Goal: Task Accomplishment & Management: Manage account settings

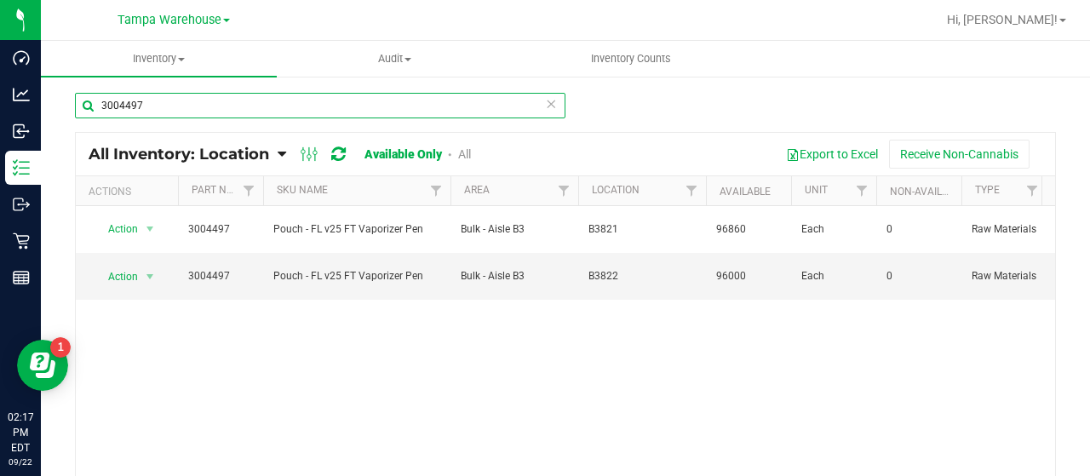
click at [278, 108] on input "3004497" at bounding box center [320, 106] width 490 height 26
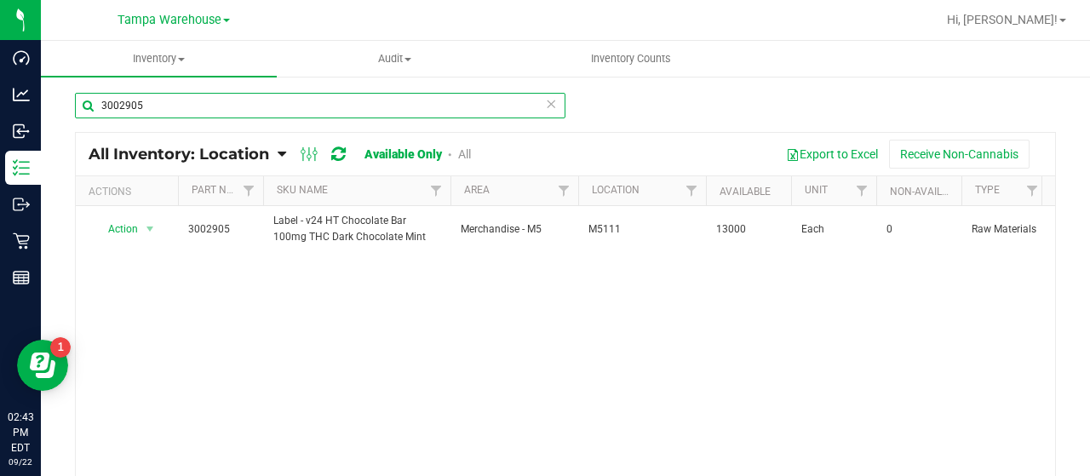
click at [238, 102] on input "3002905" at bounding box center [320, 106] width 490 height 26
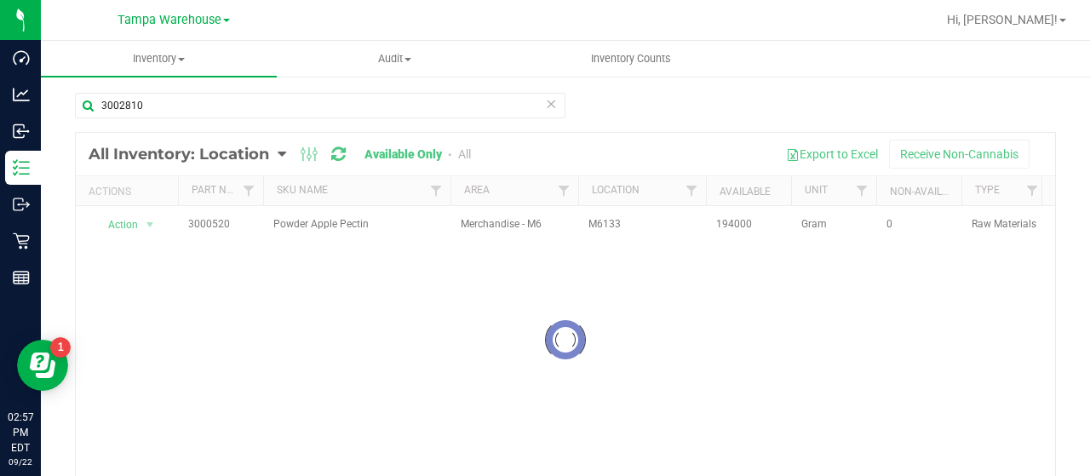
click at [464, 152] on div at bounding box center [565, 340] width 979 height 414
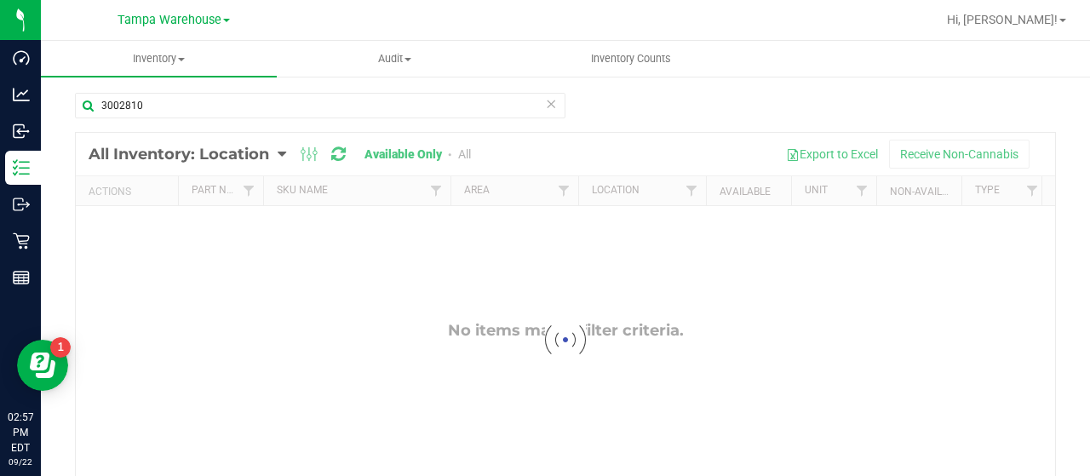
click at [465, 152] on div at bounding box center [565, 340] width 979 height 414
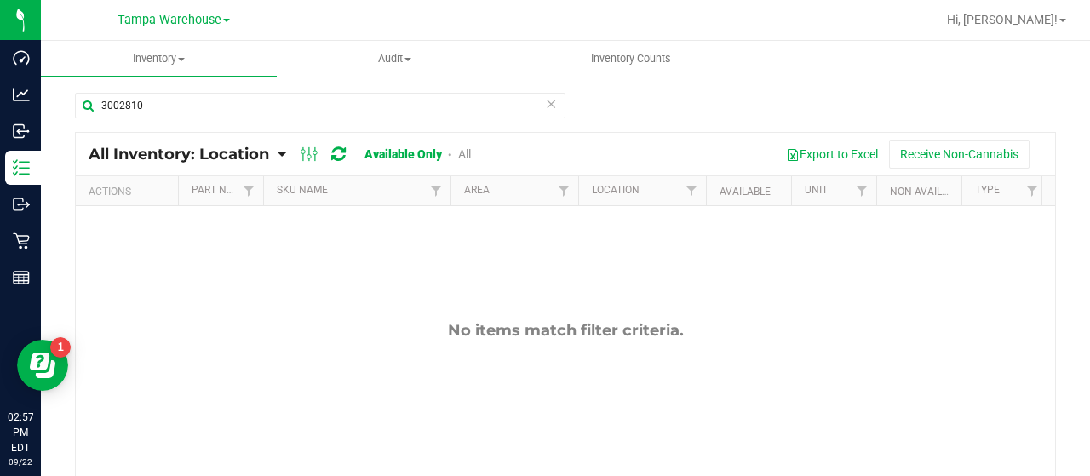
click at [465, 152] on link "All" at bounding box center [464, 154] width 13 height 14
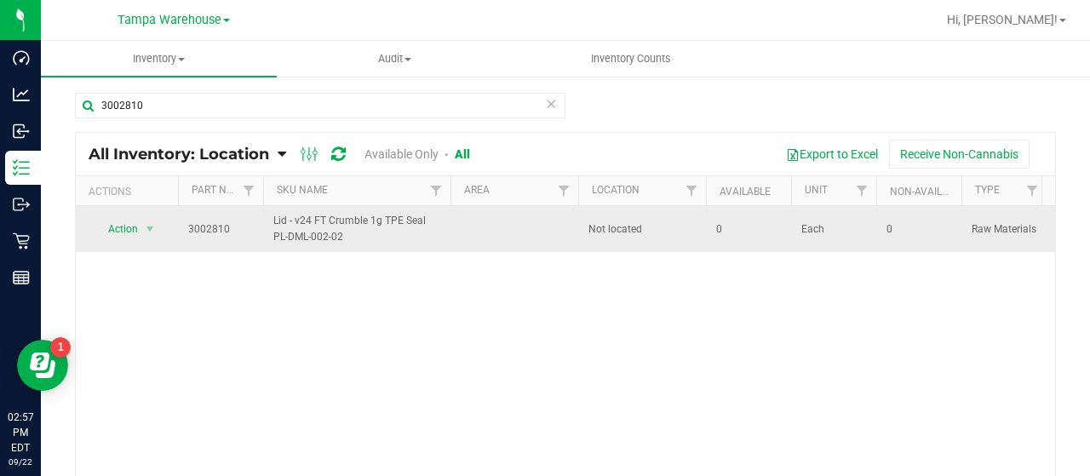
drag, startPoint x: 273, startPoint y: 215, endPoint x: 352, endPoint y: 238, distance: 81.4
click at [352, 238] on span "Lid - v24 FT Crumble 1g TPE Seal PL-DML-002-02" at bounding box center [356, 229] width 167 height 32
copy span "Lid - v24 FT Crumble 1g TPE Seal PL-DML-002-02"
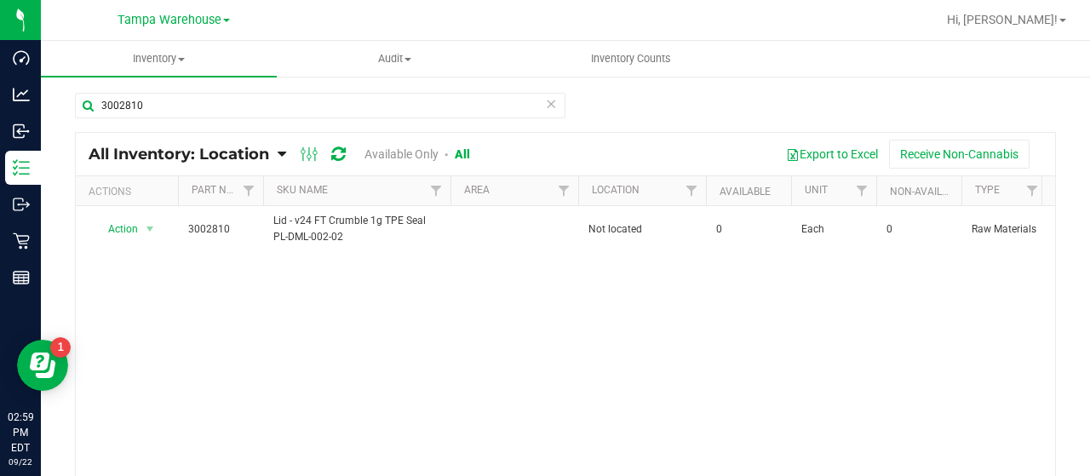
drag, startPoint x: 351, startPoint y: 326, endPoint x: 349, endPoint y: 317, distance: 9.5
click at [349, 326] on div "Action Action Adjust qty Edit lot numbers Global inventory Locate inventory Pri…" at bounding box center [565, 356] width 979 height 300
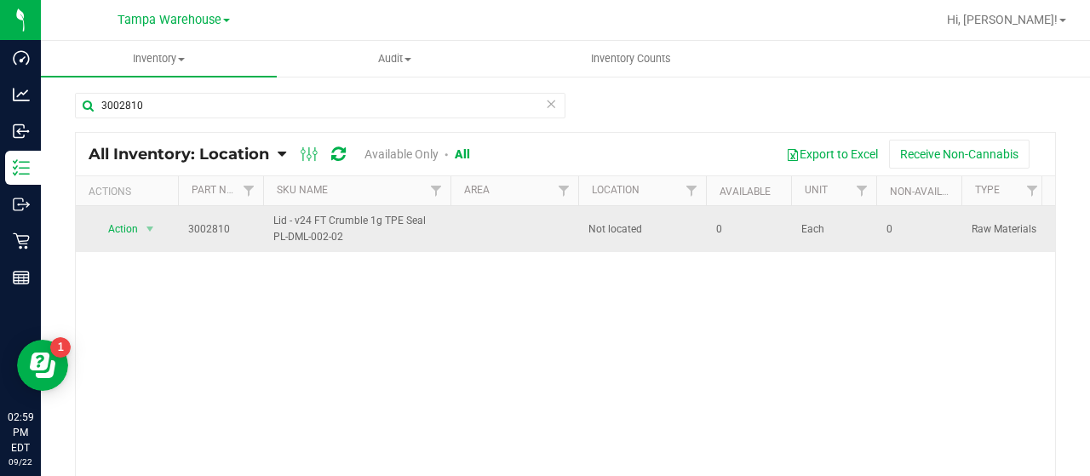
drag, startPoint x: 274, startPoint y: 217, endPoint x: 350, endPoint y: 245, distance: 80.8
click at [349, 245] on td "Lid - v24 FT Crumble 1g TPE Seal PL-DML-002-02" at bounding box center [356, 229] width 187 height 46
click at [347, 226] on span "Lid - v24 FT Crumble 1g TPE Seal PL-DML-002-02" at bounding box center [356, 229] width 167 height 32
drag, startPoint x: 272, startPoint y: 218, endPoint x: 361, endPoint y: 239, distance: 91.1
click at [361, 239] on td "Lid - v24 FT Crumble 1g TPE Seal PL-DML-002-02" at bounding box center [356, 229] width 187 height 46
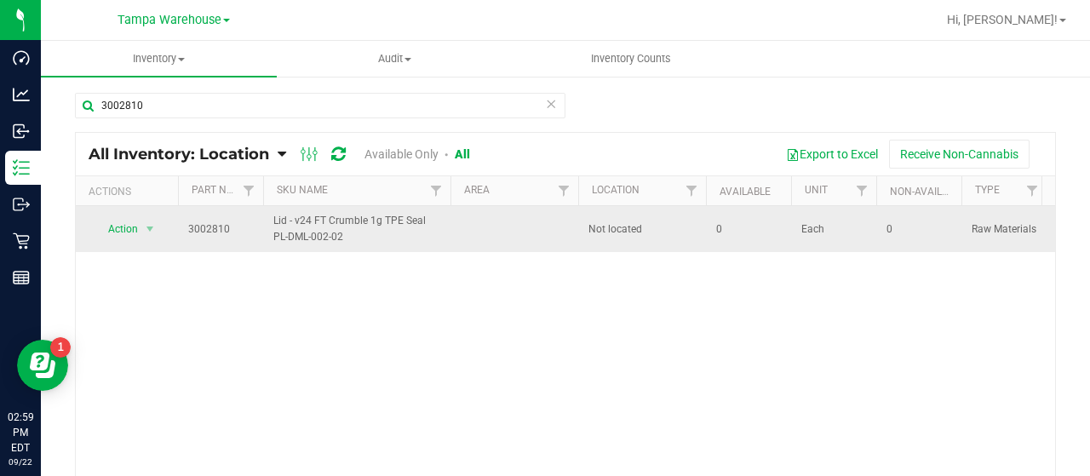
copy span "Lid - v24 FT Crumble 1g TPE Seal PL-DML-002-02"
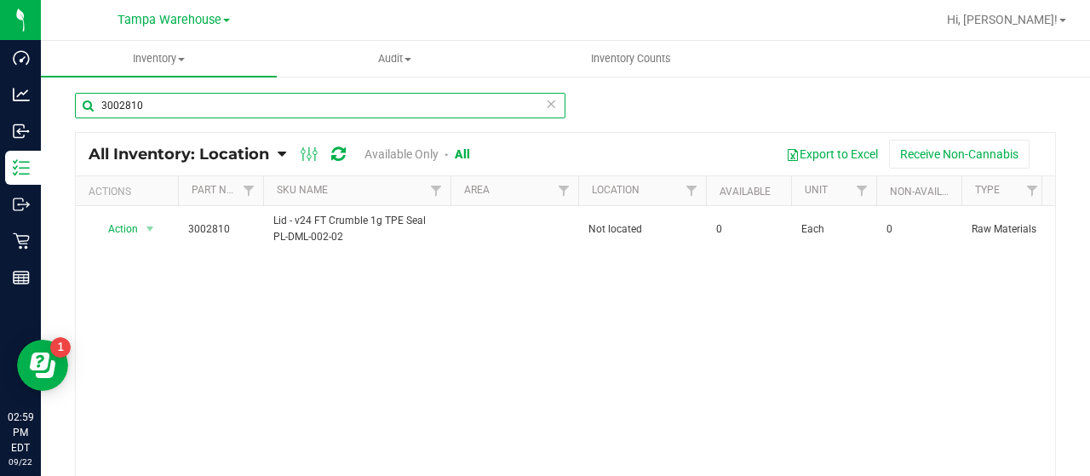
click at [266, 103] on input "3002810" at bounding box center [320, 106] width 490 height 26
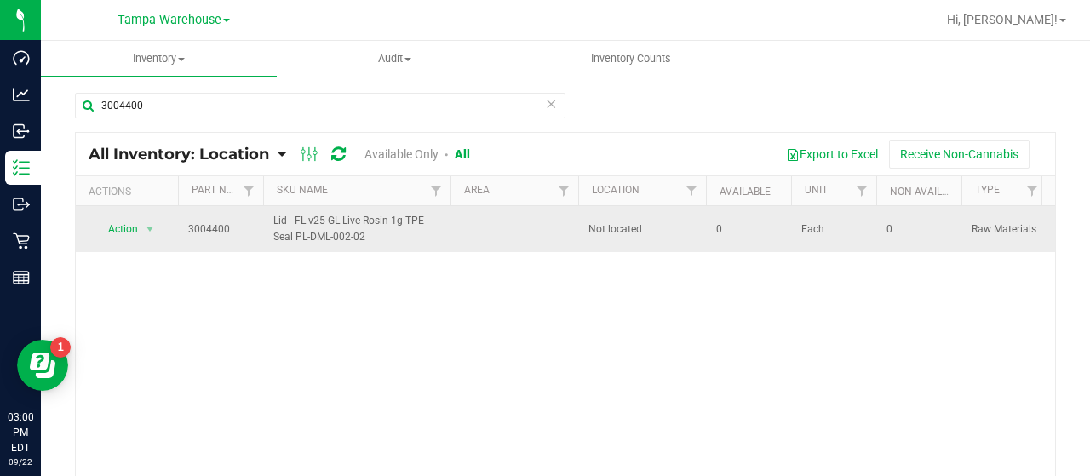
drag, startPoint x: 275, startPoint y: 215, endPoint x: 371, endPoint y: 237, distance: 98.7
click at [371, 237] on span "Lid - FL v25 GL Live Rosin 1g TPE Seal PL-DML-002-02" at bounding box center [356, 229] width 167 height 32
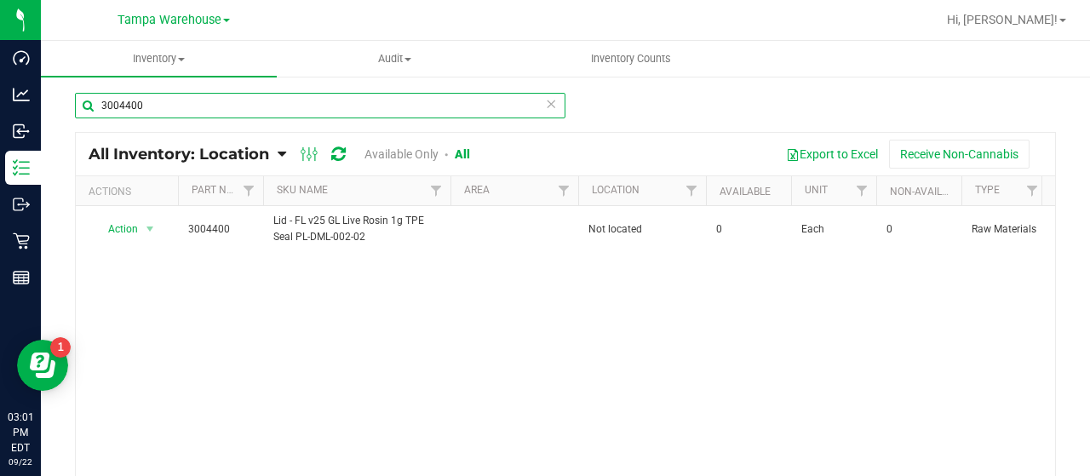
click at [227, 103] on input "3004400" at bounding box center [320, 106] width 490 height 26
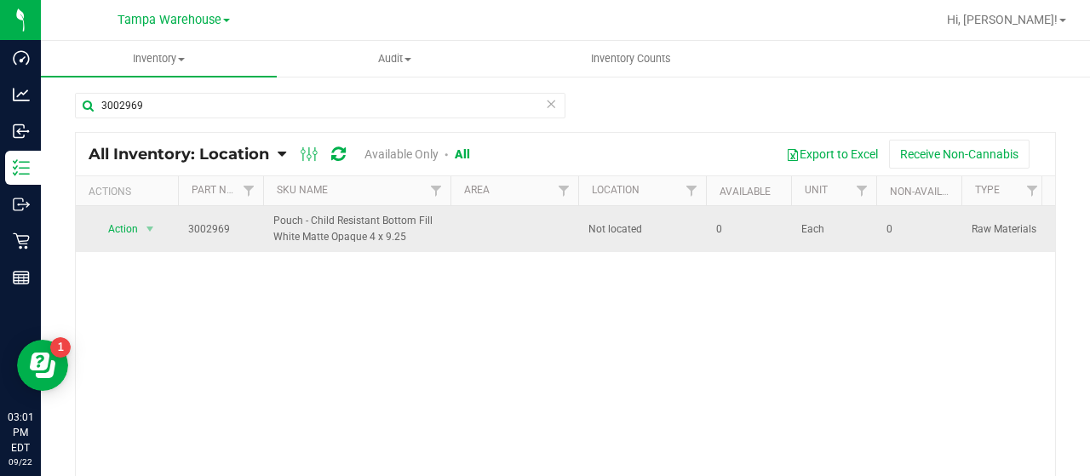
drag, startPoint x: 273, startPoint y: 215, endPoint x: 406, endPoint y: 241, distance: 135.3
click at [406, 241] on span "Pouch - Child Resistant Bottom Fill White Matte Opaque 4 x 9.25" at bounding box center [356, 229] width 167 height 32
copy span "Pouch - Child Resistant Bottom Fill White Matte Opaque 4 x 9.25"
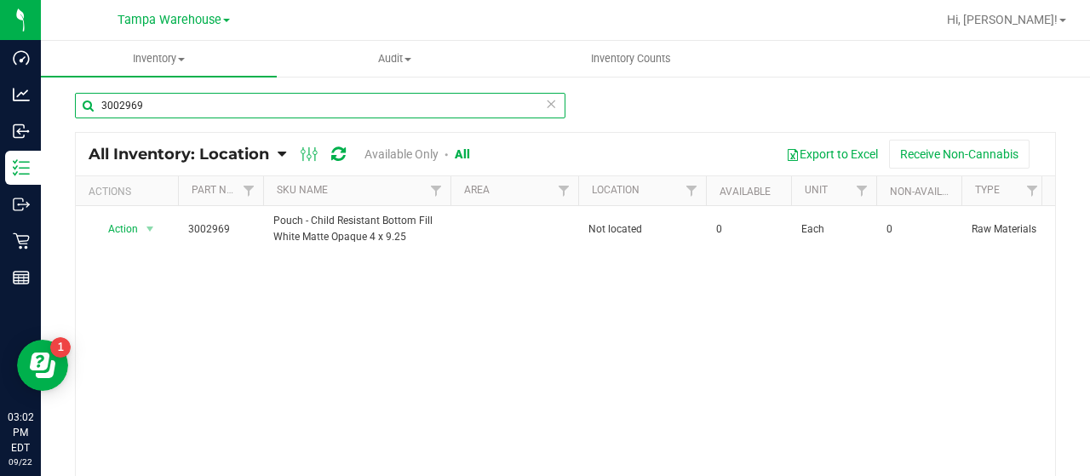
click at [211, 105] on input "3002969" at bounding box center [320, 106] width 490 height 26
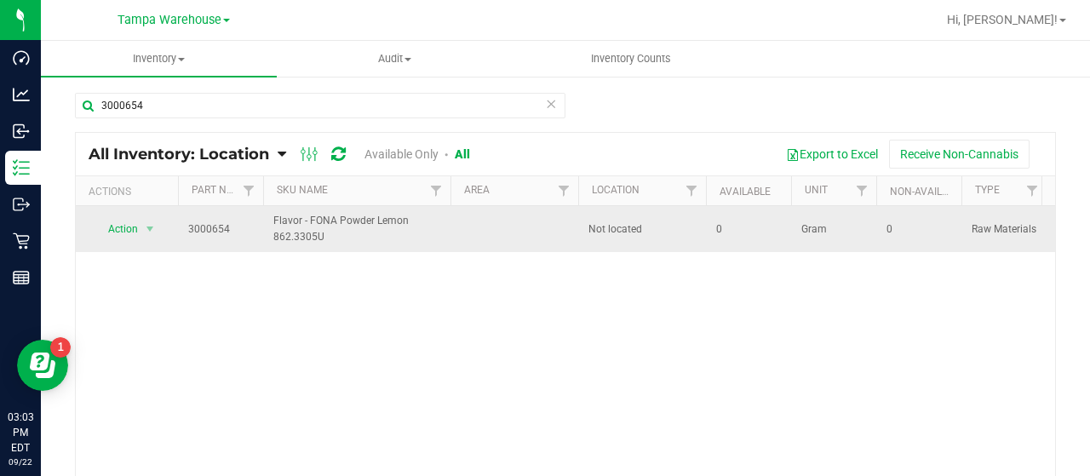
drag, startPoint x: 273, startPoint y: 215, endPoint x: 338, endPoint y: 235, distance: 67.6
click at [338, 235] on span "Flavor - FONA Powder Lemon 862.3305U" at bounding box center [356, 229] width 167 height 32
copy span "Flavor - FONA Powder Lemon 862.3305U"
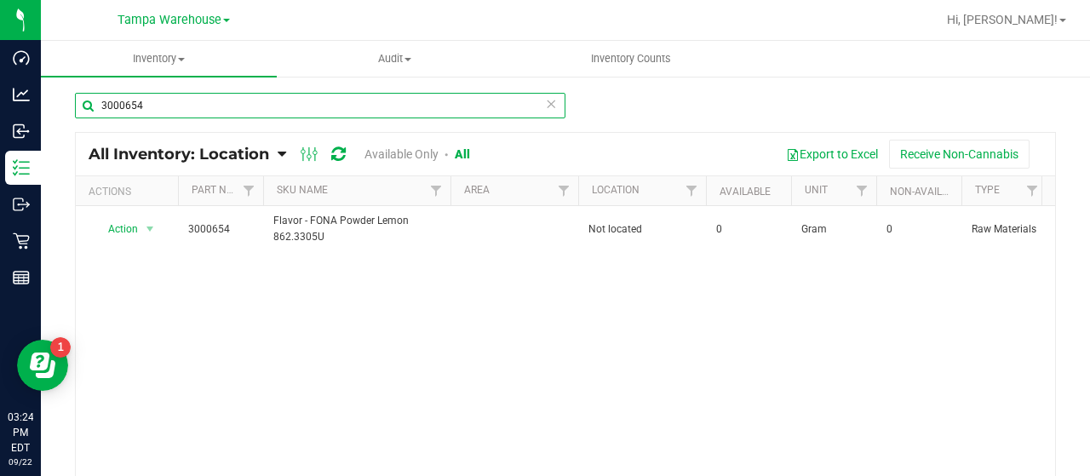
click at [163, 102] on input "3000654" at bounding box center [320, 106] width 490 height 26
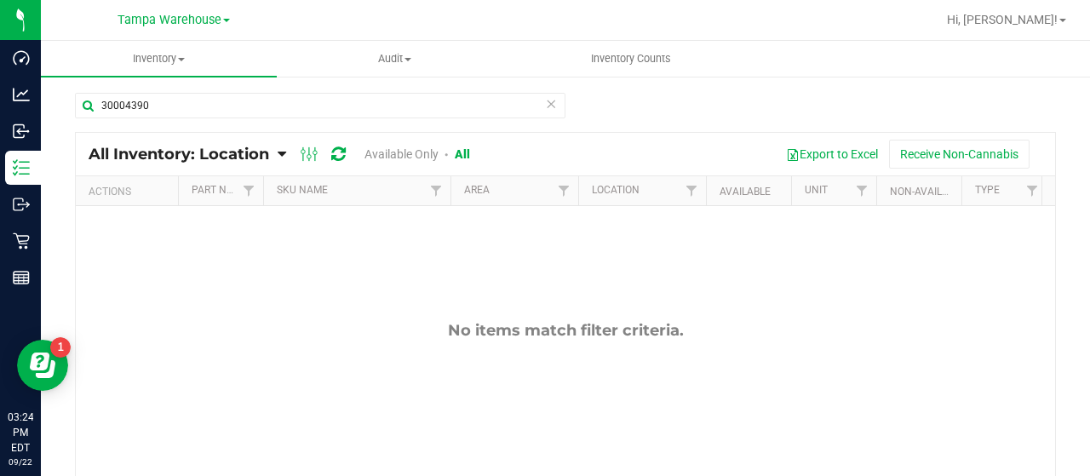
click at [383, 152] on link "Available Only" at bounding box center [401, 154] width 74 height 14
click at [467, 151] on link "All" at bounding box center [464, 154] width 13 height 14
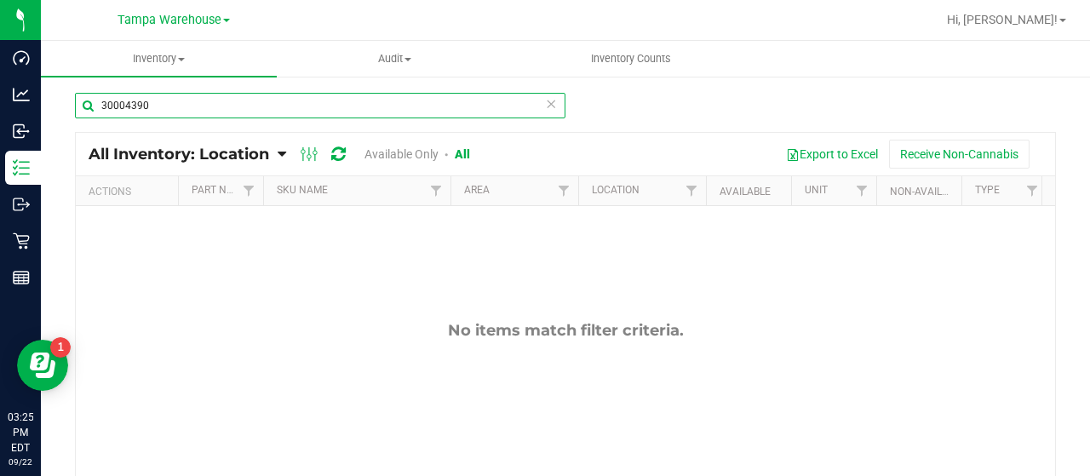
click at [117, 106] on input "30004390" at bounding box center [320, 106] width 490 height 26
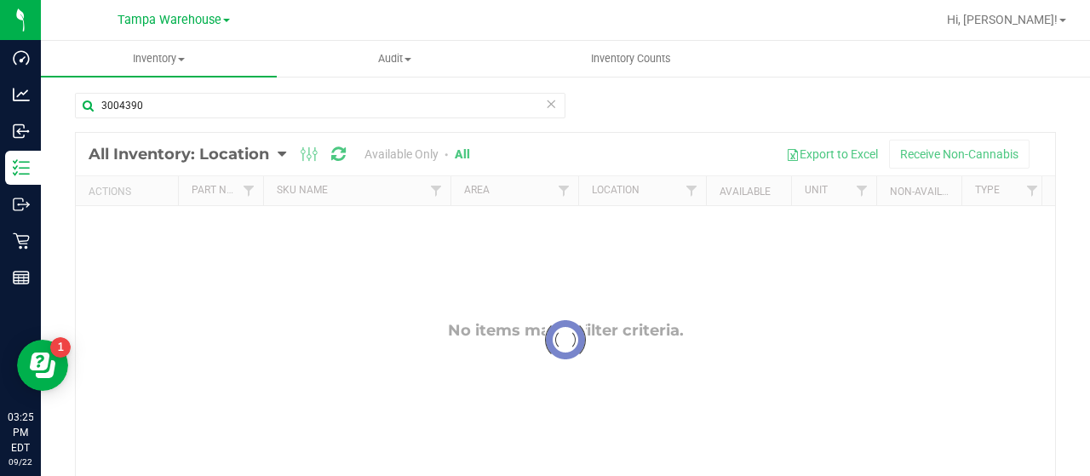
click at [397, 152] on div at bounding box center [565, 340] width 979 height 414
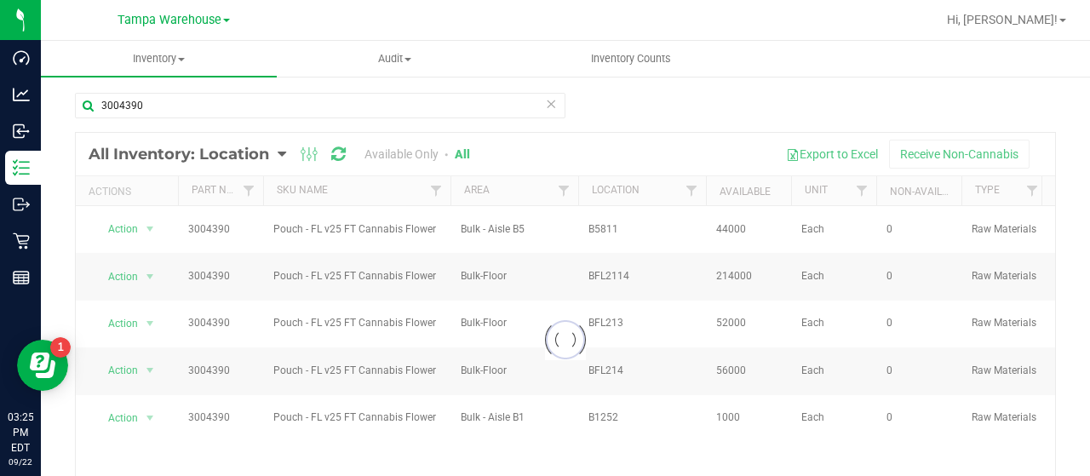
click at [398, 152] on div at bounding box center [565, 340] width 979 height 414
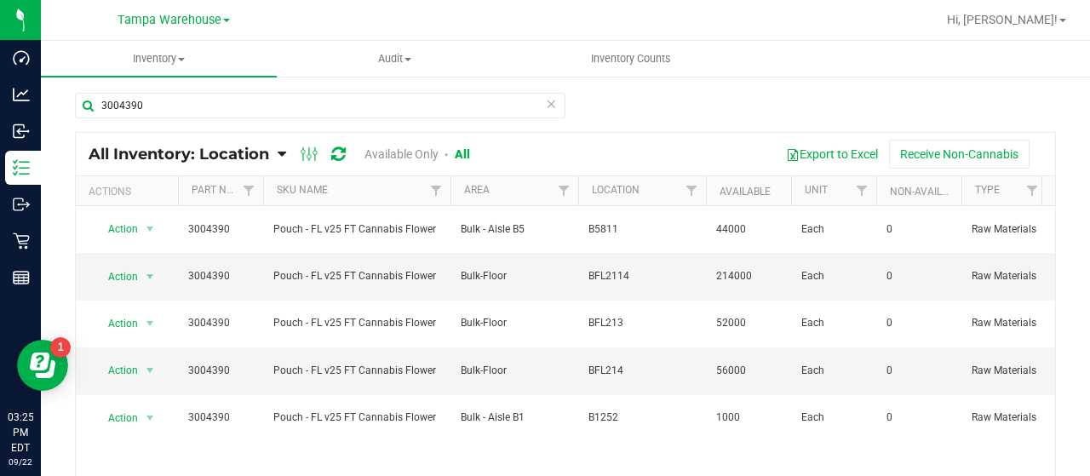
click at [398, 152] on link "Available Only" at bounding box center [401, 154] width 74 height 14
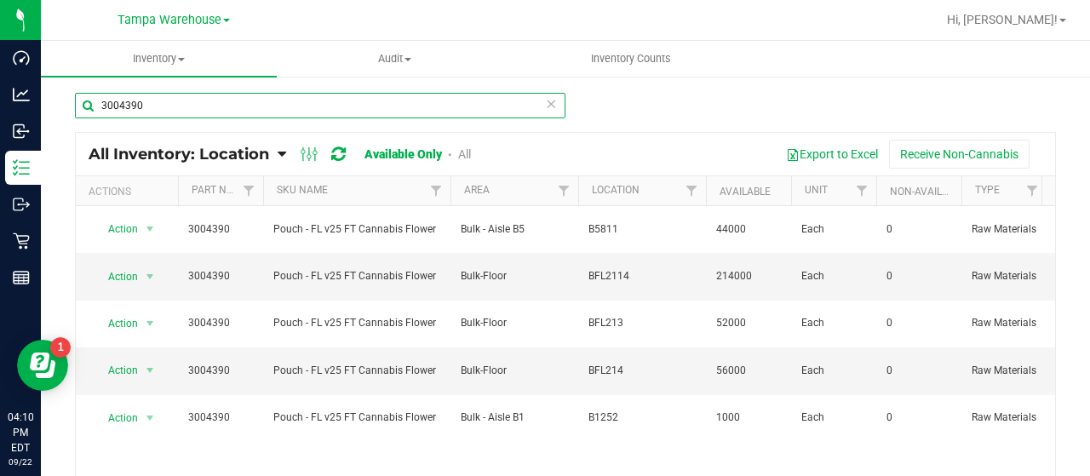
click at [163, 103] on input "3004390" at bounding box center [320, 106] width 490 height 26
type input "3"
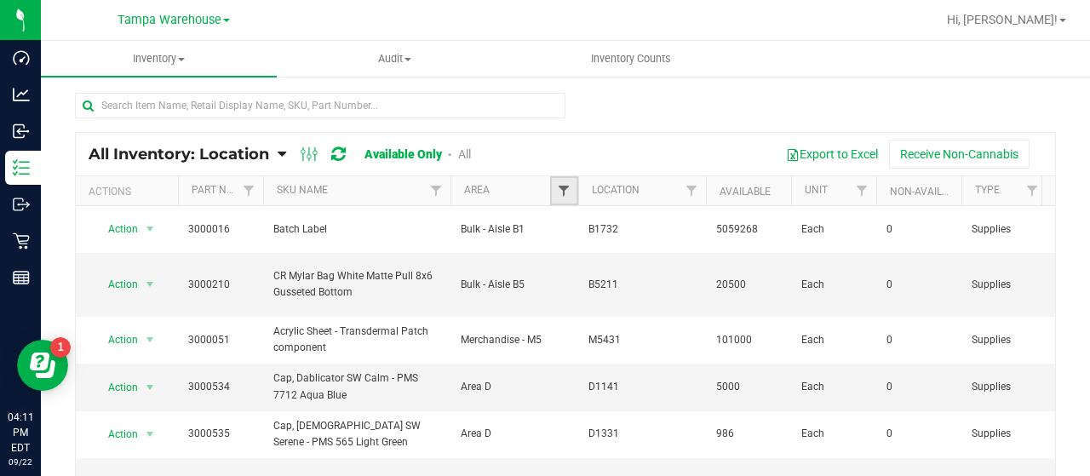
click at [560, 185] on span "Filter" at bounding box center [564, 191] width 14 height 14
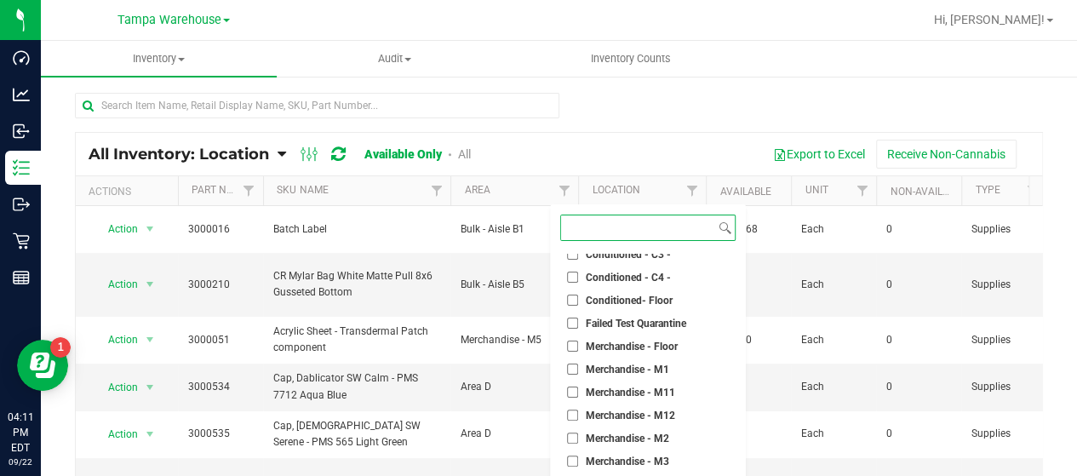
scroll to position [170, 0]
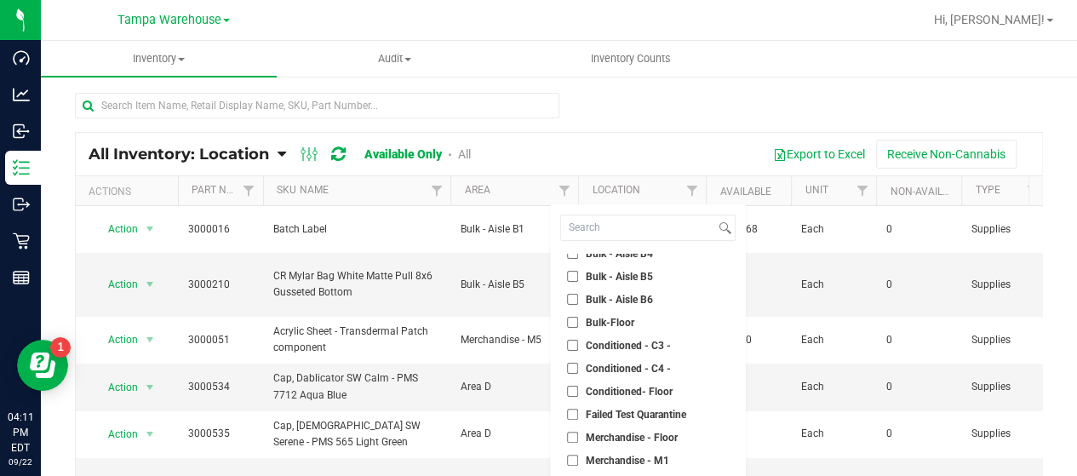
click at [572, 345] on input "Conditioned - C3 -" at bounding box center [572, 345] width 11 height 11
checkbox input "true"
click at [572, 369] on input "Conditioned - C4 -" at bounding box center [572, 368] width 11 height 11
checkbox input "true"
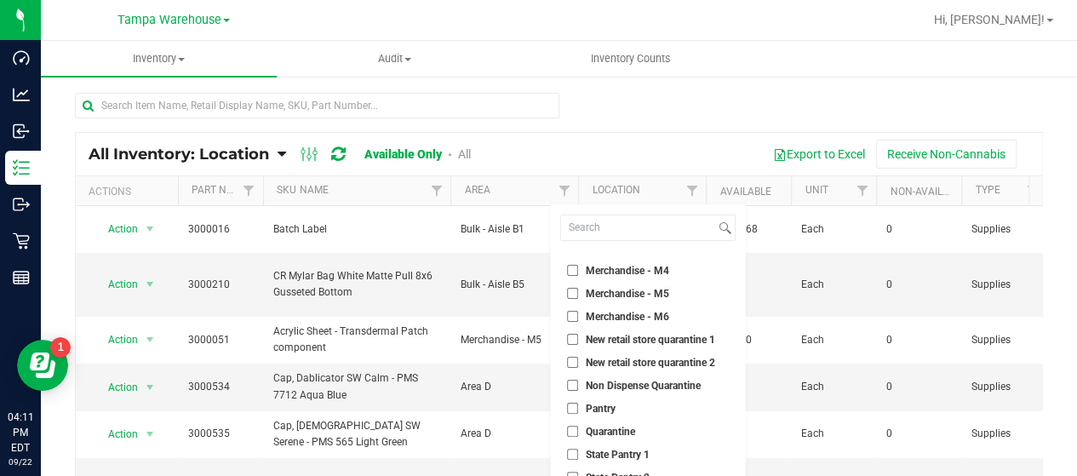
scroll to position [112, 0]
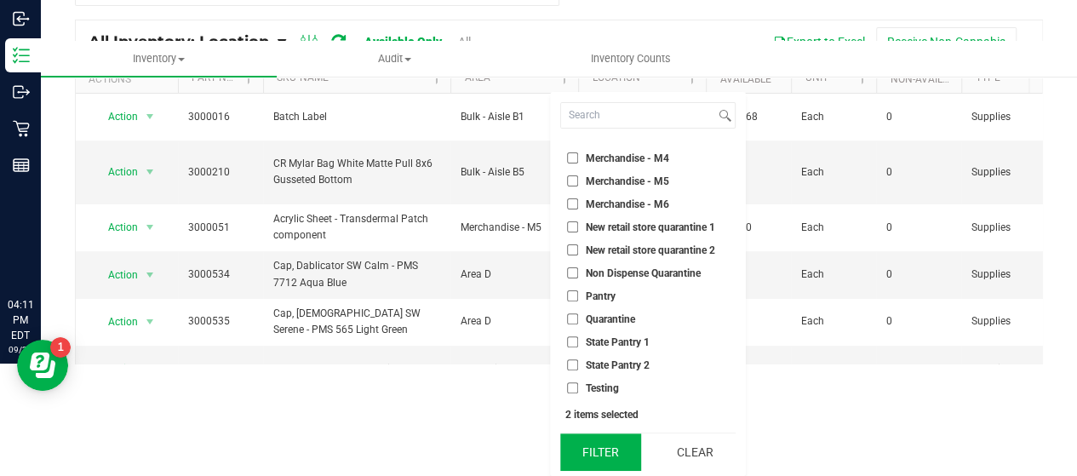
click at [606, 442] on button "Filter" at bounding box center [601, 451] width 82 height 37
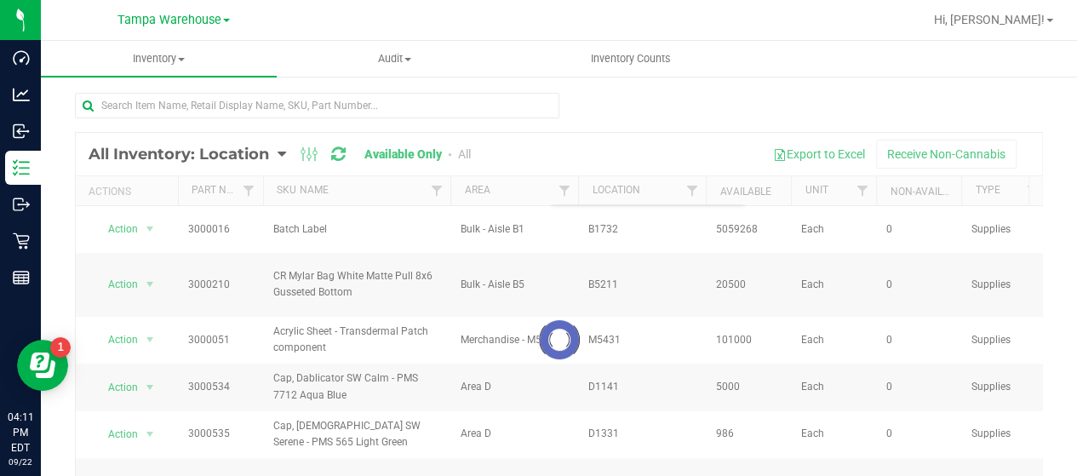
scroll to position [0, 0]
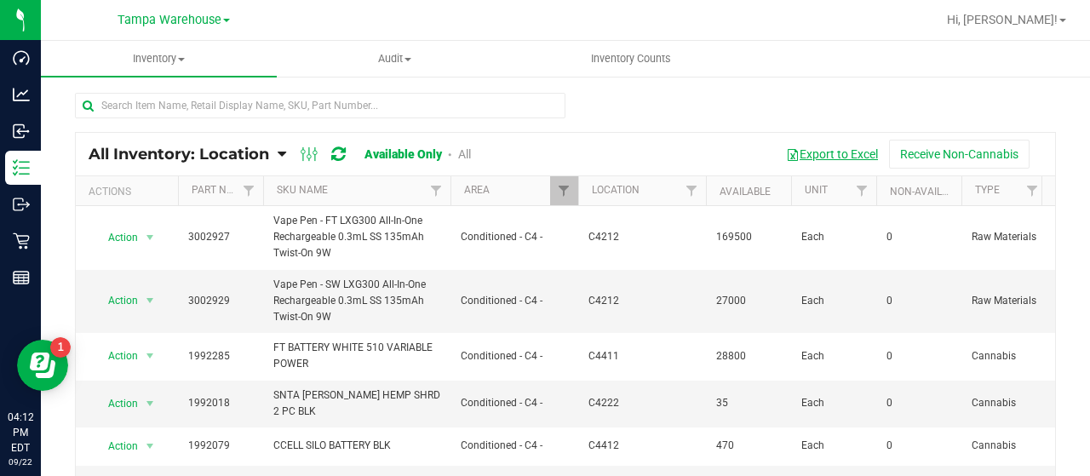
click at [831, 151] on button "Export to Excel" at bounding box center [832, 154] width 114 height 29
click at [566, 187] on span "Filter" at bounding box center [564, 191] width 14 height 14
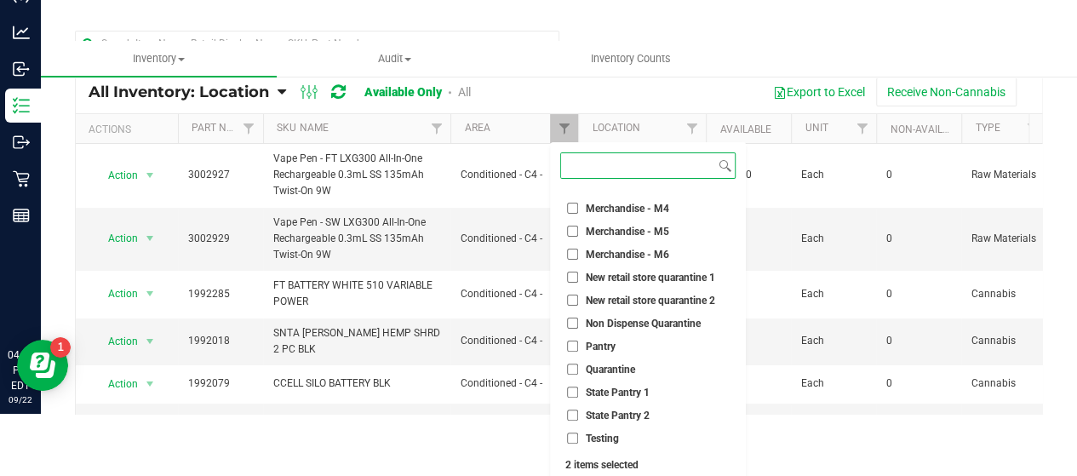
scroll to position [112, 0]
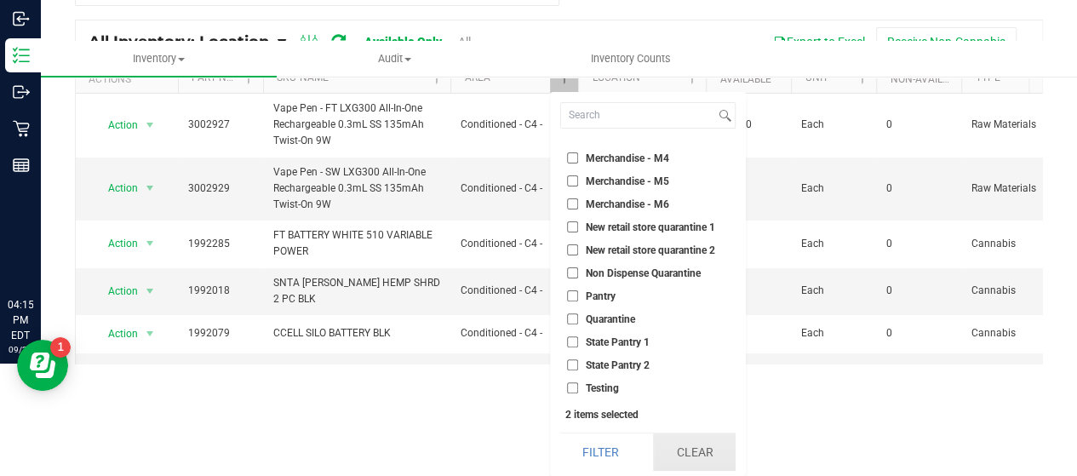
click at [712, 452] on button "Clear" at bounding box center [694, 451] width 82 height 37
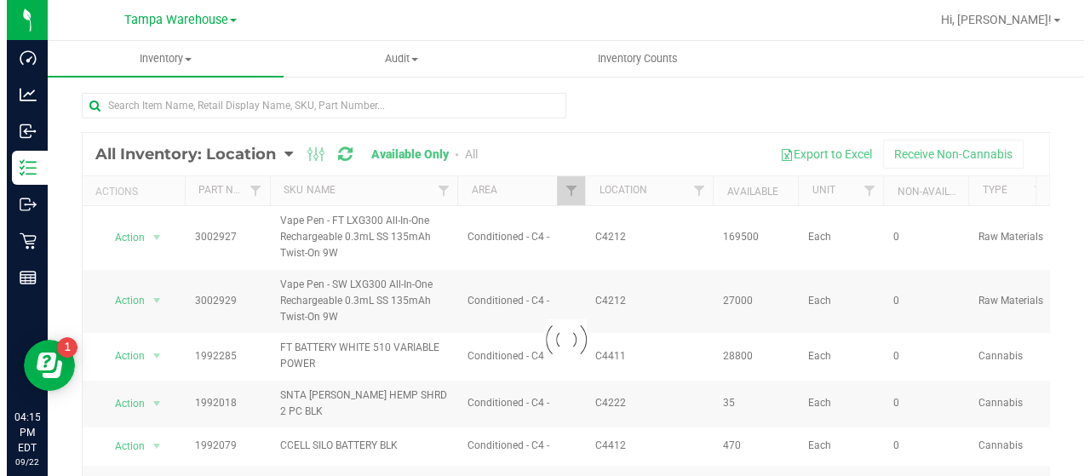
scroll to position [0, 0]
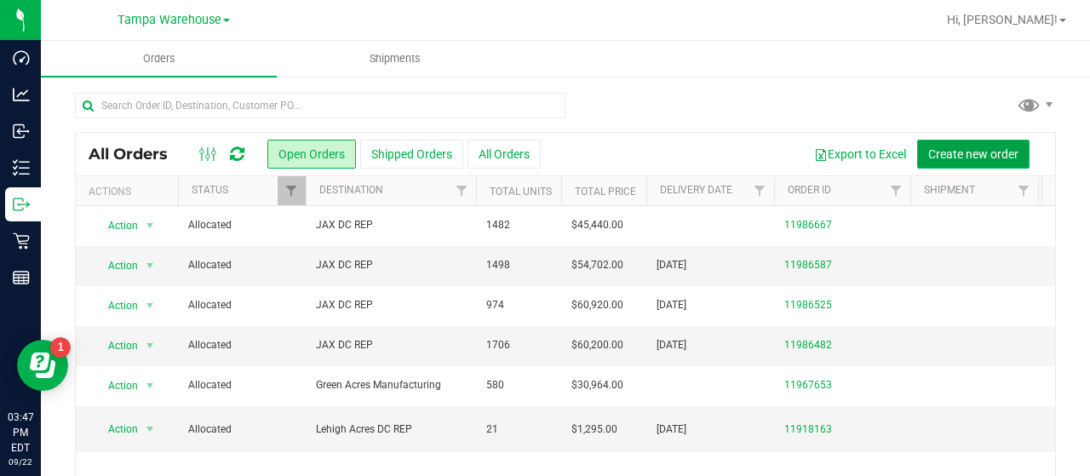
click at [953, 149] on span "Create new order" at bounding box center [973, 154] width 90 height 14
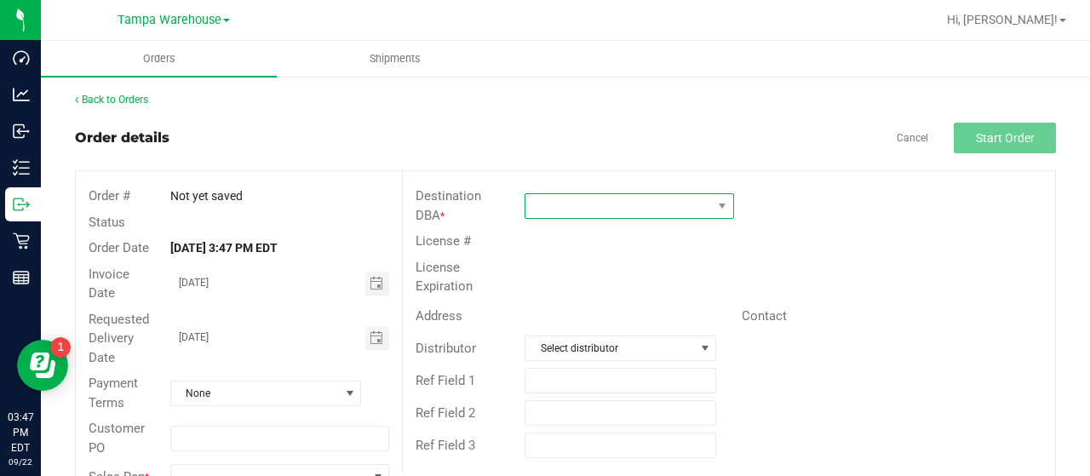
click at [622, 208] on span at bounding box center [618, 206] width 186 height 24
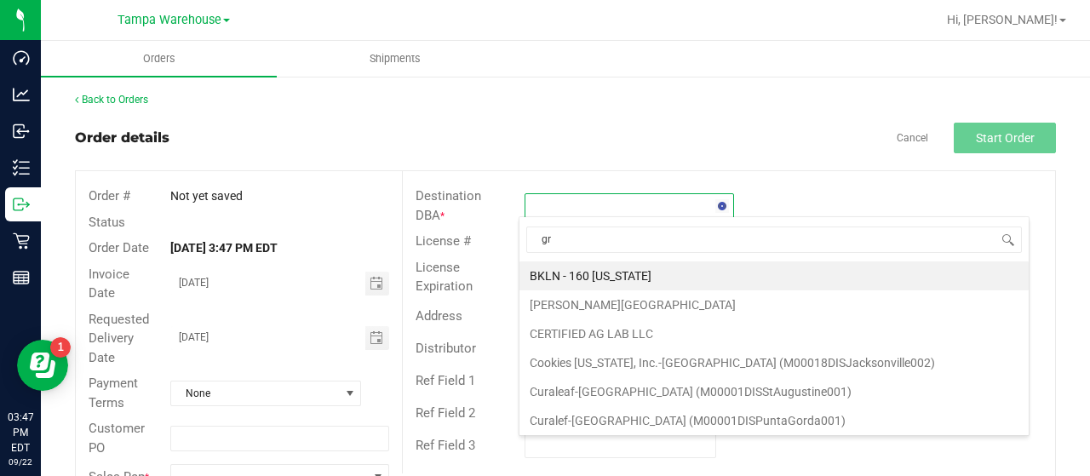
type input "gre"
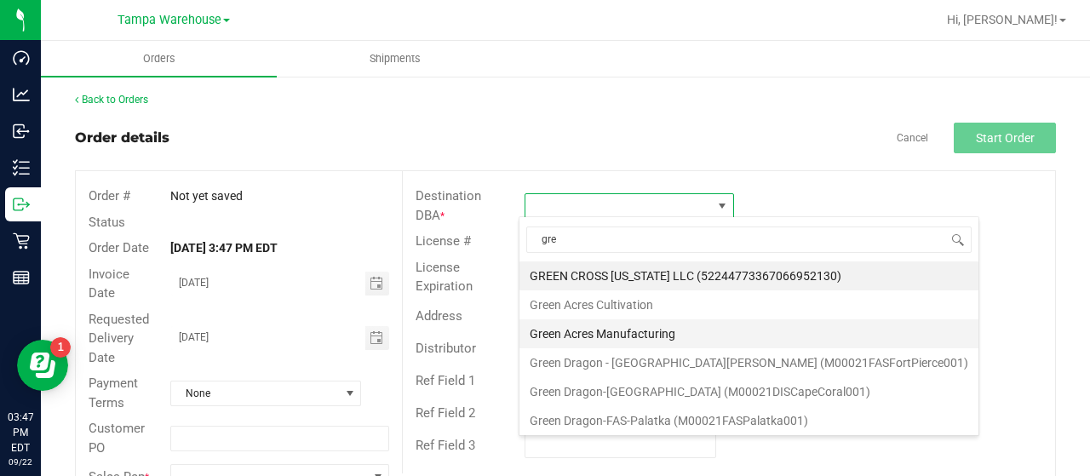
click at [672, 328] on li "Green Acres Manufacturing" at bounding box center [748, 333] width 459 height 29
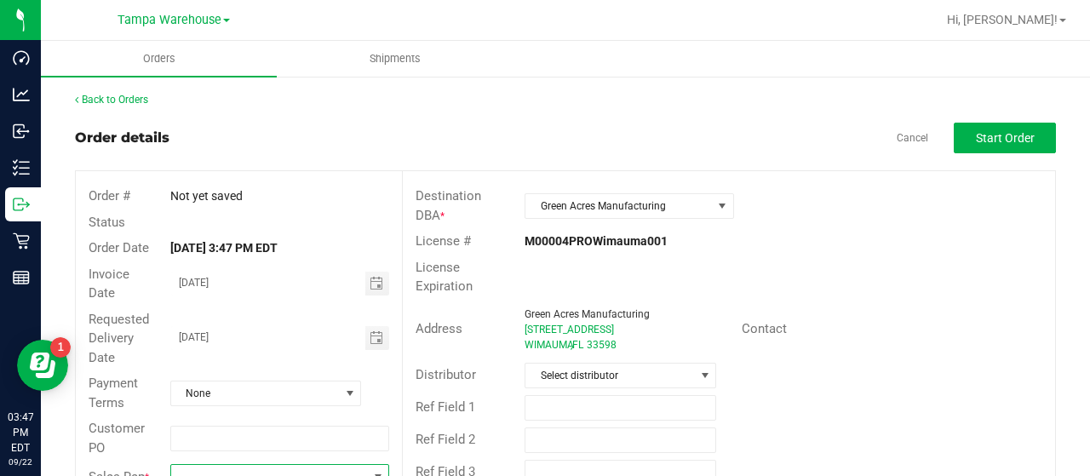
click at [255, 466] on span at bounding box center [269, 477] width 196 height 24
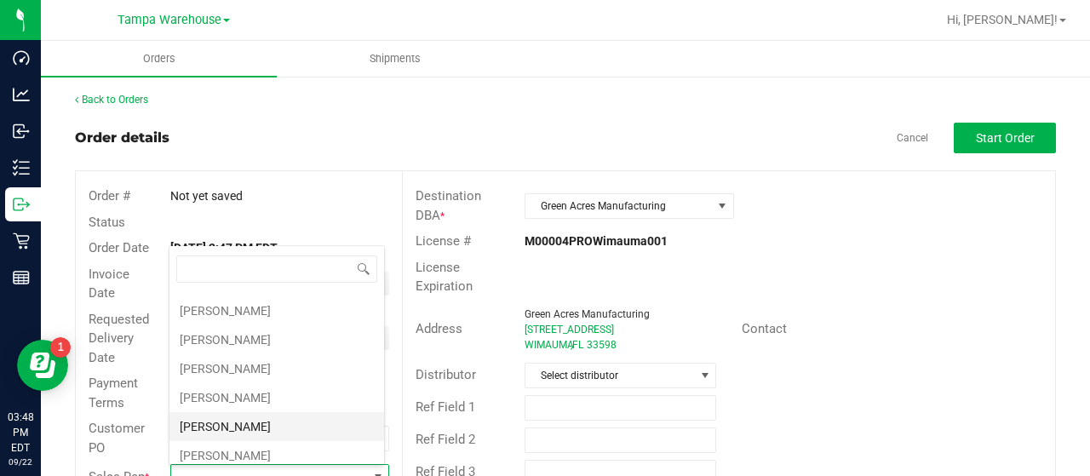
click at [250, 418] on li "[PERSON_NAME]" at bounding box center [276, 426] width 215 height 29
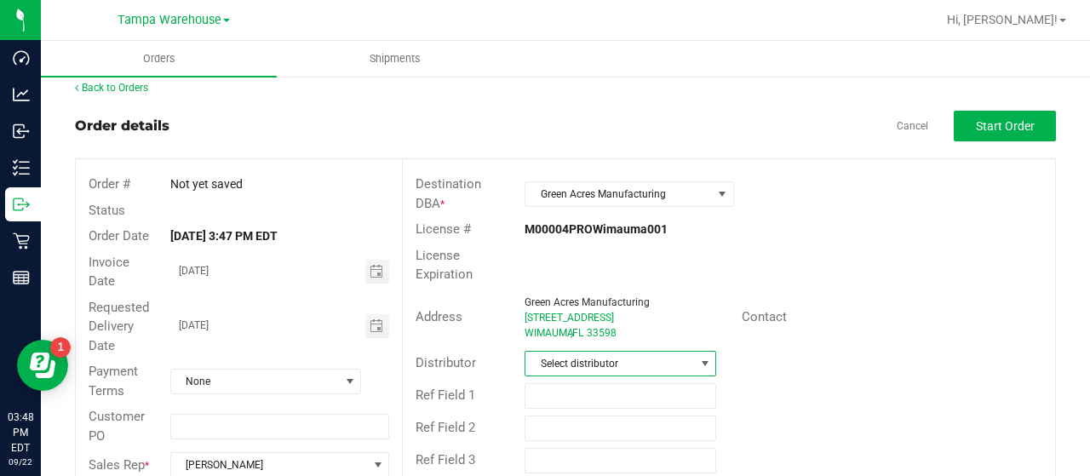
click at [662, 357] on span "Select distributor" at bounding box center [609, 364] width 169 height 24
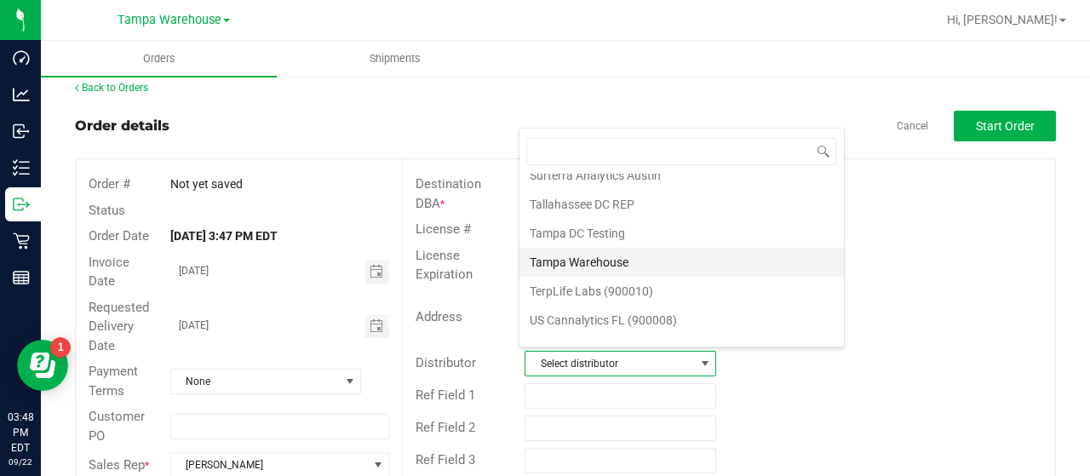
click at [647, 248] on li "Tampa Warehouse" at bounding box center [681, 262] width 324 height 29
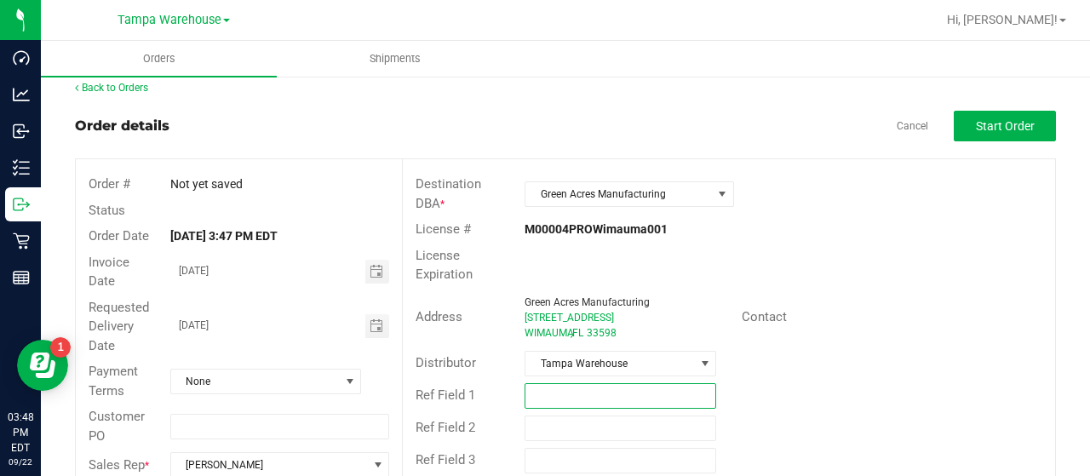
click at [587, 393] on input "text" at bounding box center [620, 396] width 192 height 26
type input "G. A. [DATE]"
click at [566, 427] on input "text" at bounding box center [620, 428] width 192 height 26
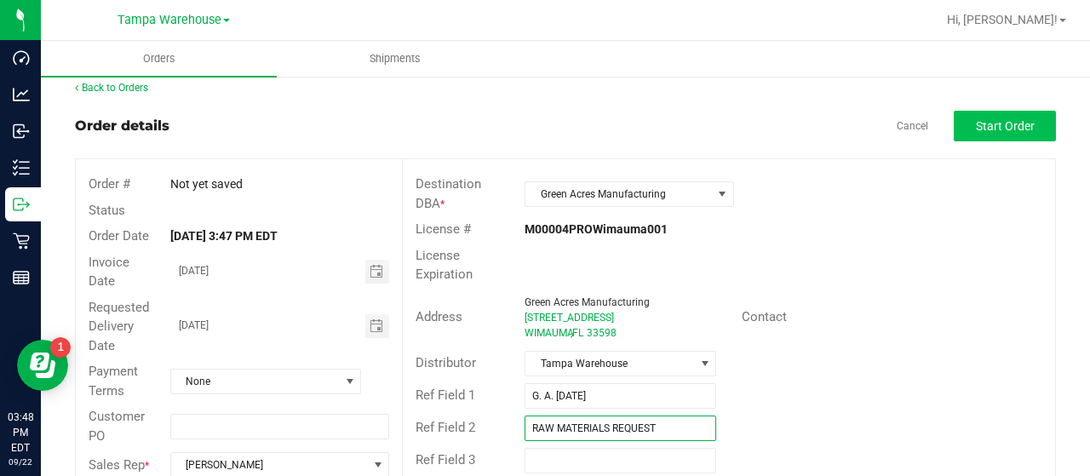
type input "RAW MATERIALS REQUEST"
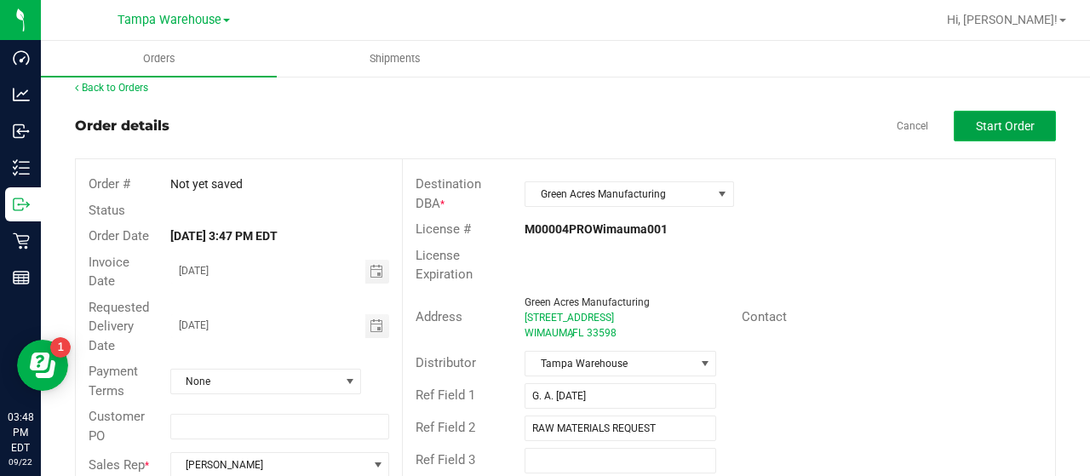
click at [993, 125] on span "Start Order" at bounding box center [1005, 126] width 59 height 14
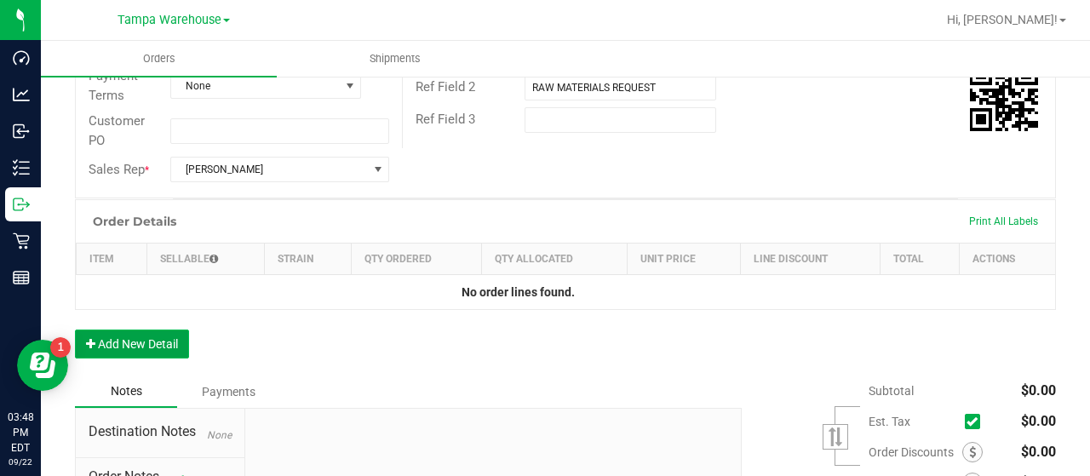
click at [156, 346] on button "Add New Detail" at bounding box center [132, 343] width 114 height 29
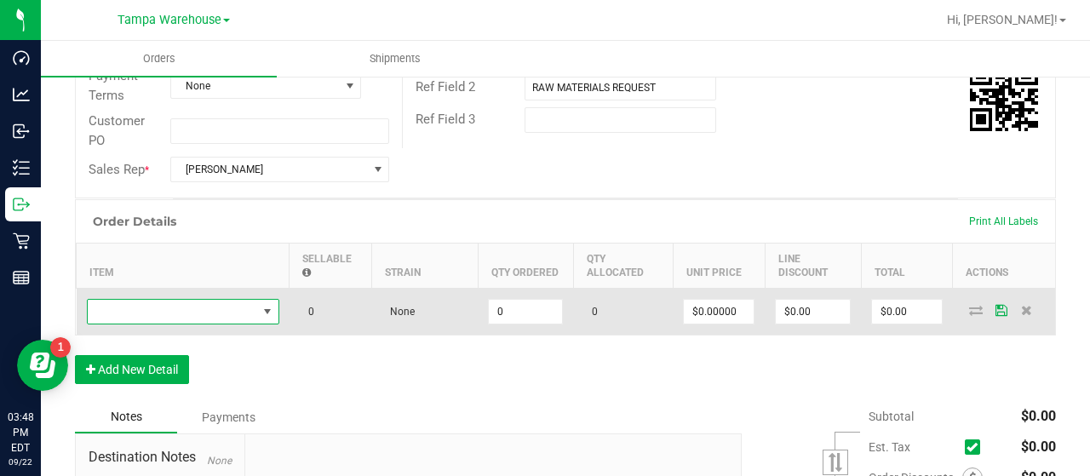
click at [206, 307] on span "NO DATA FOUND" at bounding box center [172, 312] width 169 height 24
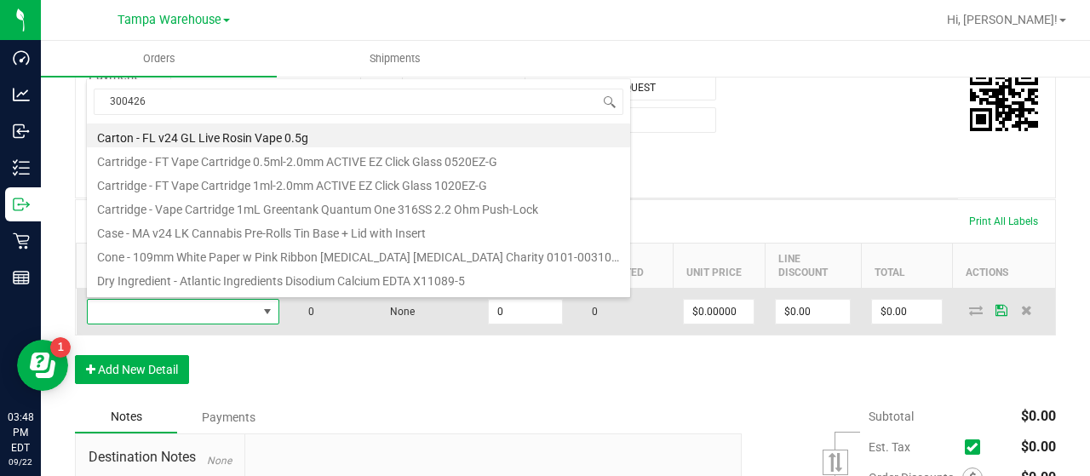
type input "3004269"
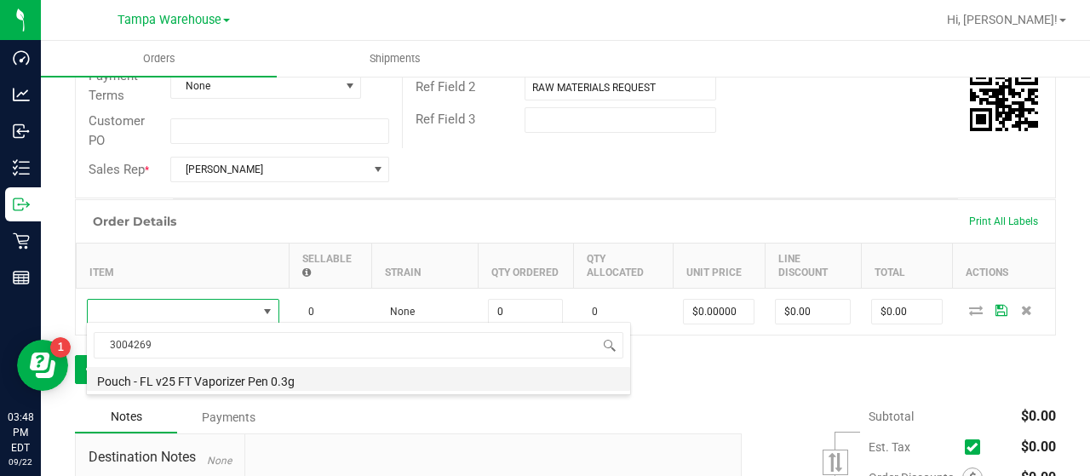
click at [253, 376] on li "Pouch - FL v25 FT Vaporizer Pen 0.3g" at bounding box center [358, 379] width 543 height 24
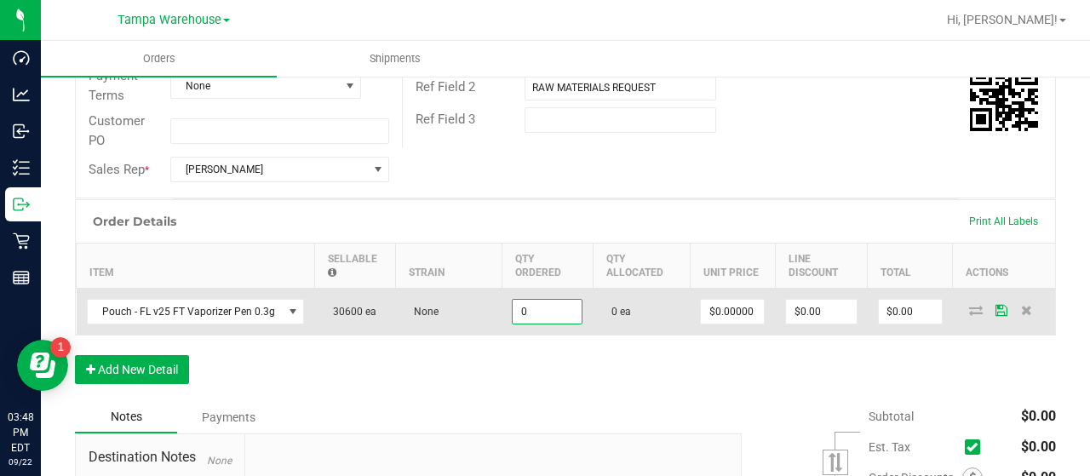
click at [555, 309] on input "0" at bounding box center [547, 312] width 69 height 24
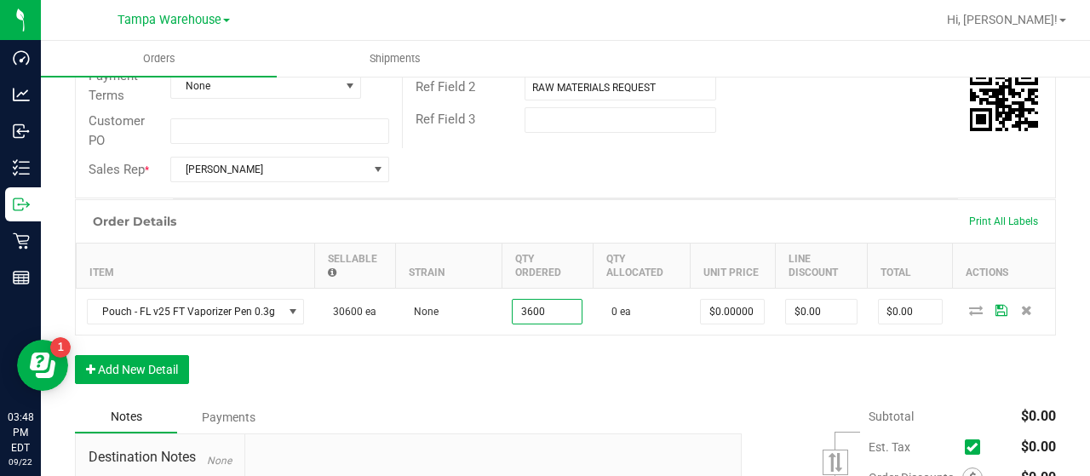
type input "3600 ea"
click at [632, 371] on div "Order Details Print All Labels Item Sellable Strain Qty Ordered Qty Allocated U…" at bounding box center [565, 300] width 981 height 202
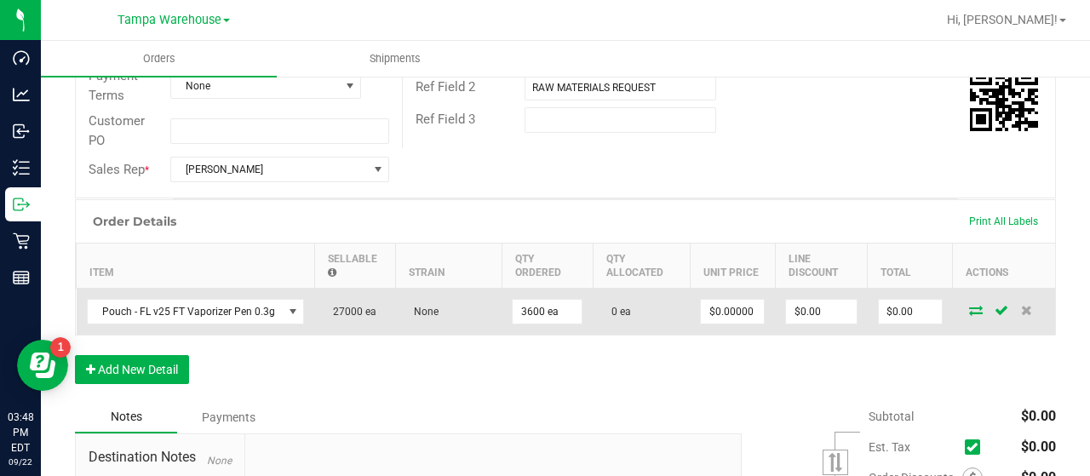
click at [969, 308] on icon at bounding box center [976, 310] width 14 height 10
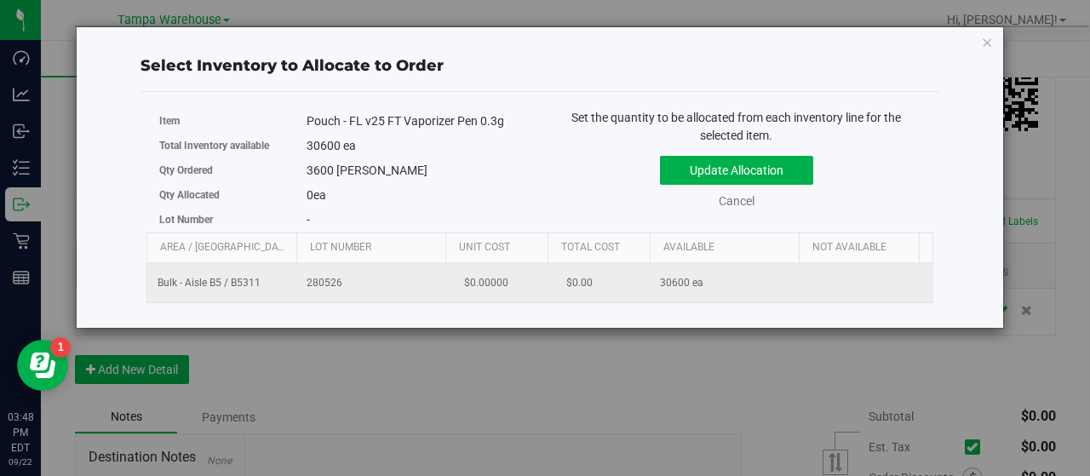
scroll to position [0, 175]
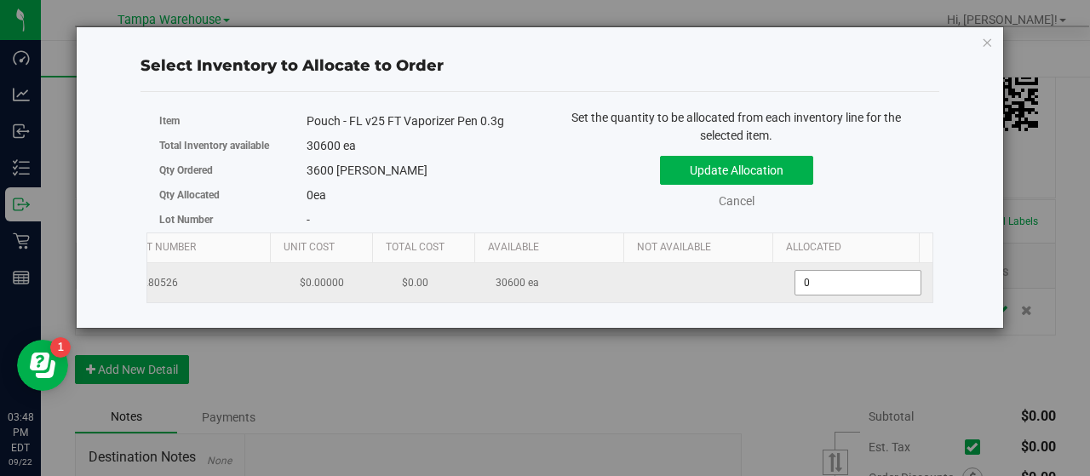
click at [804, 280] on span "0 0" at bounding box center [857, 283] width 127 height 26
type input "03600"
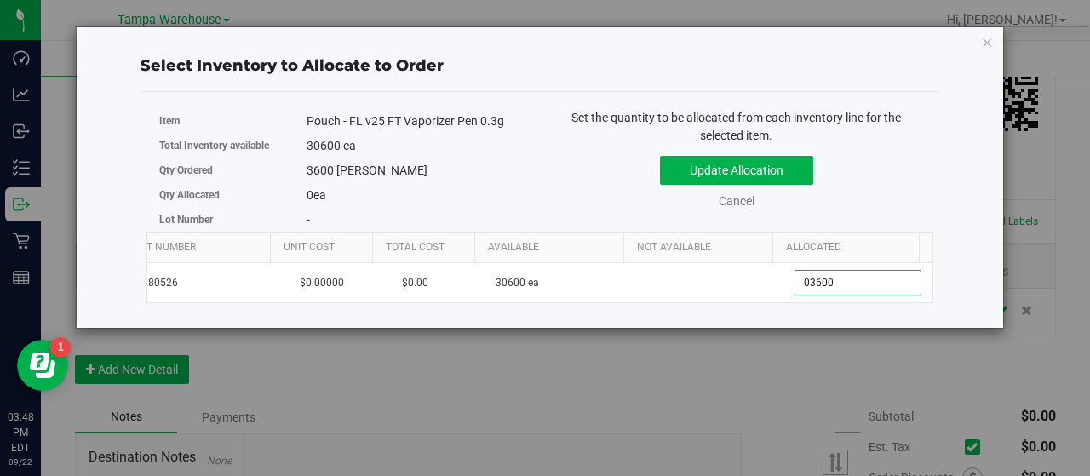
type input "3,600"
click at [909, 192] on div "Update Allocation Cancel" at bounding box center [737, 179] width 368 height 62
click at [799, 163] on button "Update Allocation" at bounding box center [736, 170] width 153 height 29
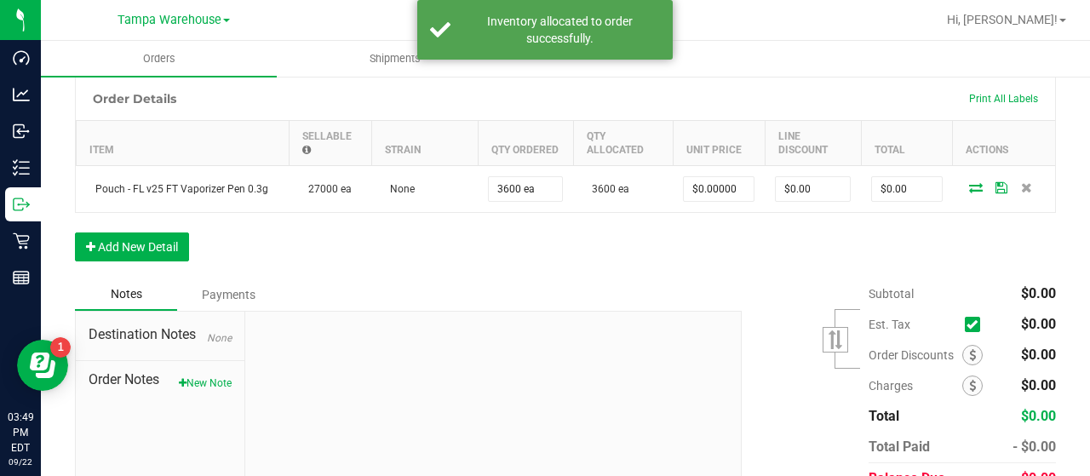
scroll to position [523, 0]
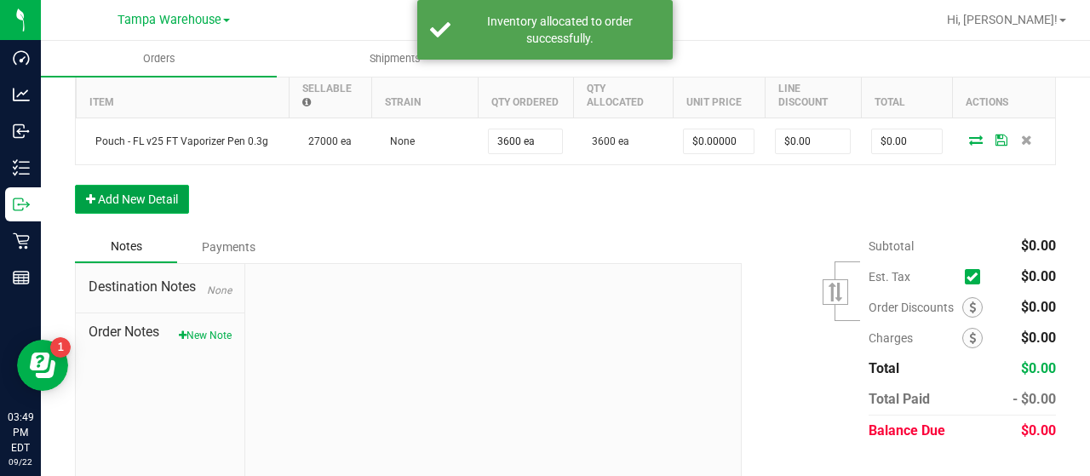
click at [160, 194] on button "Add New Detail" at bounding box center [132, 199] width 114 height 29
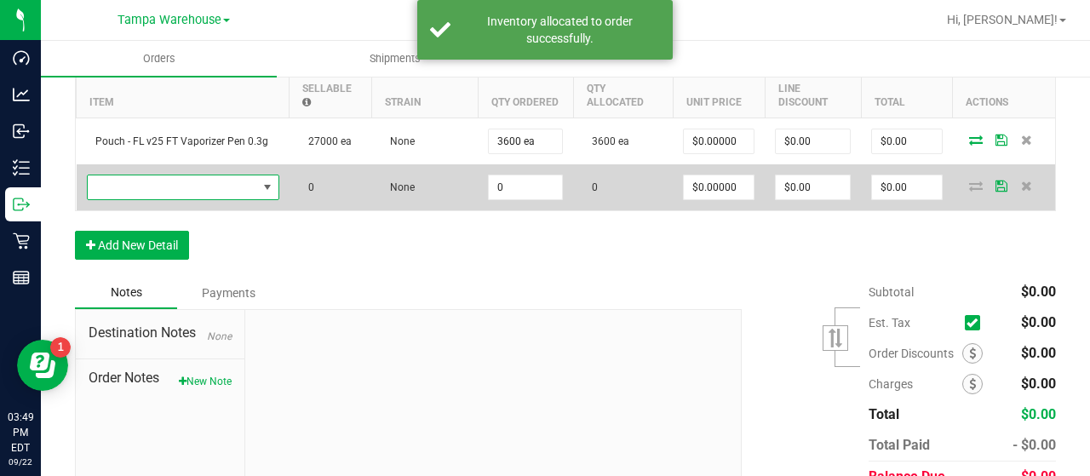
click at [163, 181] on span "NO DATA FOUND" at bounding box center [172, 187] width 169 height 24
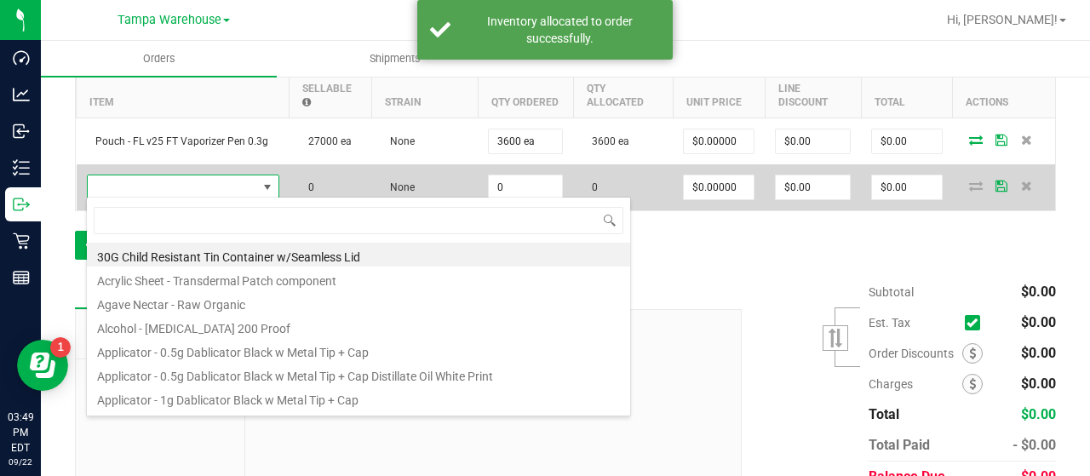
scroll to position [25, 192]
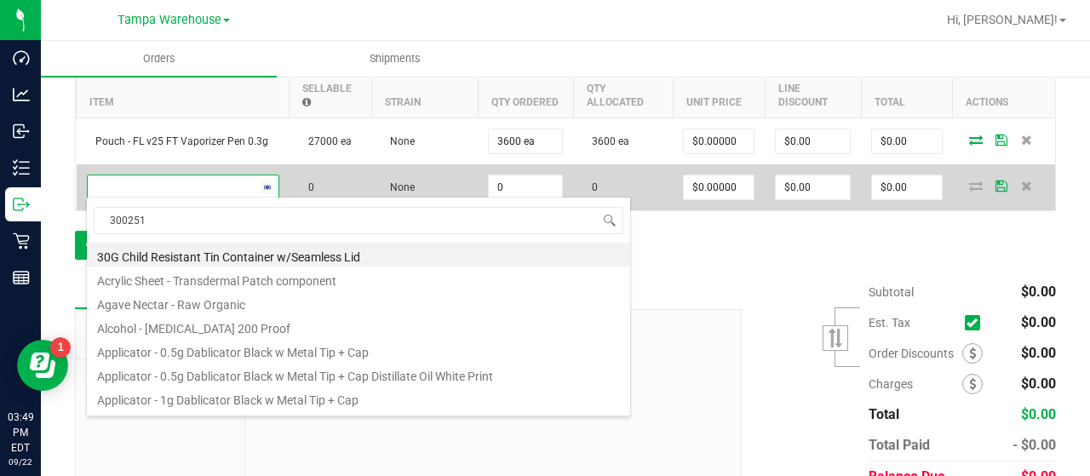
type input "3002512"
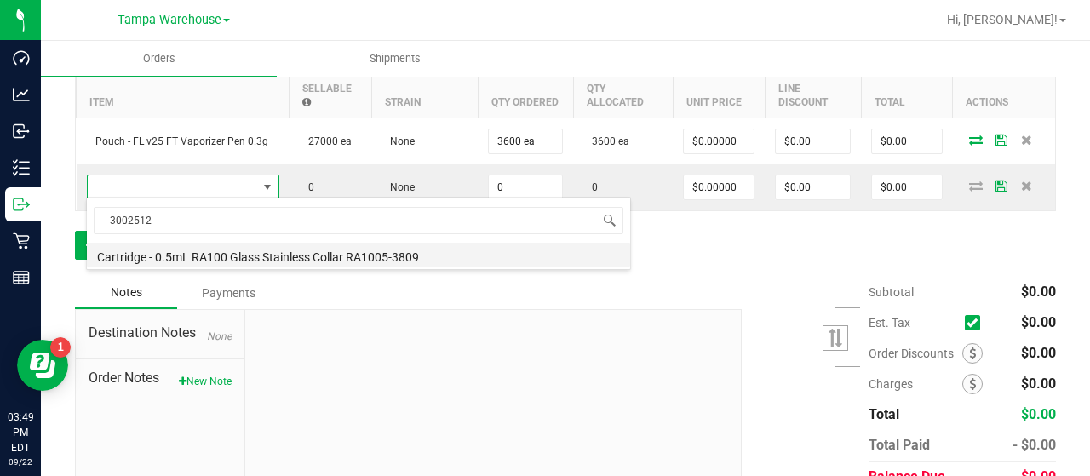
click at [259, 252] on li "Cartridge - 0.5mL RA100 Glass Stainless Collar RA1005-3809" at bounding box center [358, 255] width 543 height 24
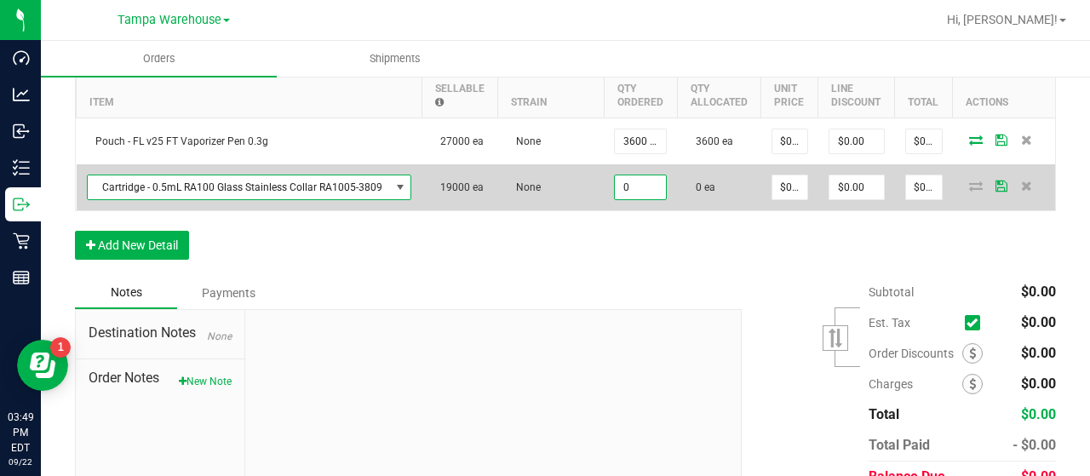
click at [629, 180] on input "0" at bounding box center [640, 187] width 51 height 24
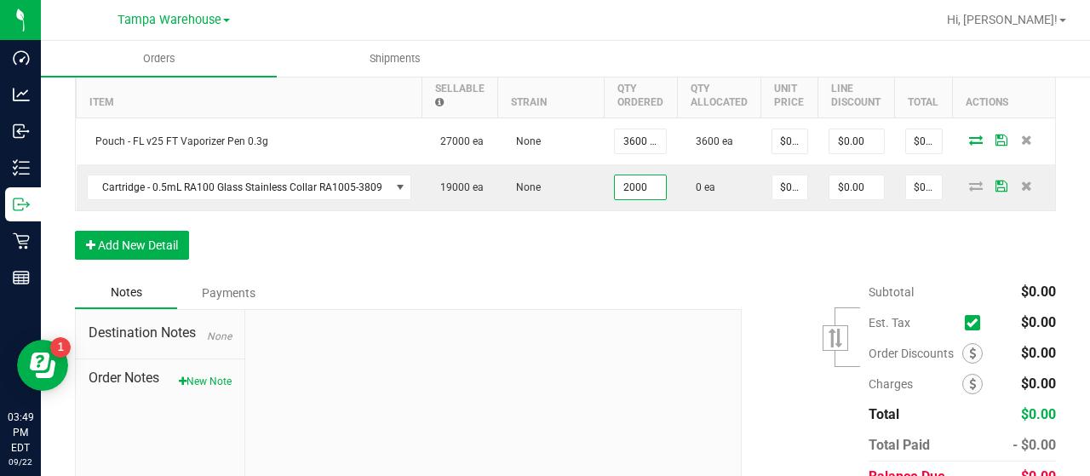
type input "2000 ea"
click at [596, 221] on div "Order Details Print All Labels Item Sellable Strain Qty Ordered Qty Allocated U…" at bounding box center [565, 153] width 981 height 248
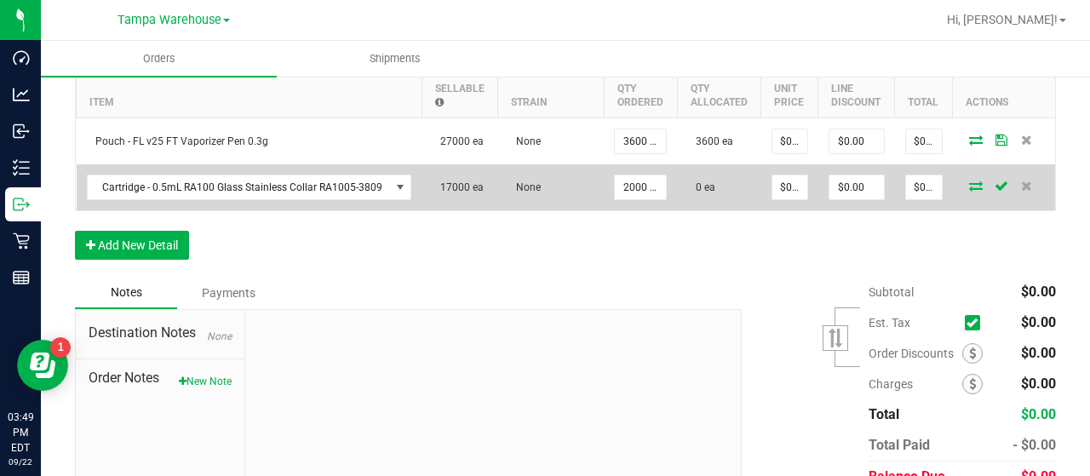
click at [969, 182] on icon at bounding box center [976, 186] width 14 height 10
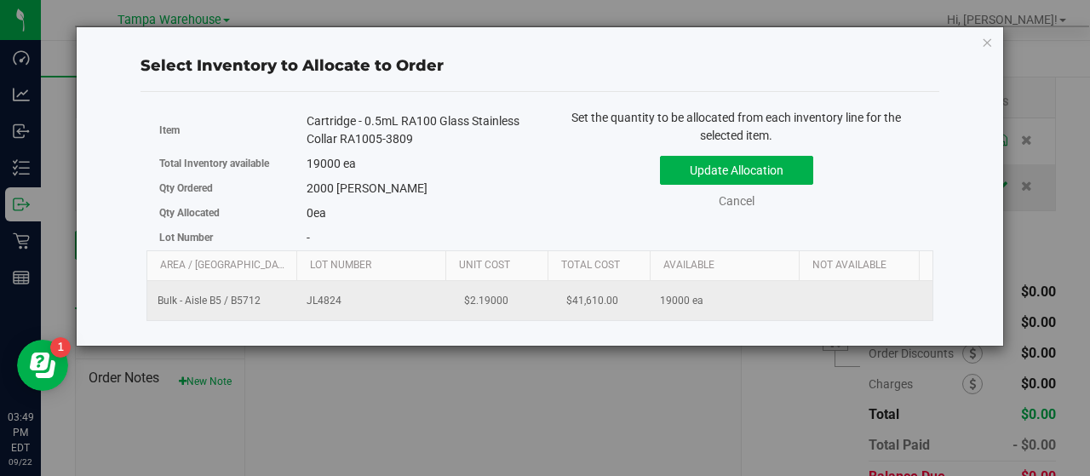
scroll to position [0, 175]
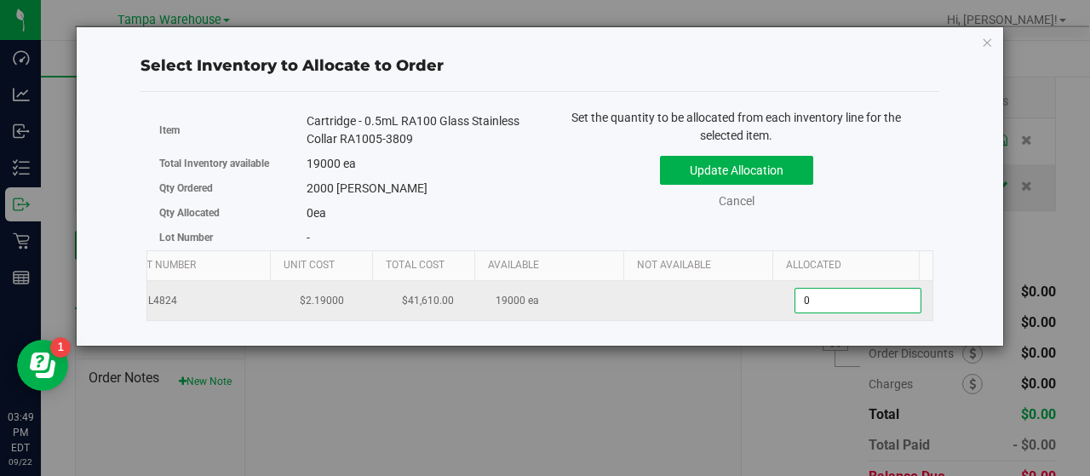
click at [811, 295] on span "0 0" at bounding box center [857, 301] width 127 height 26
type input "02000"
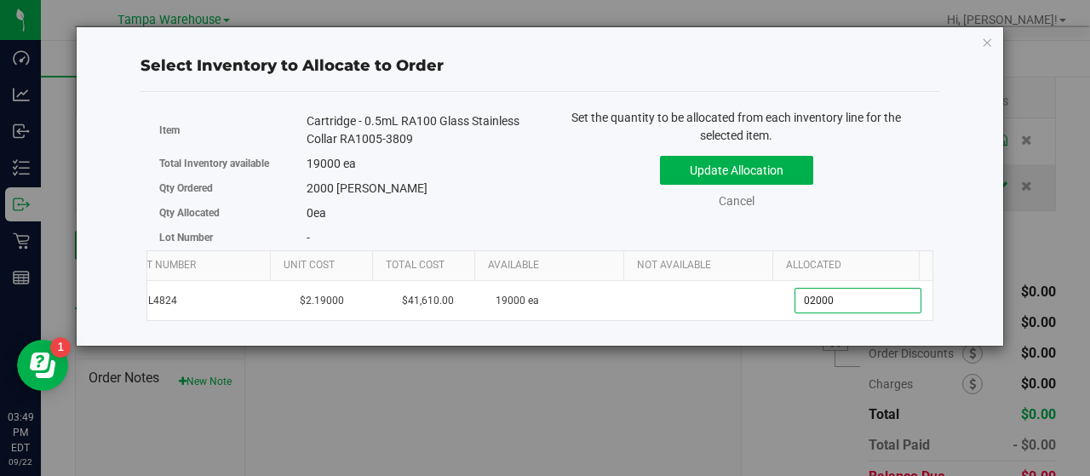
type input "2,000"
click at [863, 188] on div "Update Allocation Cancel" at bounding box center [737, 179] width 368 height 62
click at [794, 175] on button "Update Allocation" at bounding box center [736, 170] width 153 height 29
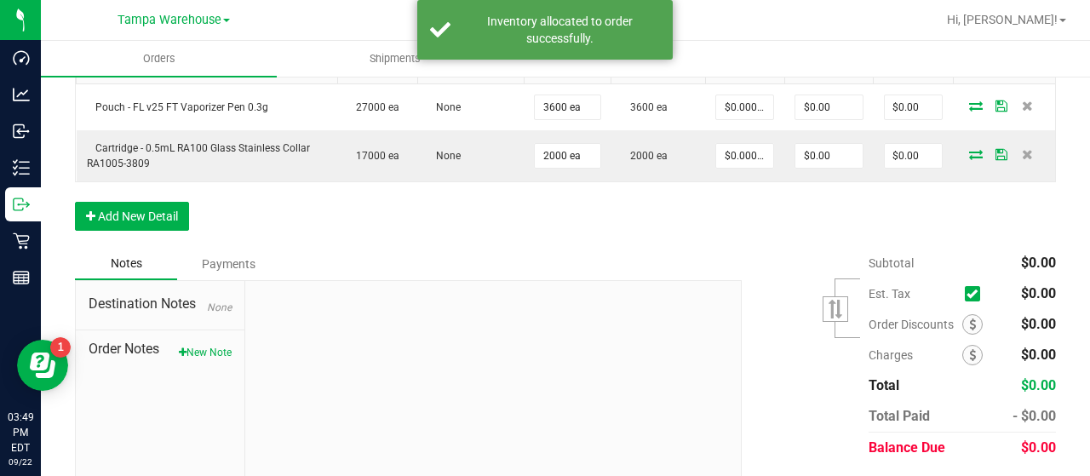
scroll to position [604, 0]
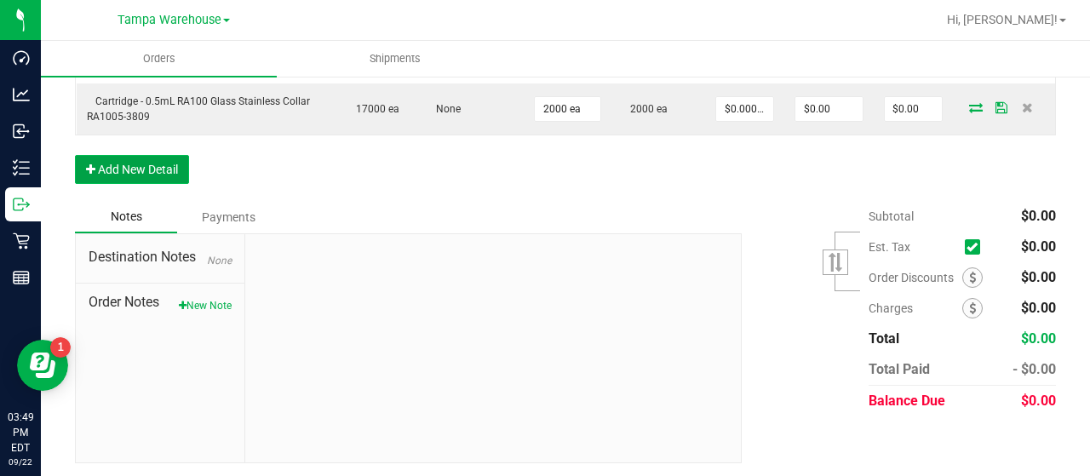
click at [177, 166] on button "Add New Detail" at bounding box center [132, 169] width 114 height 29
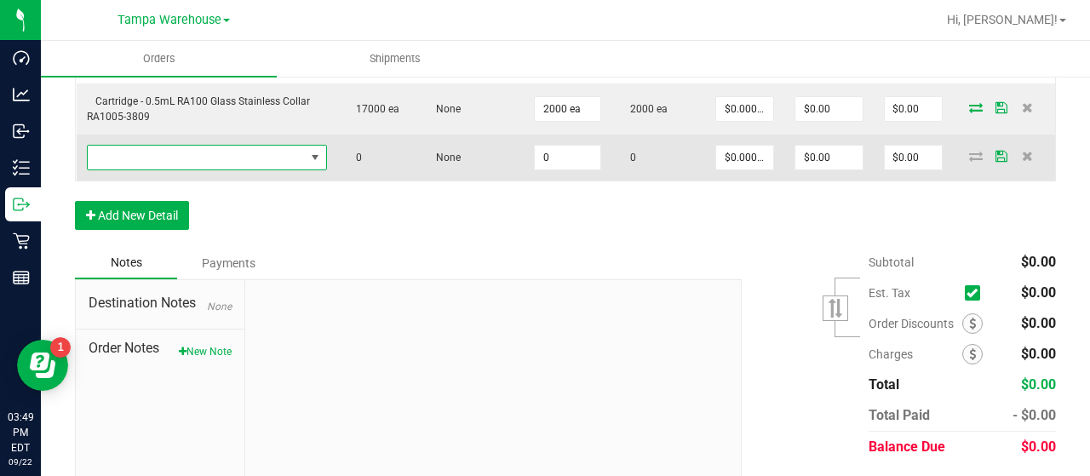
click at [192, 158] on span "NO DATA FOUND" at bounding box center [197, 158] width 218 height 24
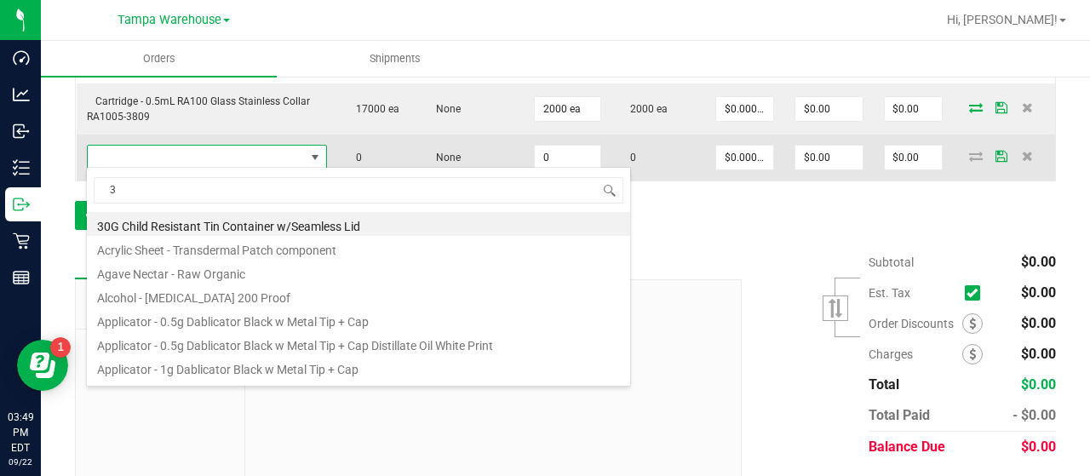
scroll to position [25, 232]
type input "3004396"
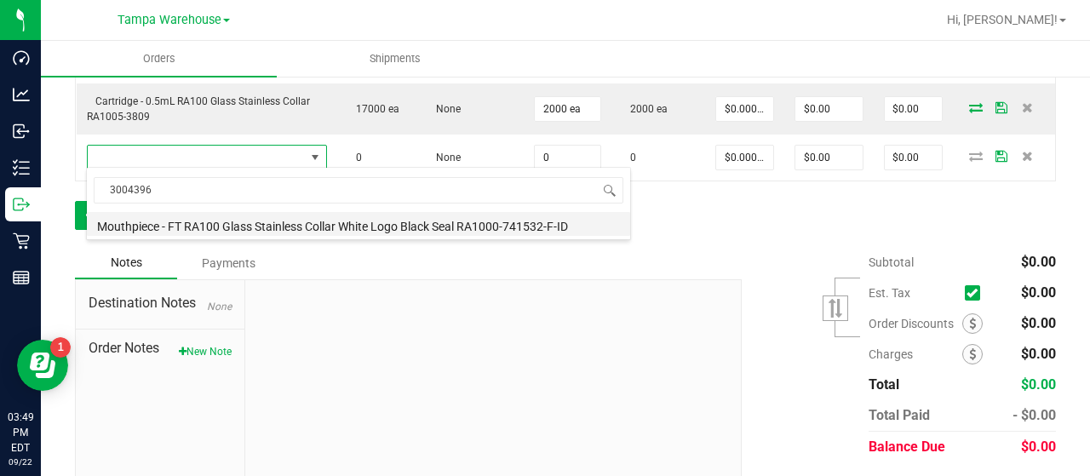
click at [412, 226] on li "Mouthpiece - FT RA100 Glass Stainless Collar White Logo Black Seal RA1000-74153…" at bounding box center [358, 224] width 543 height 24
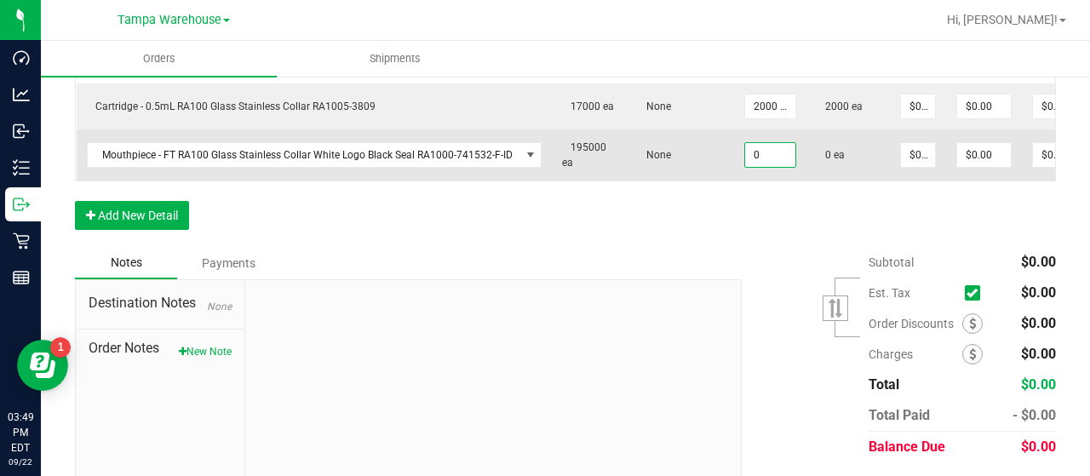
click at [771, 154] on input "0" at bounding box center [770, 155] width 50 height 24
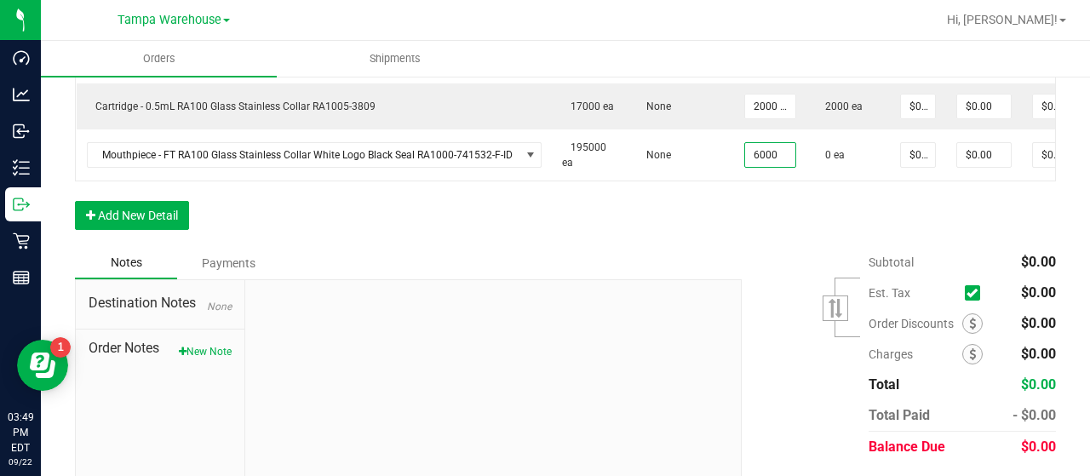
type input "6000 ea"
click at [758, 228] on div "Order Details Print All Labels Item Sellable Strain Qty Ordered Qty Allocated U…" at bounding box center [565, 97] width 981 height 299
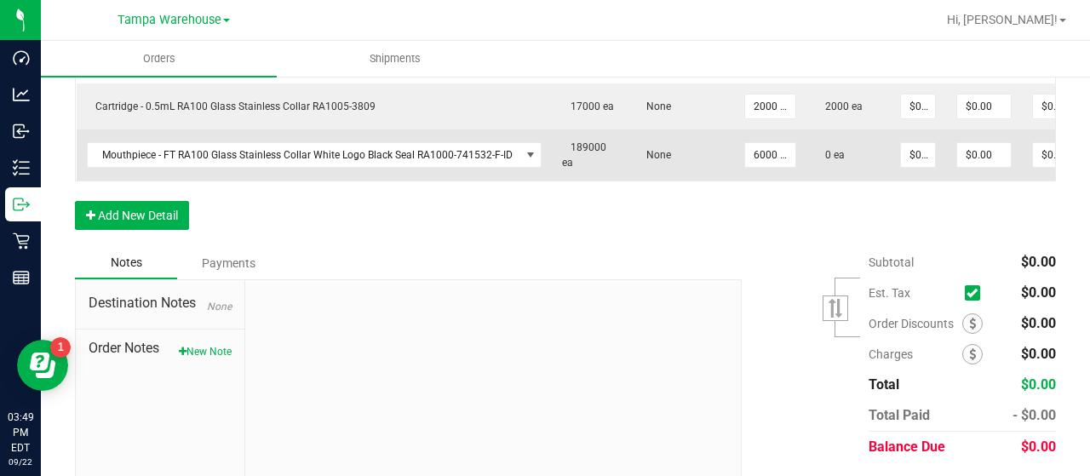
scroll to position [0, 129]
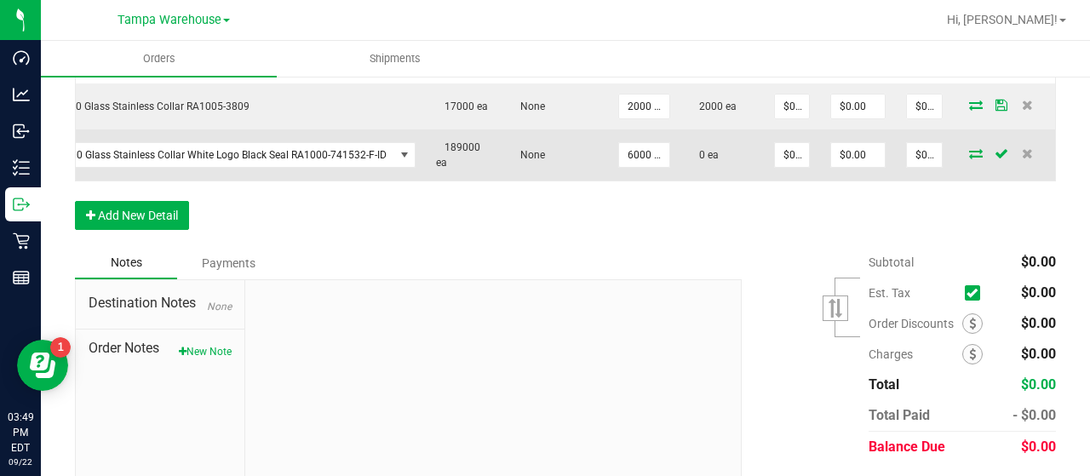
click at [969, 152] on icon at bounding box center [976, 153] width 14 height 10
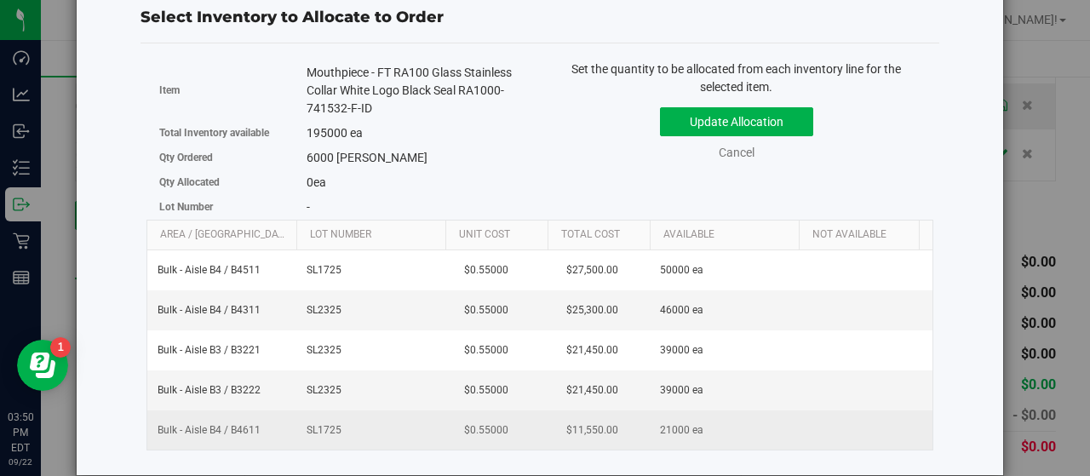
scroll to position [0, 187]
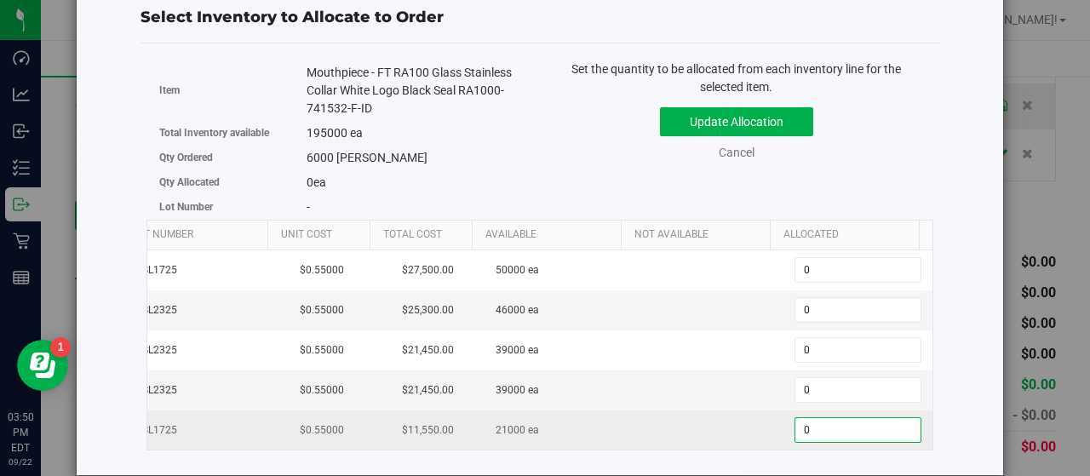
click at [831, 421] on span "0 0" at bounding box center [857, 430] width 127 height 26
type input "06000"
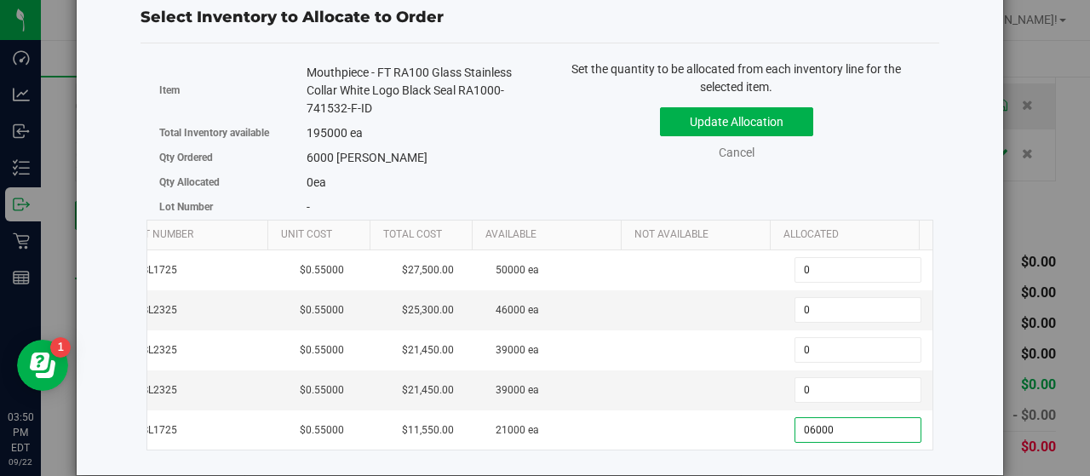
type input "6,000"
click at [854, 133] on div "Update Allocation Cancel" at bounding box center [737, 131] width 368 height 62
click at [772, 110] on button "Update Allocation" at bounding box center [736, 121] width 153 height 29
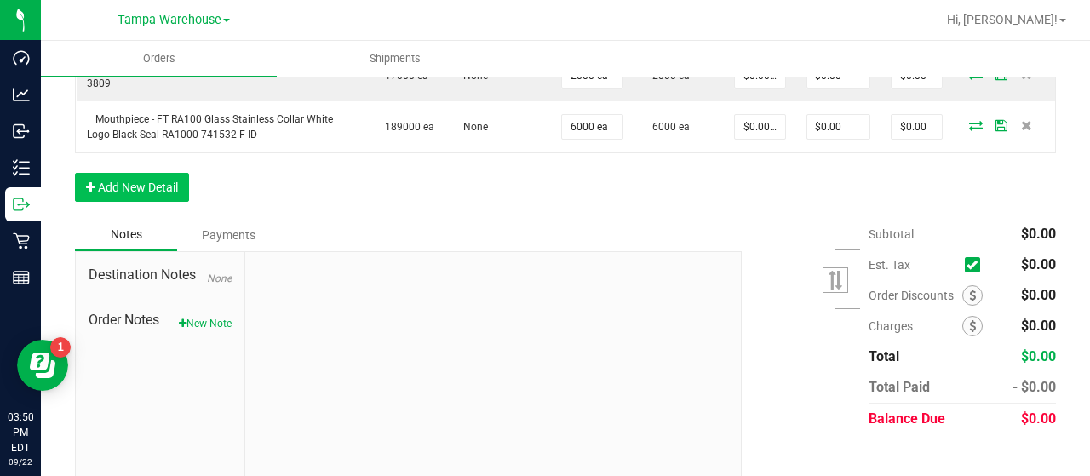
scroll to position [655, 0]
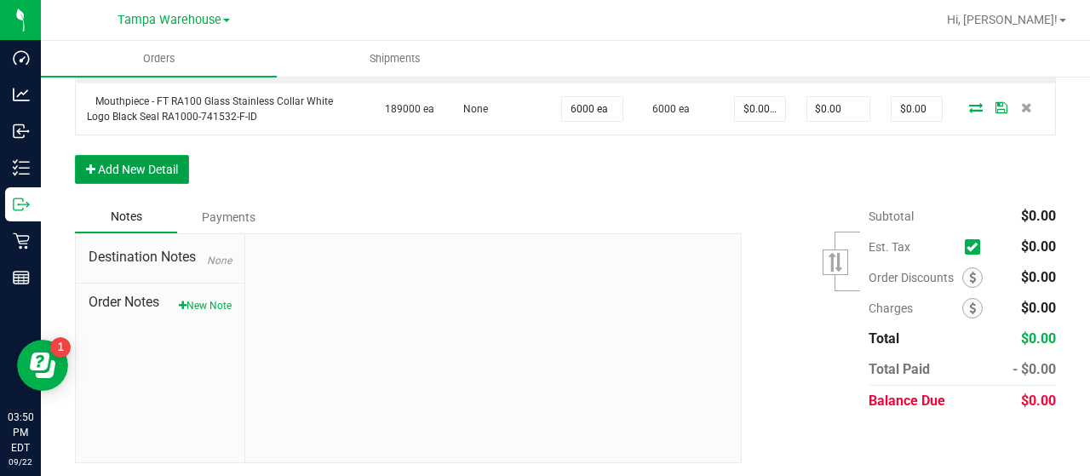
click at [175, 170] on button "Add New Detail" at bounding box center [132, 169] width 114 height 29
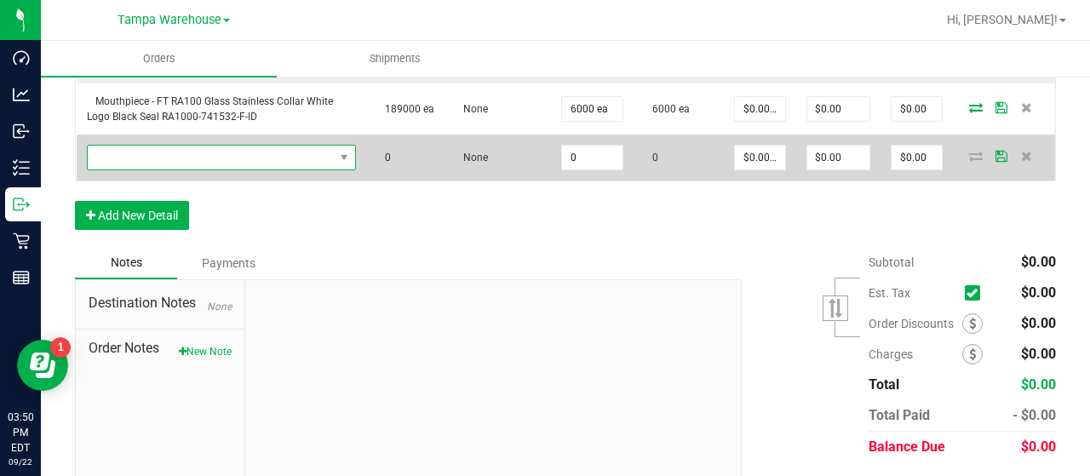
click at [194, 157] on span "NO DATA FOUND" at bounding box center [211, 158] width 246 height 24
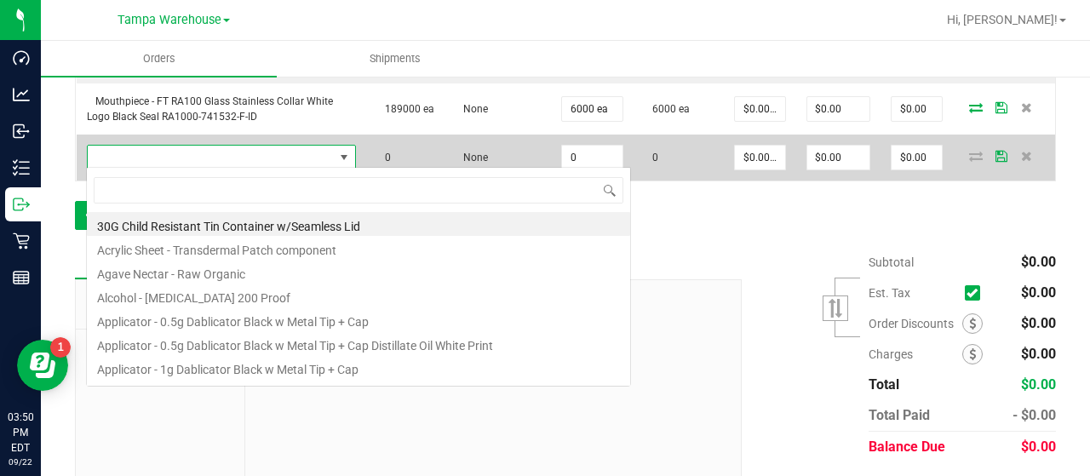
scroll to position [25, 256]
type input "3004395"
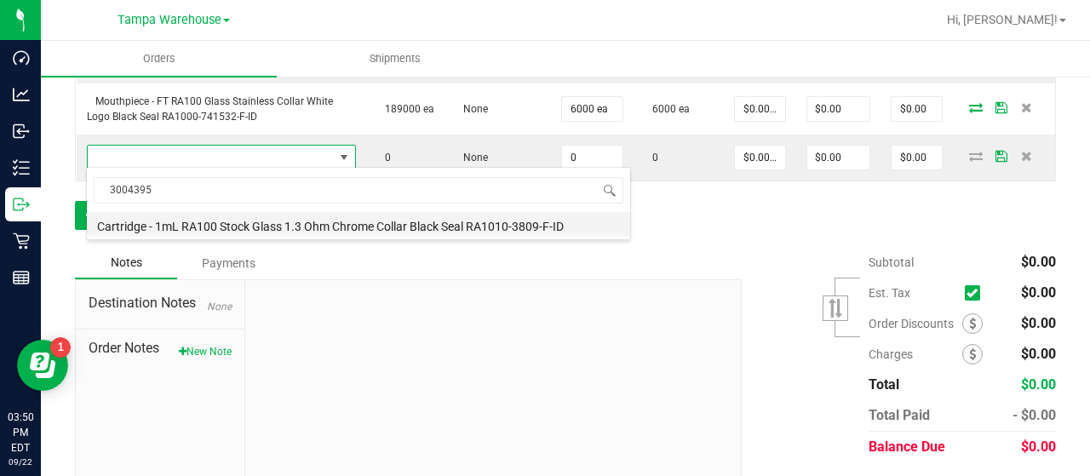
click at [317, 224] on li "Cartridge - 1mL RA100 Stock Glass 1.3 Ohm Chrome Collar Black Seal RA1010-3809-…" at bounding box center [358, 224] width 543 height 24
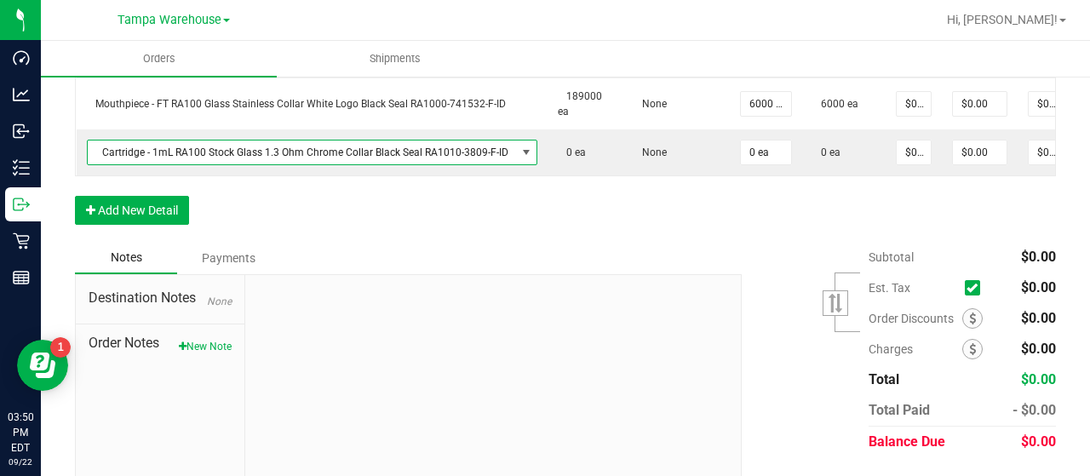
scroll to position [659, 0]
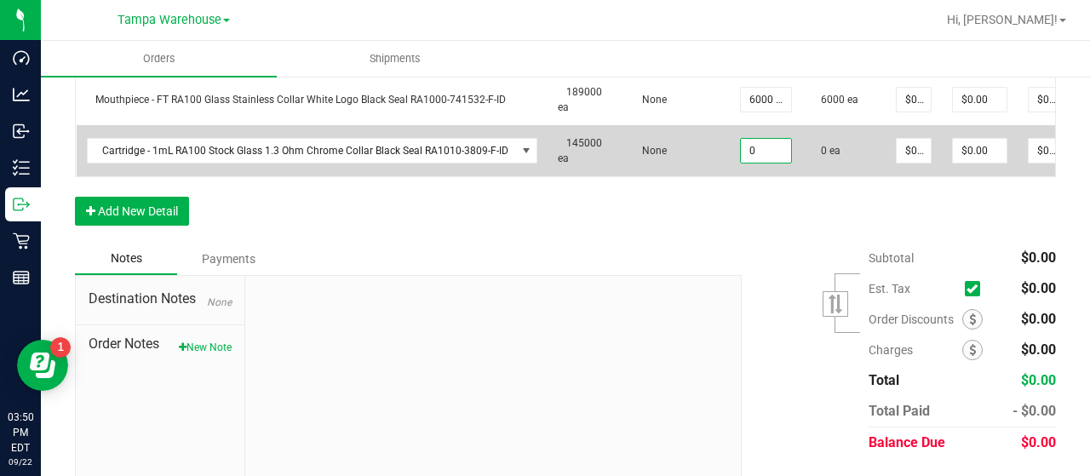
click at [754, 144] on input "0" at bounding box center [766, 151] width 50 height 24
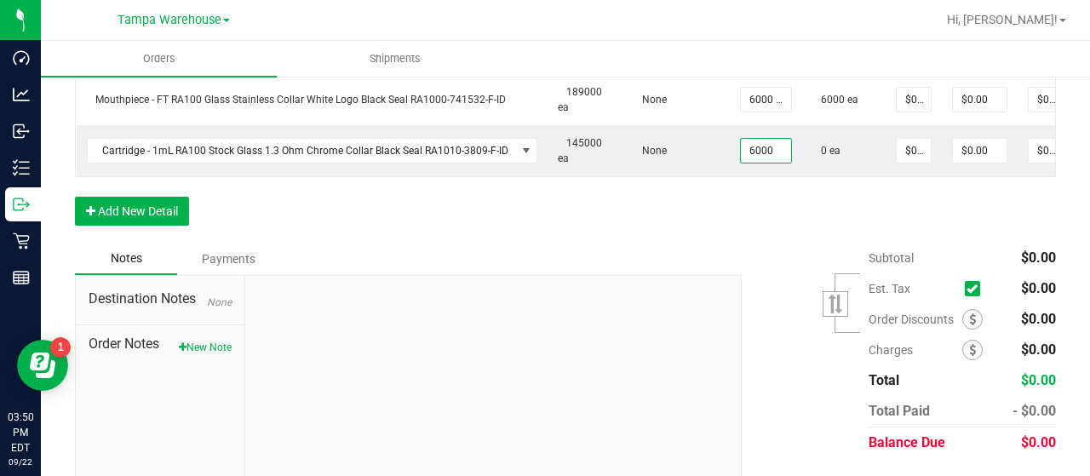
type input "6000 ea"
click at [748, 206] on div "Order Details Print All Labels Item Sellable Strain Qty Ordered Qty Allocated U…" at bounding box center [565, 68] width 981 height 350
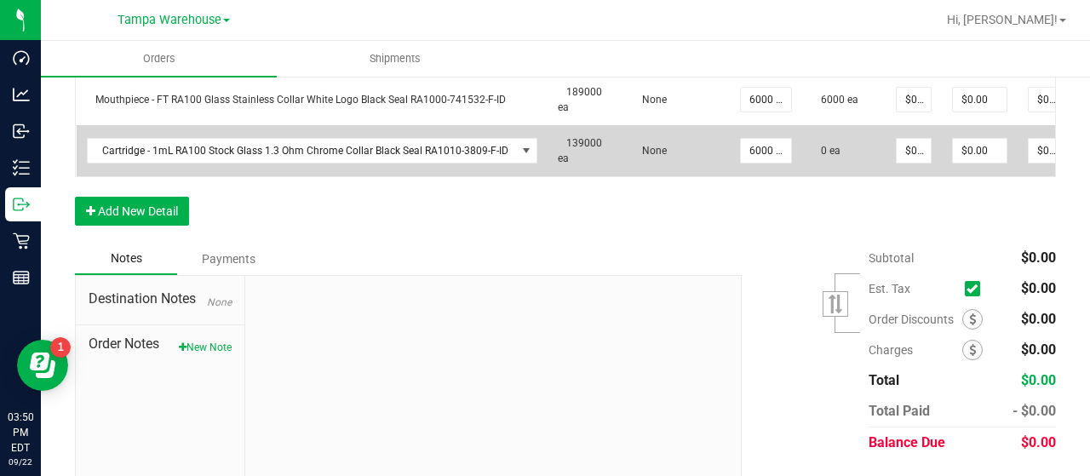
scroll to position [0, 124]
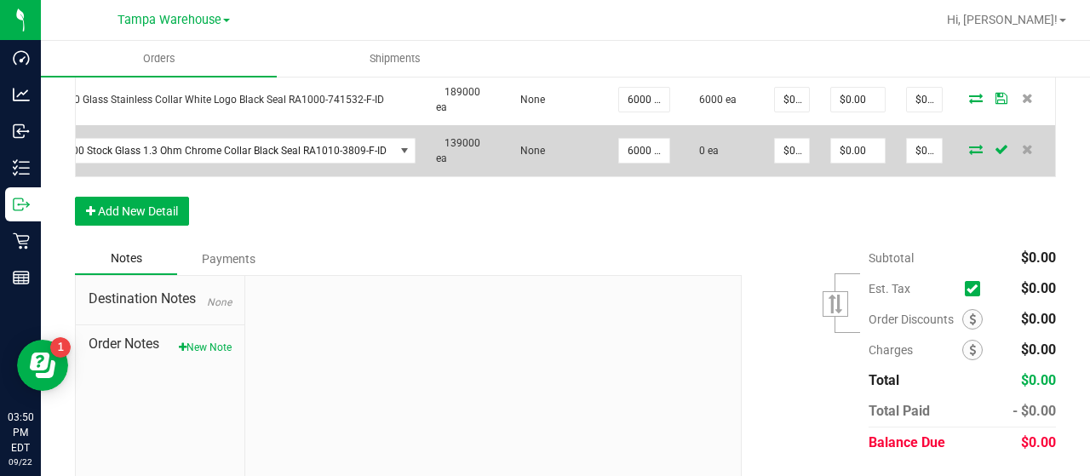
click at [969, 147] on icon at bounding box center [976, 149] width 14 height 10
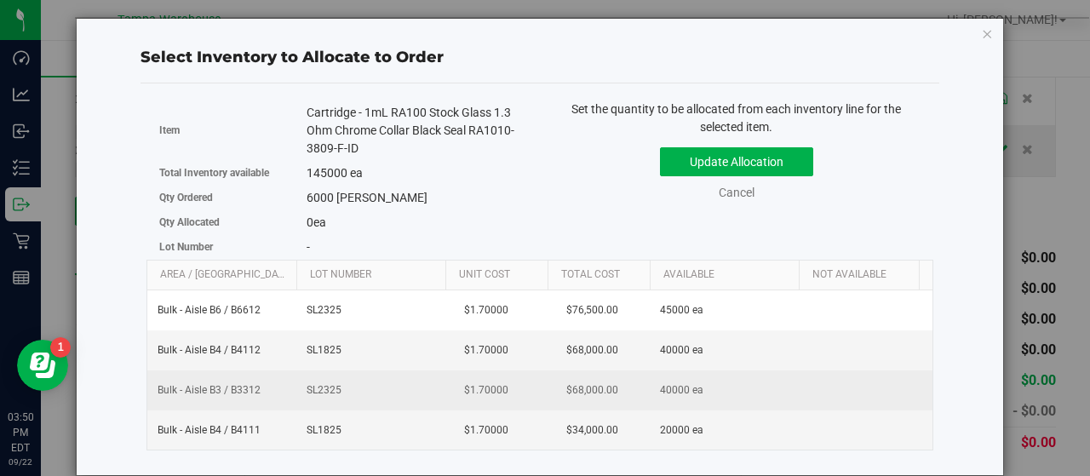
scroll to position [0, 187]
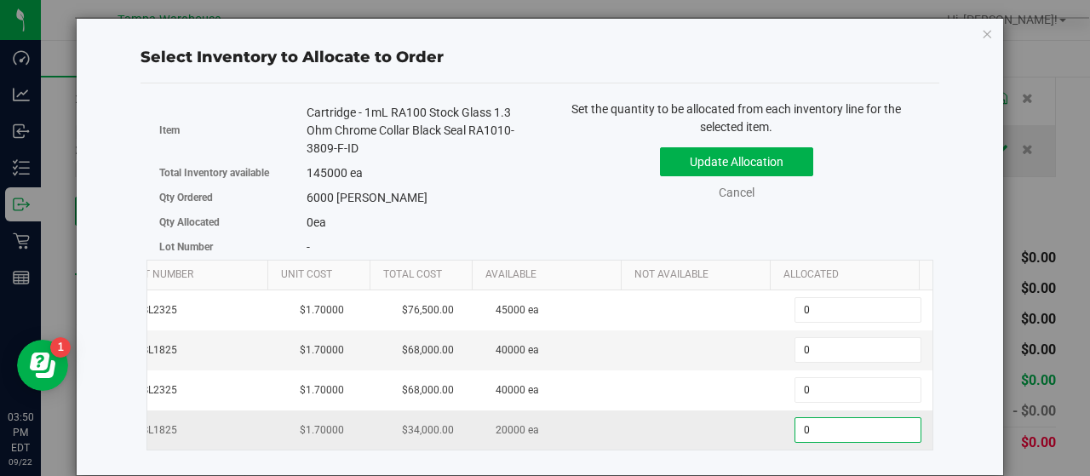
click at [811, 418] on span "0 0" at bounding box center [857, 430] width 127 height 26
type input "06000"
type input "6,000"
click at [851, 200] on div "Set the quantity to be allocated from each inventory line for the selected item…" at bounding box center [736, 158] width 393 height 117
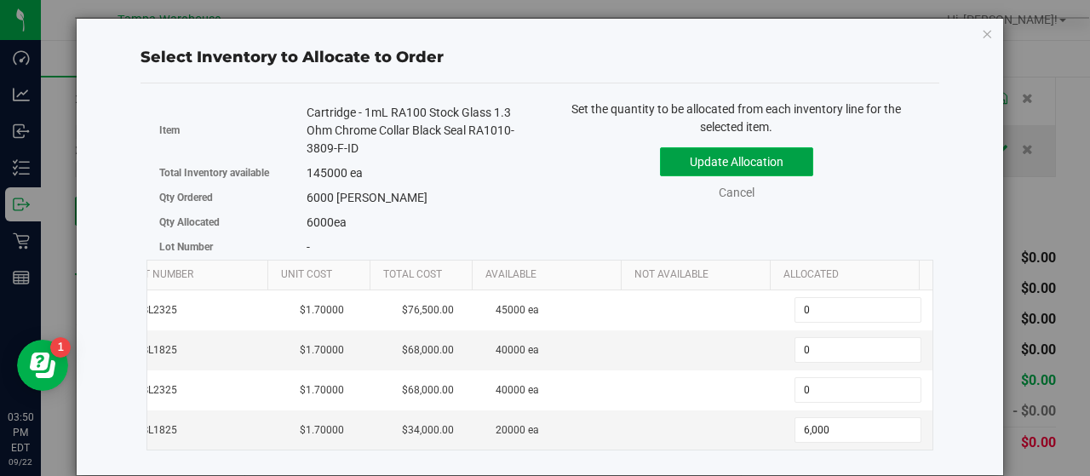
click at [771, 156] on button "Update Allocation" at bounding box center [736, 161] width 153 height 29
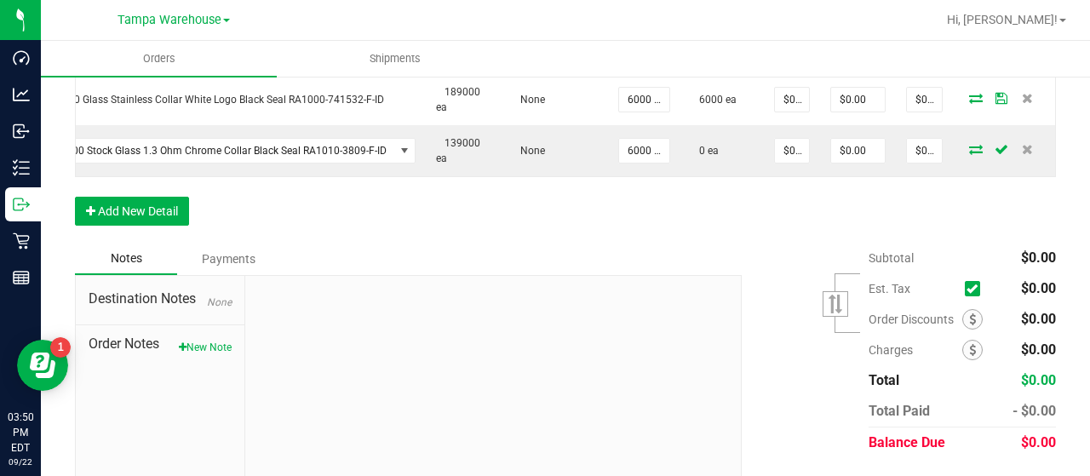
scroll to position [0, 0]
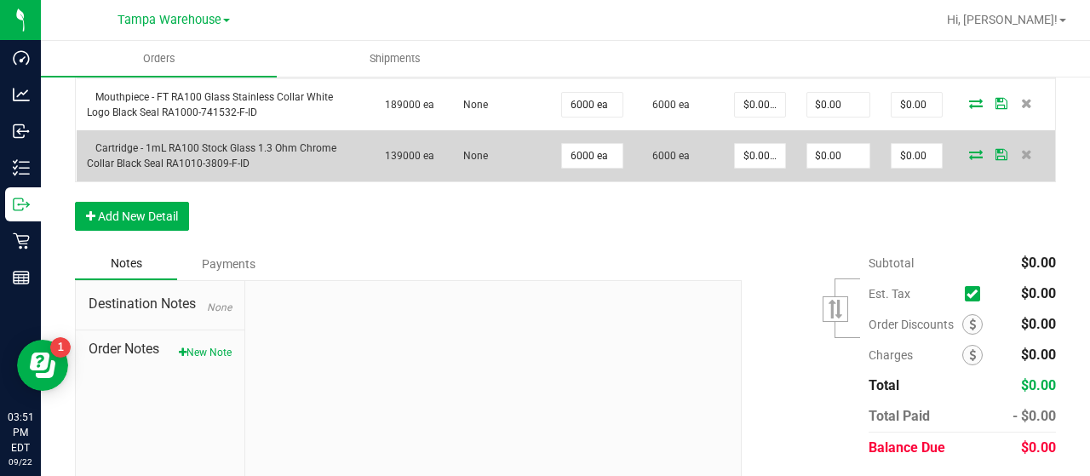
click at [969, 151] on icon at bounding box center [976, 154] width 14 height 10
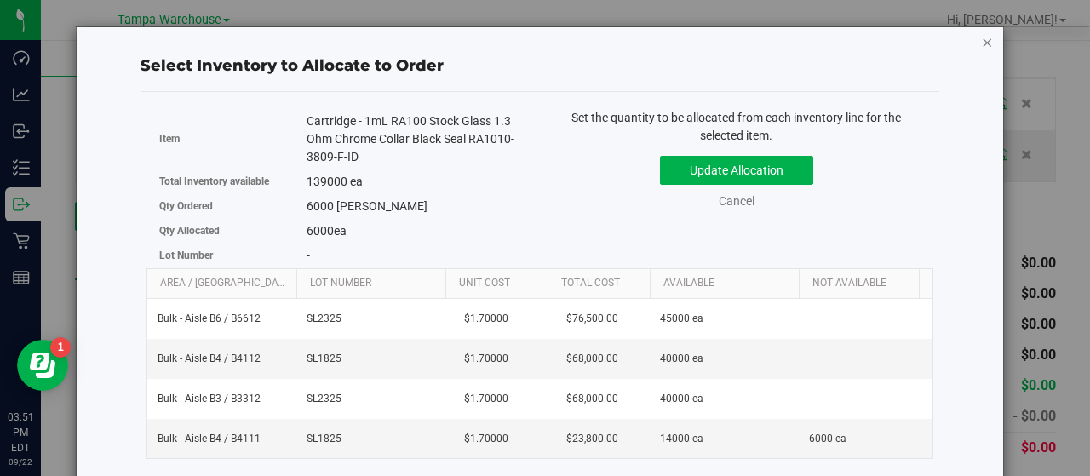
click at [982, 38] on icon "button" at bounding box center [988, 42] width 12 height 20
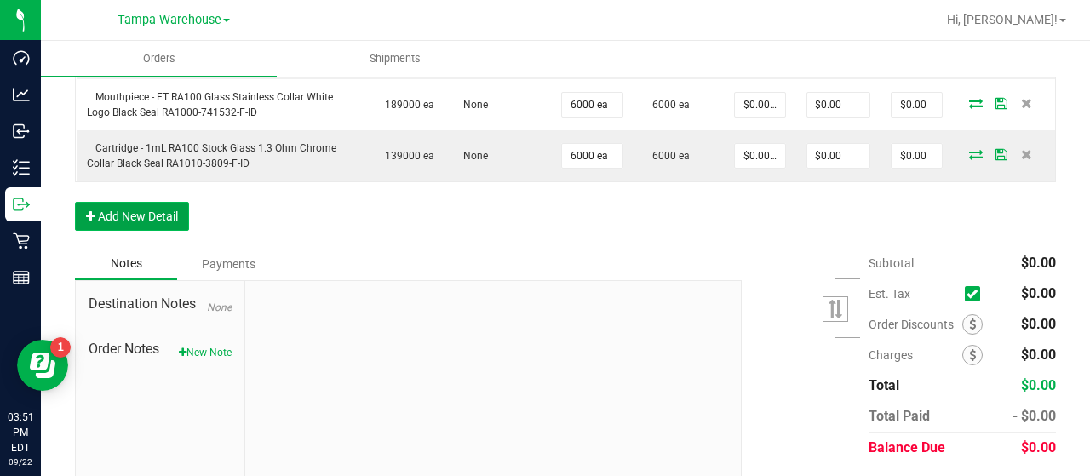
click at [143, 212] on button "Add New Detail" at bounding box center [132, 216] width 114 height 29
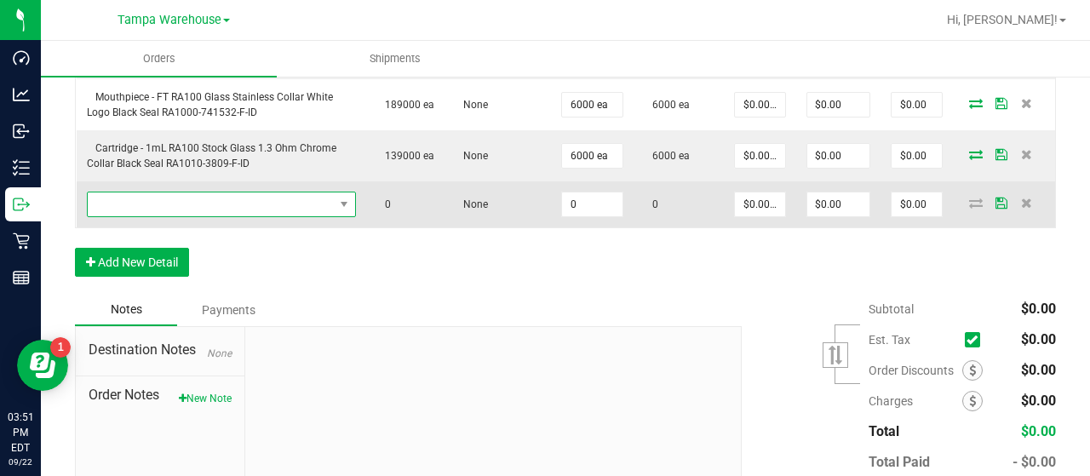
click at [152, 198] on span "NO DATA FOUND" at bounding box center [211, 204] width 246 height 24
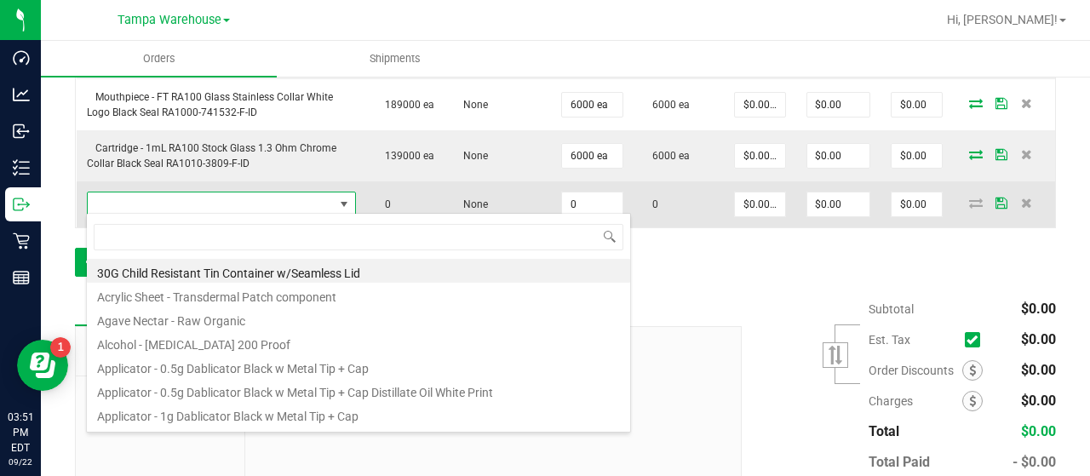
scroll to position [25, 256]
type input "3004479"
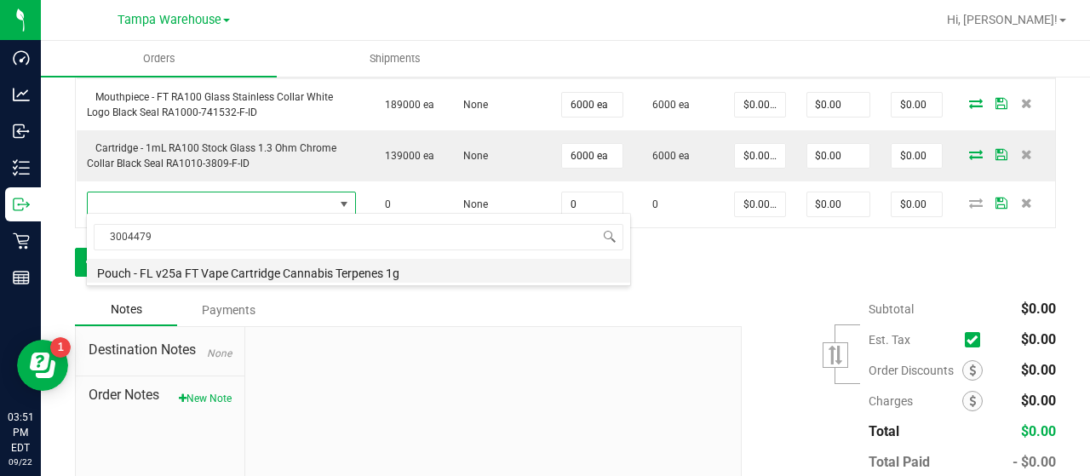
click at [235, 272] on li "Pouch - FL v25a FT Vape Cartridge Cannabis Terpenes 1g" at bounding box center [358, 271] width 543 height 24
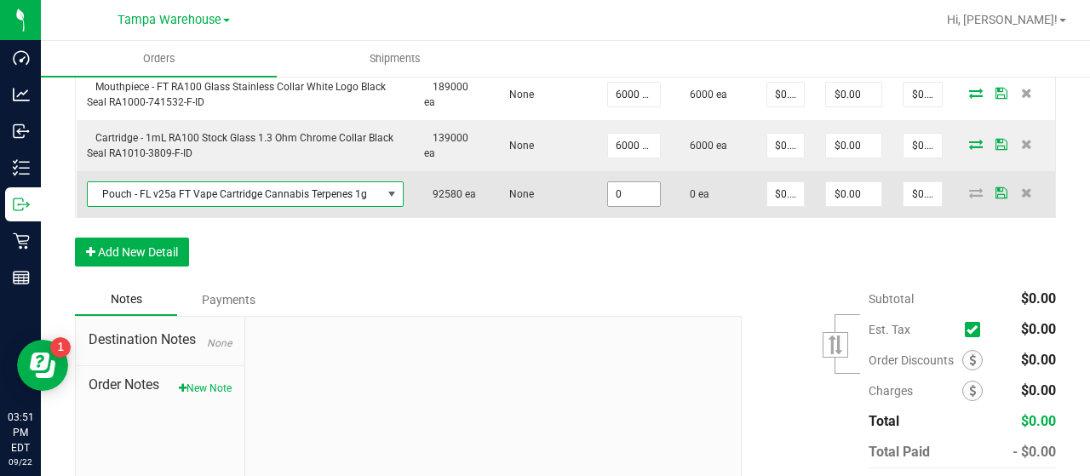
click at [634, 190] on input "0" at bounding box center [634, 194] width 52 height 24
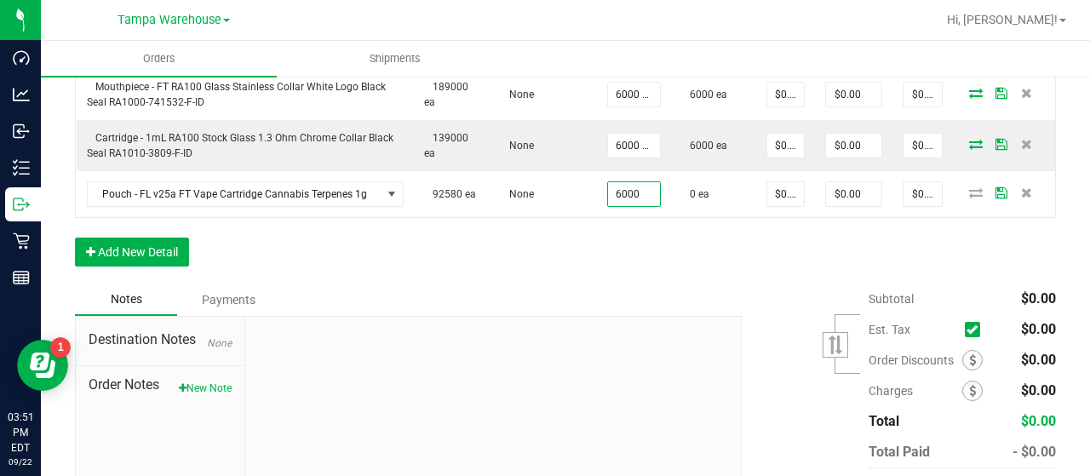
type input "6000 ea"
click at [630, 246] on div "Order Details Print All Labels Item Sellable Strain Qty Ordered Qty Allocated U…" at bounding box center [565, 86] width 981 height 396
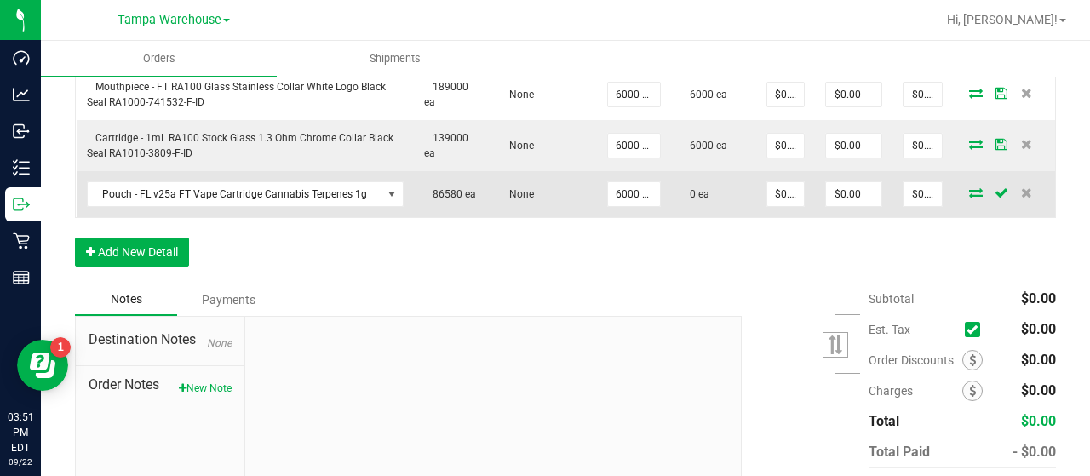
click at [969, 191] on icon at bounding box center [976, 192] width 14 height 10
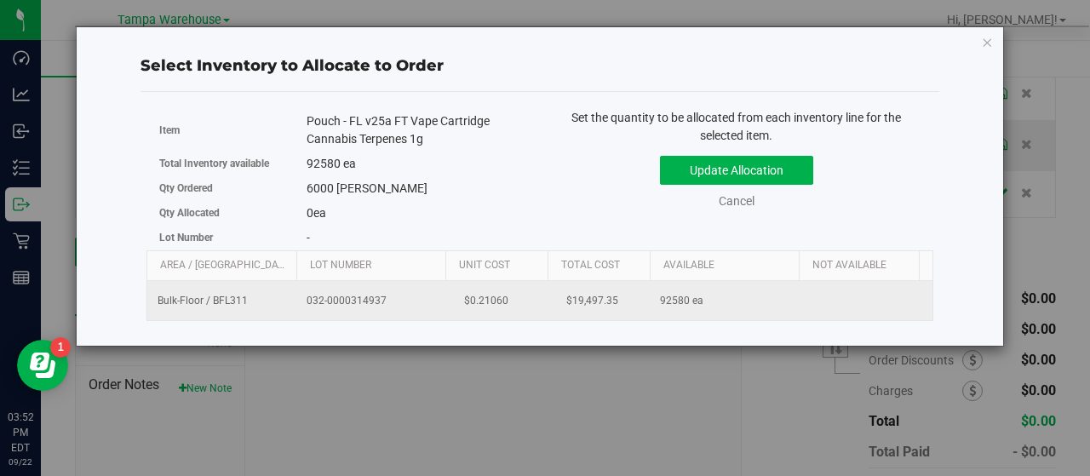
scroll to position [0, 175]
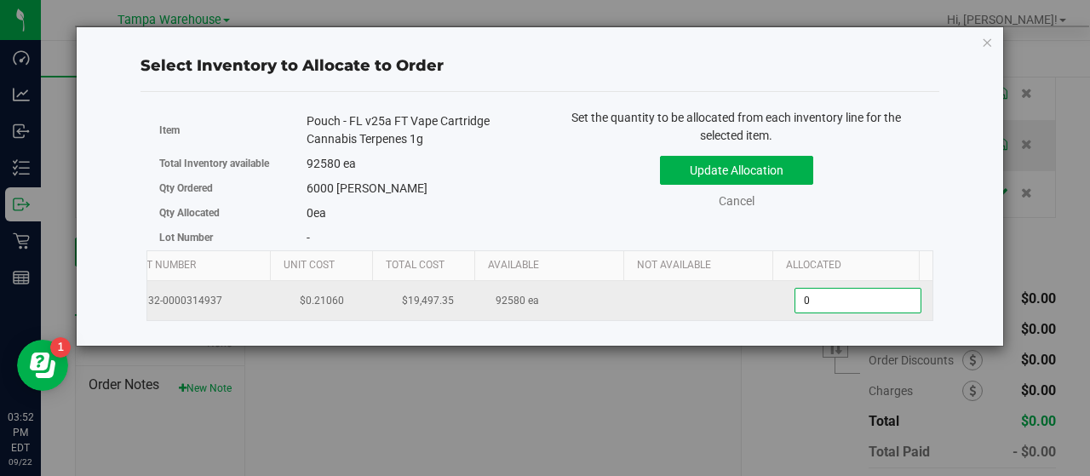
click at [814, 304] on span "0 0" at bounding box center [857, 301] width 127 height 26
type input "06000"
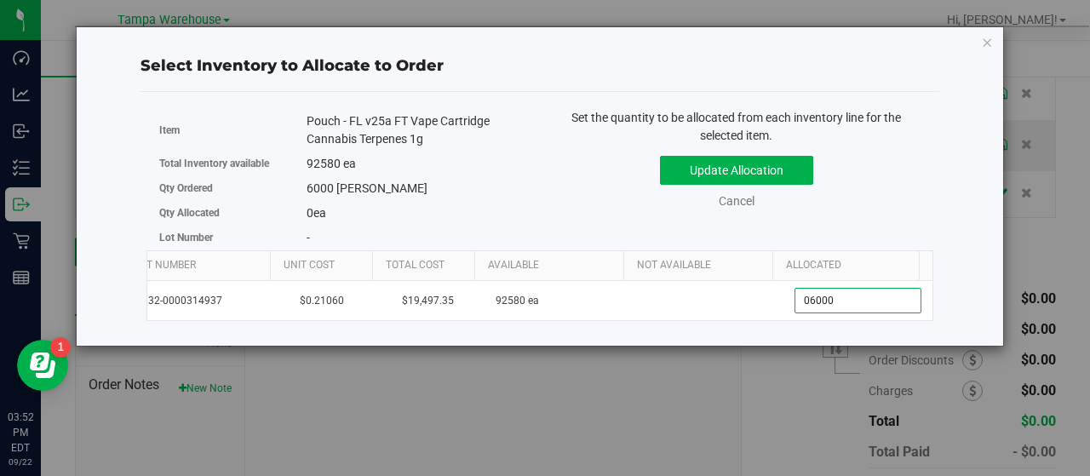
type input "6,000"
click at [846, 212] on div "Set the quantity to be allocated from each inventory line for the selected item…" at bounding box center [736, 167] width 393 height 117
click at [777, 169] on button "Update Allocation" at bounding box center [736, 170] width 153 height 29
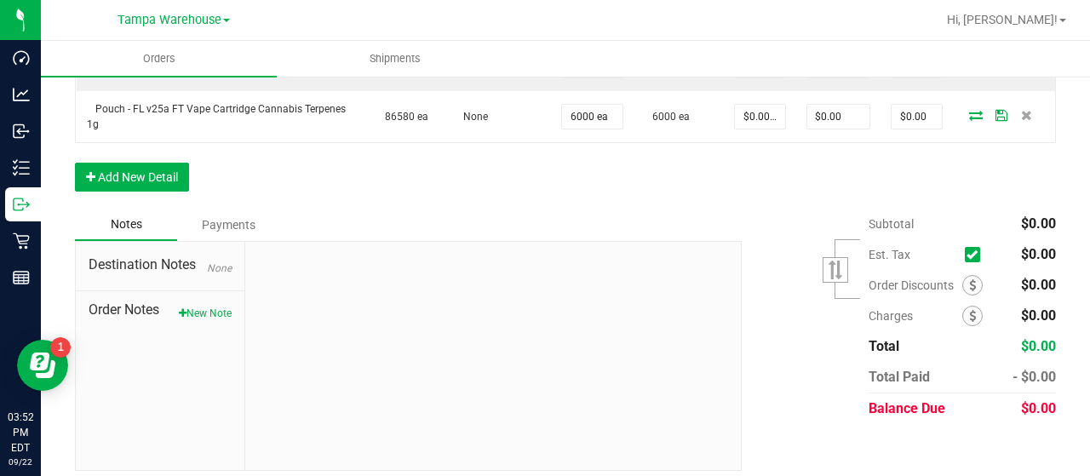
scroll to position [757, 0]
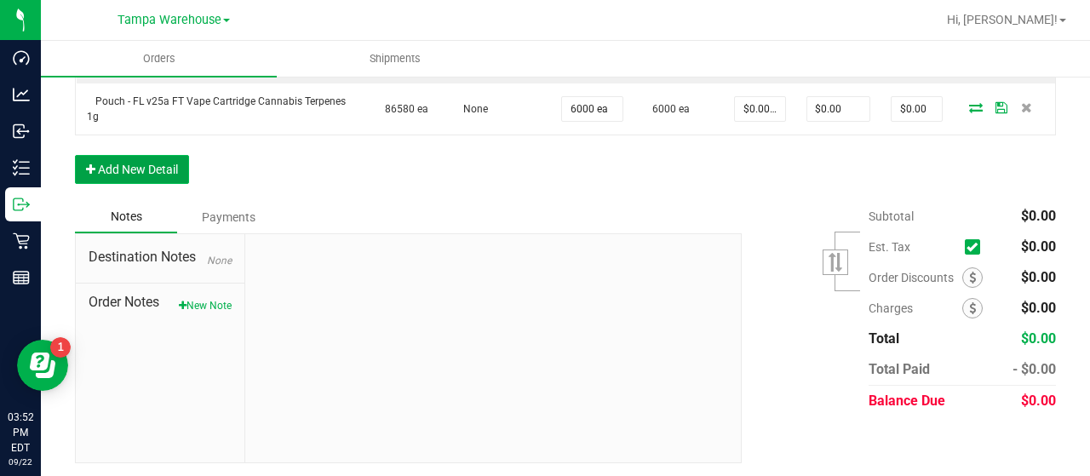
click at [163, 168] on button "Add New Detail" at bounding box center [132, 169] width 114 height 29
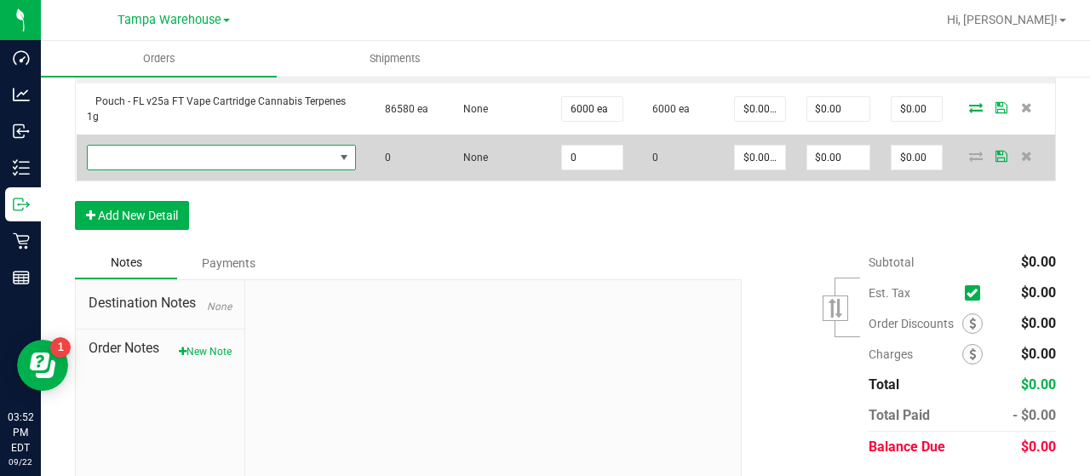
click at [215, 157] on span "NO DATA FOUND" at bounding box center [211, 158] width 246 height 24
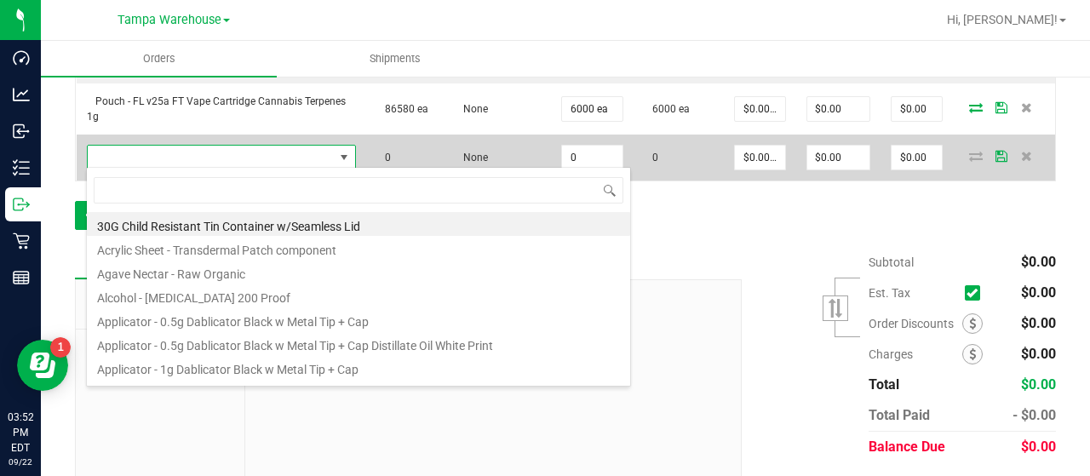
scroll to position [25, 256]
type input "3004284"
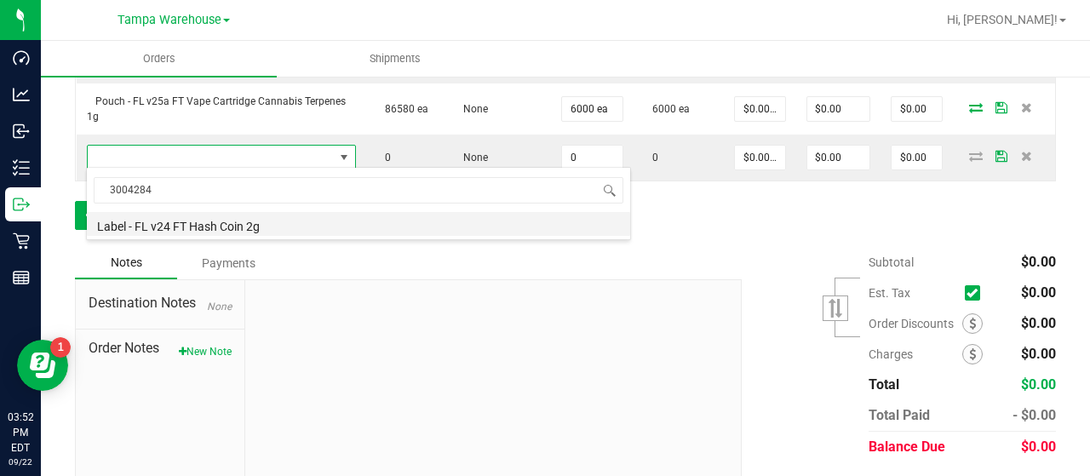
click at [198, 221] on li "Label - FL v24 FT Hash Coin 2g" at bounding box center [358, 224] width 543 height 24
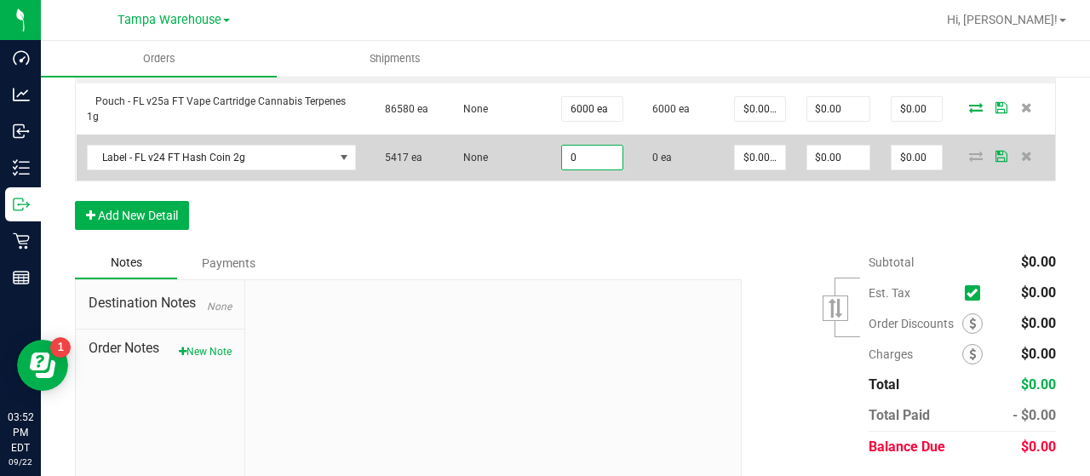
click at [587, 156] on input "0" at bounding box center [592, 158] width 60 height 24
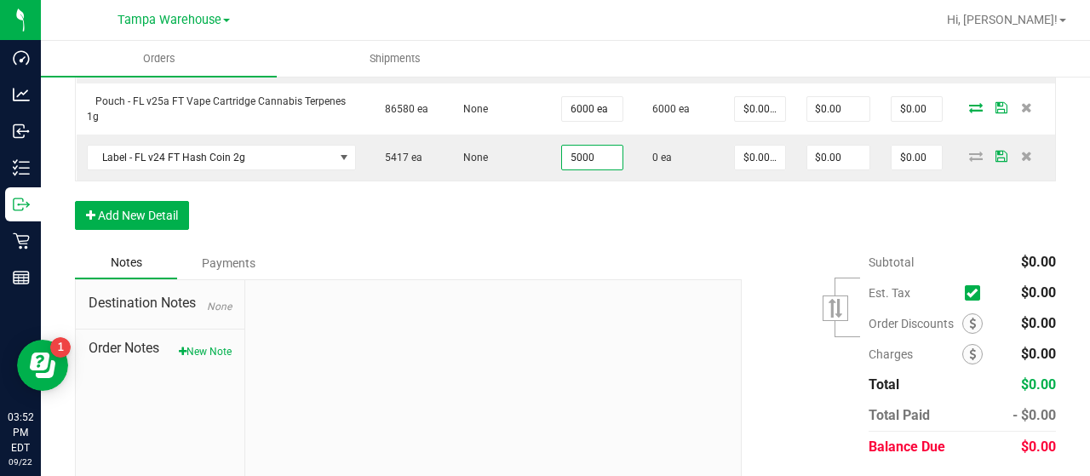
type input "5000 ea"
click at [611, 226] on div "Order Details Print All Labels Item Sellable Strain Qty Ordered Qty Allocated U…" at bounding box center [565, 21] width 981 height 452
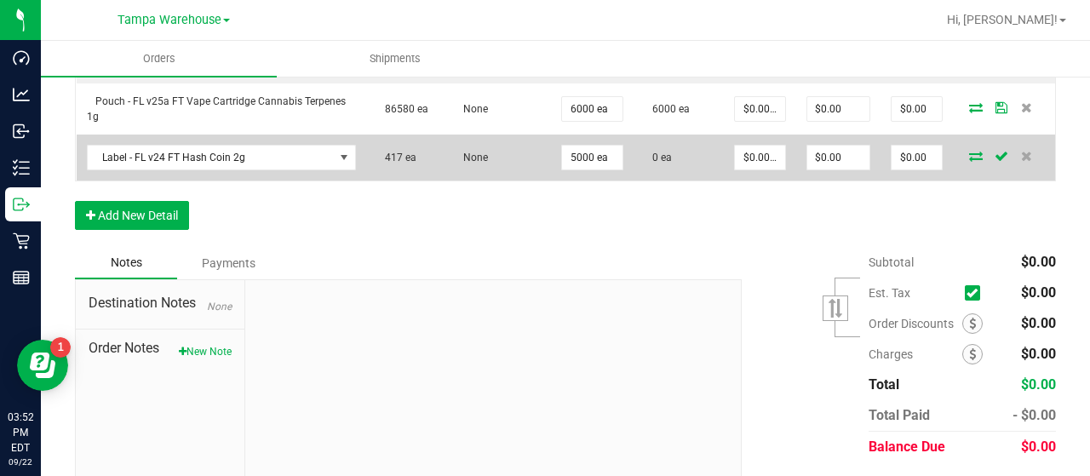
click at [969, 154] on icon at bounding box center [976, 156] width 14 height 10
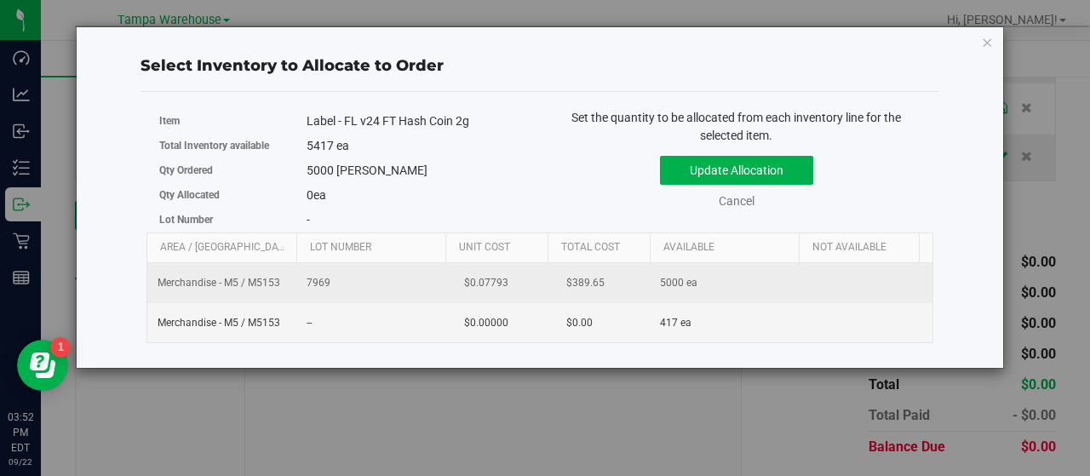
scroll to position [0, 175]
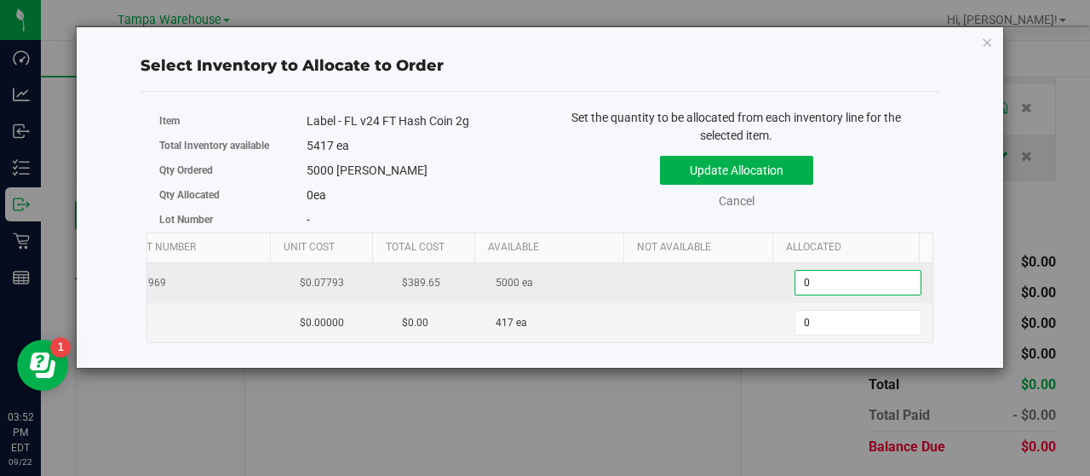
click at [805, 277] on span "0 0" at bounding box center [857, 283] width 127 height 26
type input "05000"
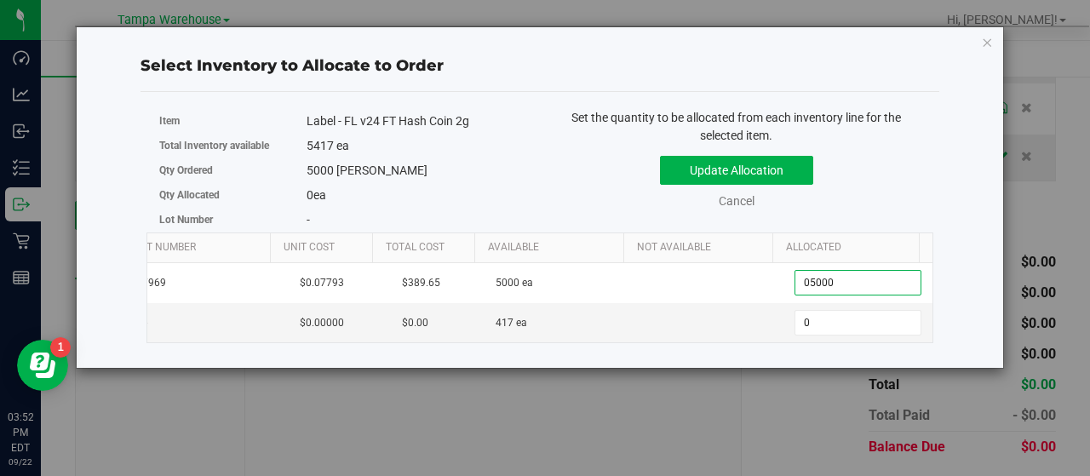
type input "5,000"
drag, startPoint x: 948, startPoint y: 187, endPoint x: 937, endPoint y: 188, distance: 12.0
click at [945, 187] on div "Select Inventory to Allocate to Order Item Label - FL v24 FT Hash Coin 2g Total…" at bounding box center [539, 197] width 901 height 341
click at [801, 171] on button "Update Allocation" at bounding box center [736, 170] width 153 height 29
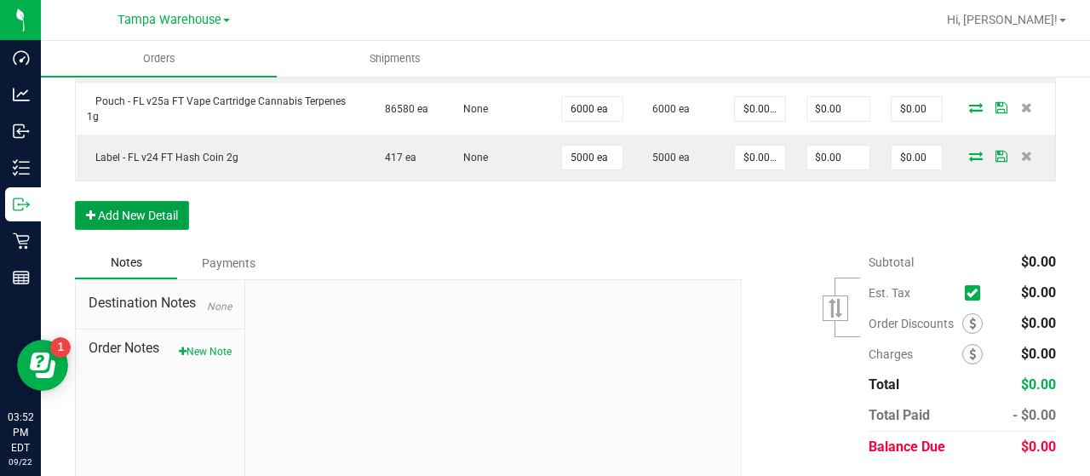
click at [175, 201] on button "Add New Detail" at bounding box center [132, 215] width 114 height 29
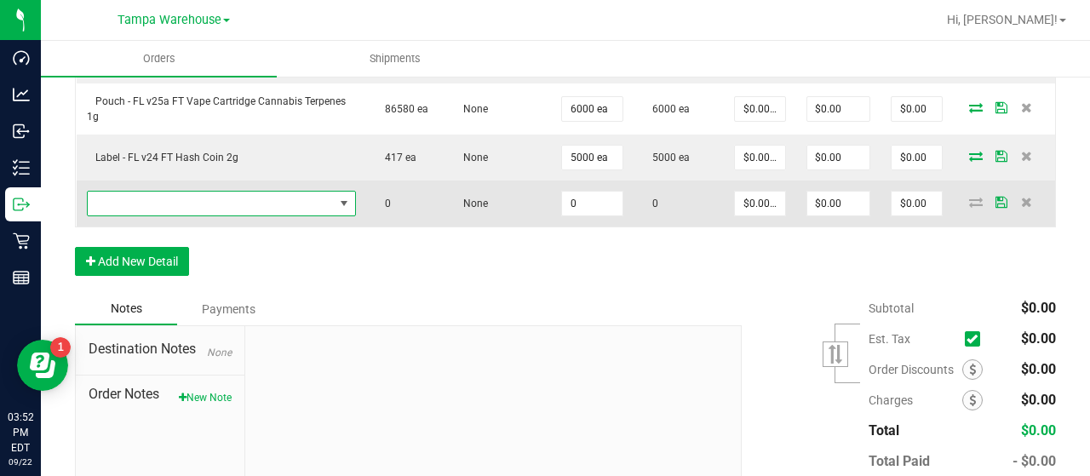
click at [192, 200] on span "NO DATA FOUND" at bounding box center [211, 204] width 246 height 24
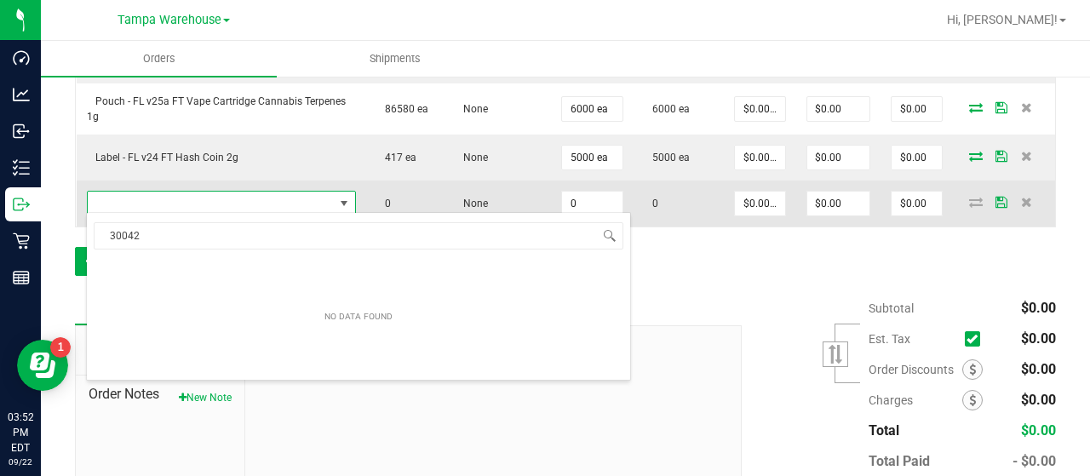
scroll to position [25, 256]
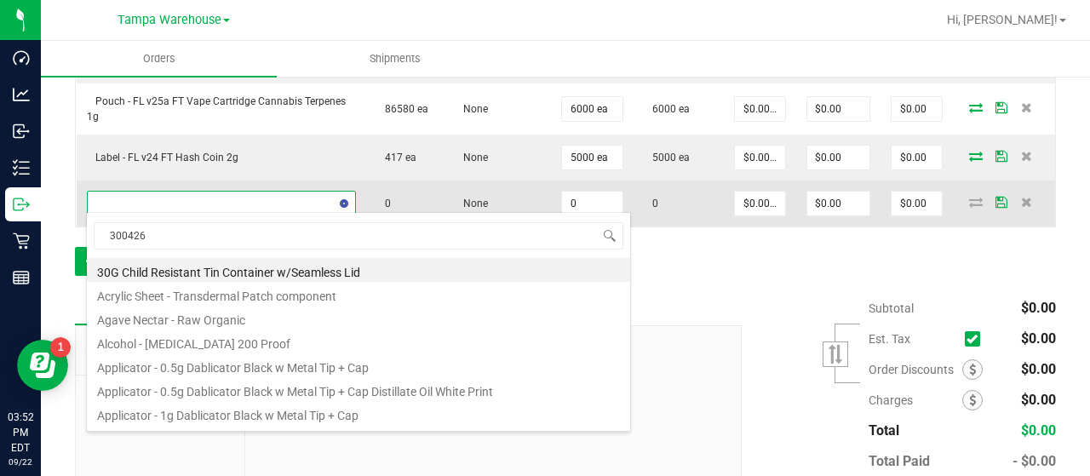
type input "3004264"
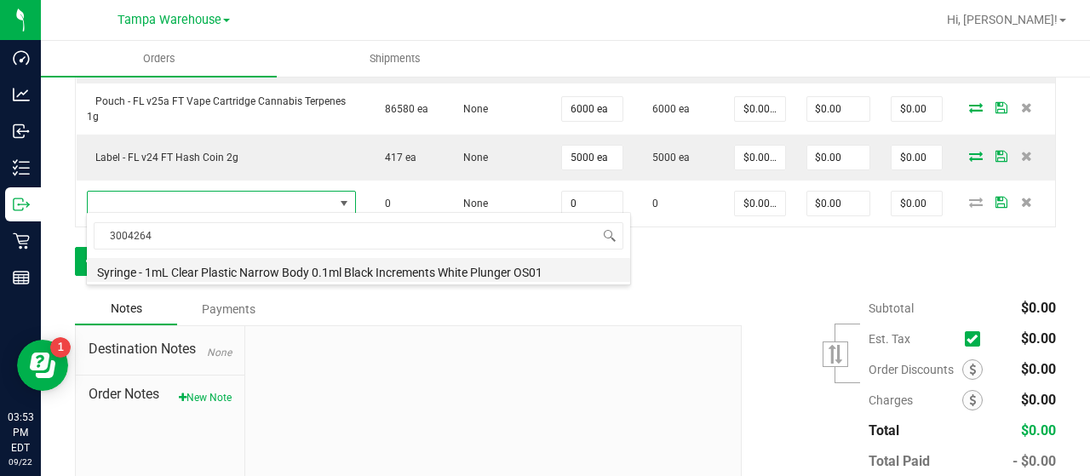
click at [241, 268] on li "Syringe - 1mL Clear Plastic Narrow Body 0.1ml Black Increments White Plunger OS…" at bounding box center [358, 270] width 543 height 24
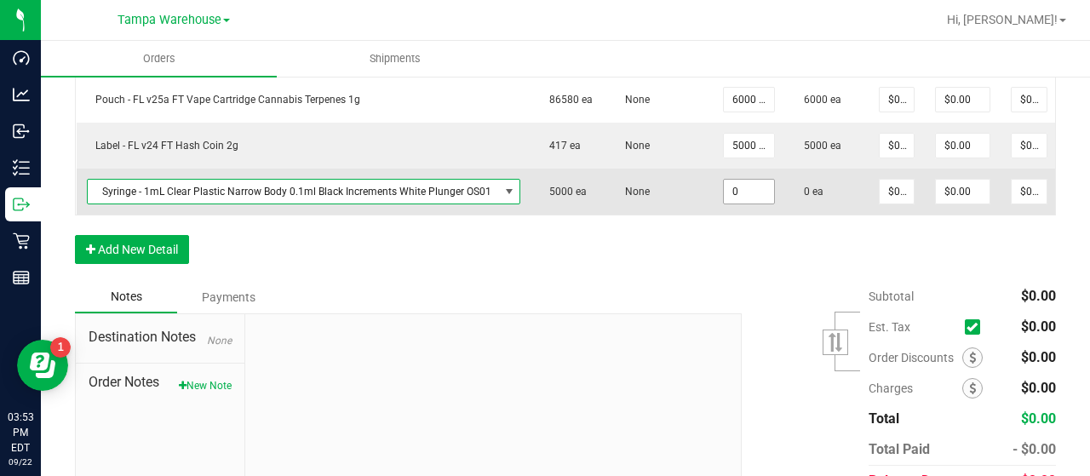
click at [754, 186] on input "0" at bounding box center [749, 192] width 50 height 24
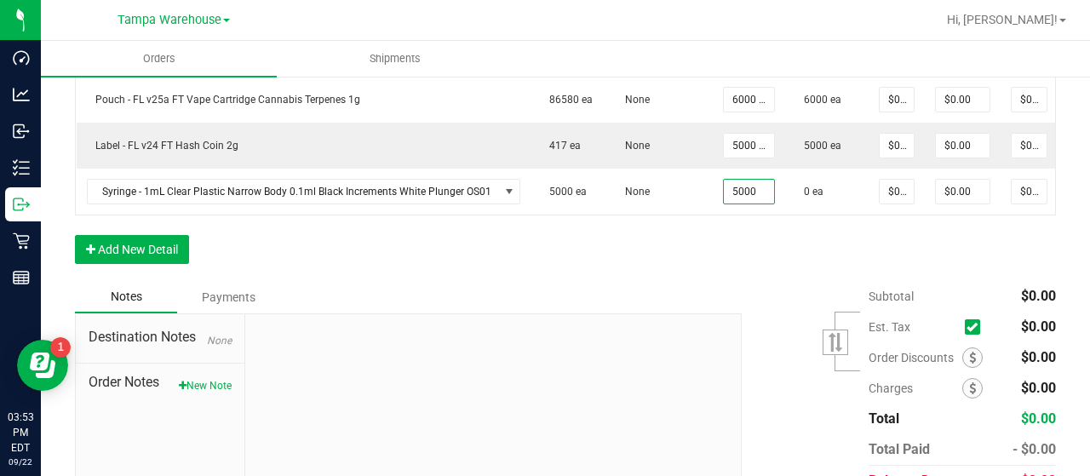
type input "5000 ea"
click at [630, 290] on div "Notes Payments" at bounding box center [402, 297] width 654 height 32
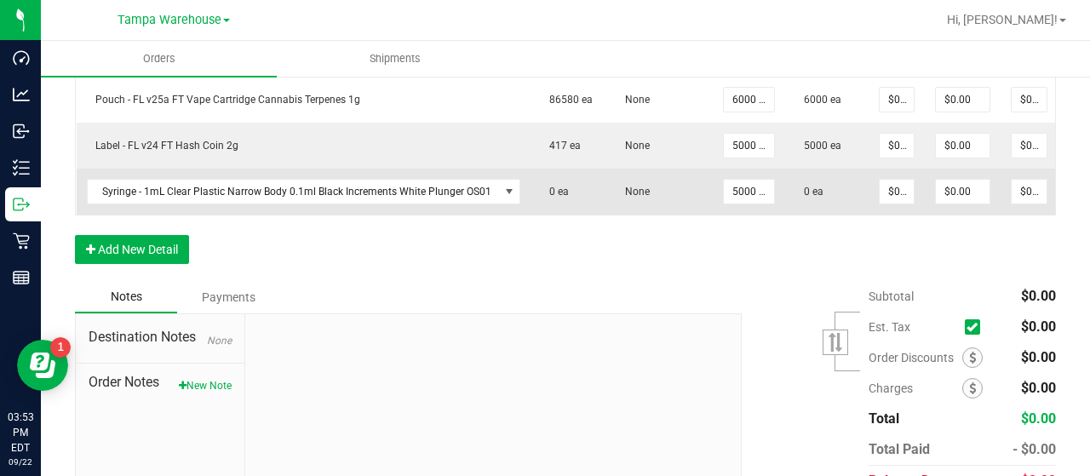
scroll to position [0, 106]
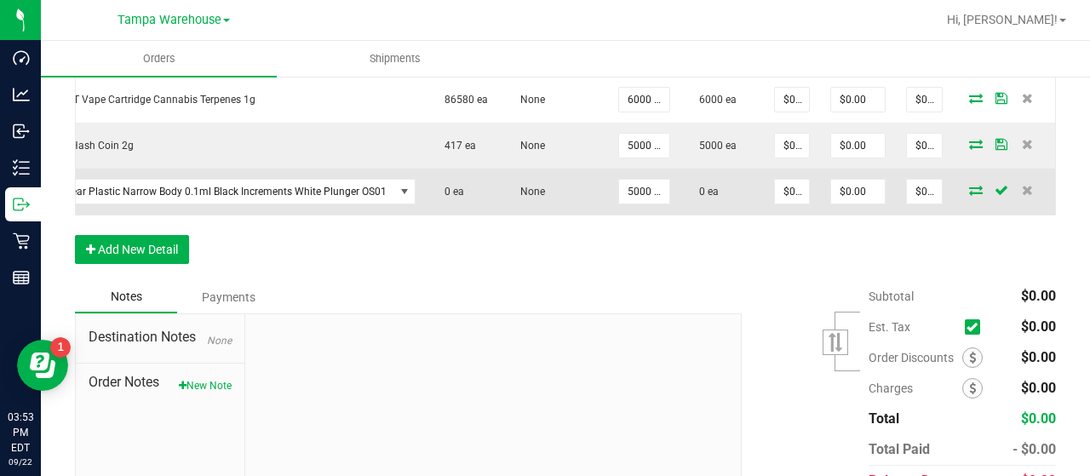
click at [969, 185] on icon at bounding box center [976, 190] width 14 height 10
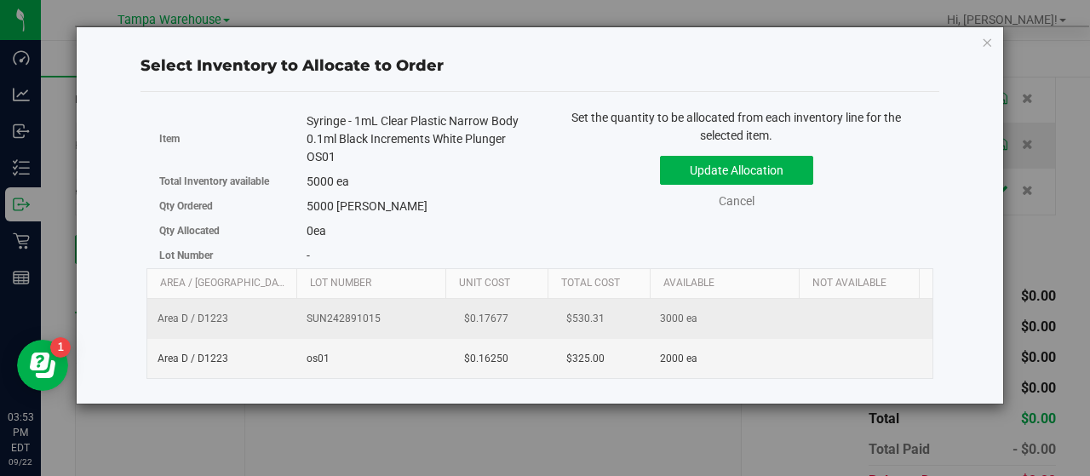
scroll to position [0, 175]
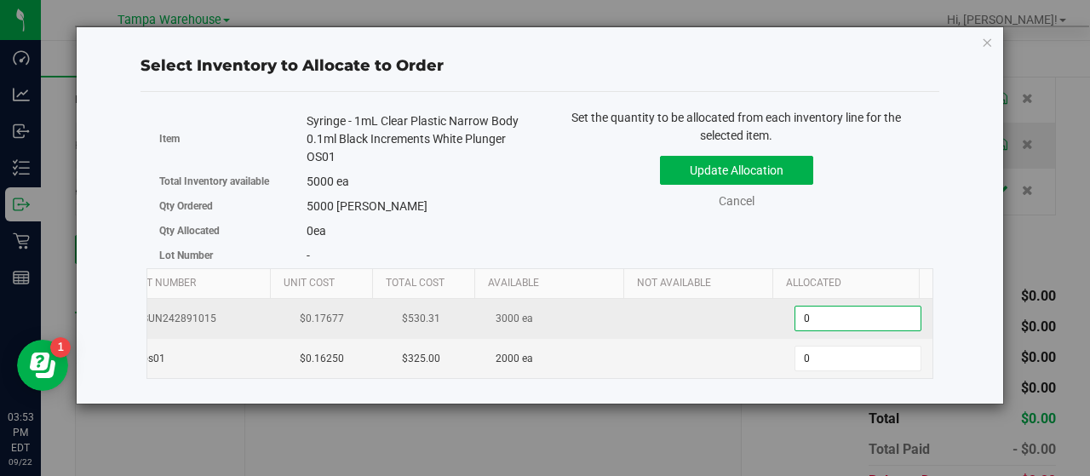
click at [811, 315] on span "0 0" at bounding box center [857, 319] width 127 height 26
type input "03000"
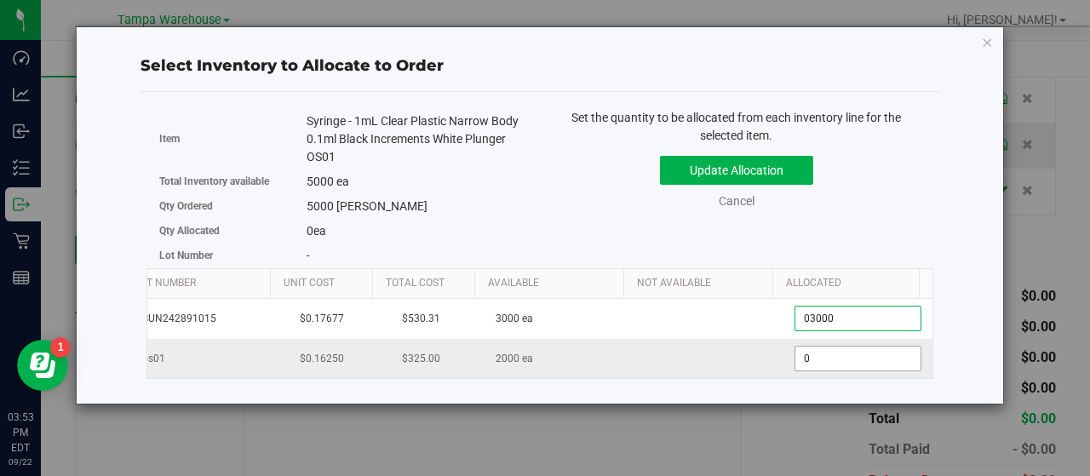
type input "3,000"
click at [809, 350] on span "0 0" at bounding box center [857, 359] width 127 height 26
type input "02000"
type input "2,000"
click at [880, 188] on div "Update Allocation Cancel" at bounding box center [737, 179] width 368 height 62
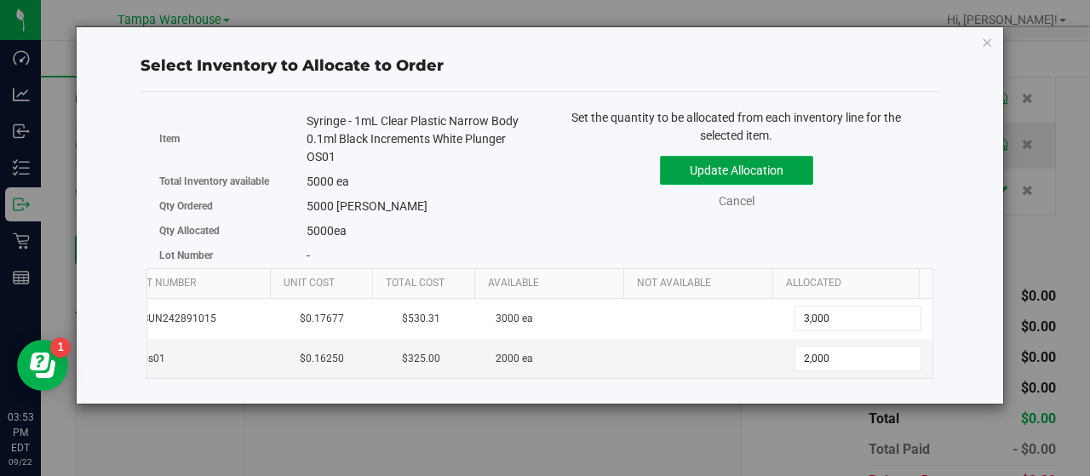
click at [794, 173] on button "Update Allocation" at bounding box center [736, 170] width 153 height 29
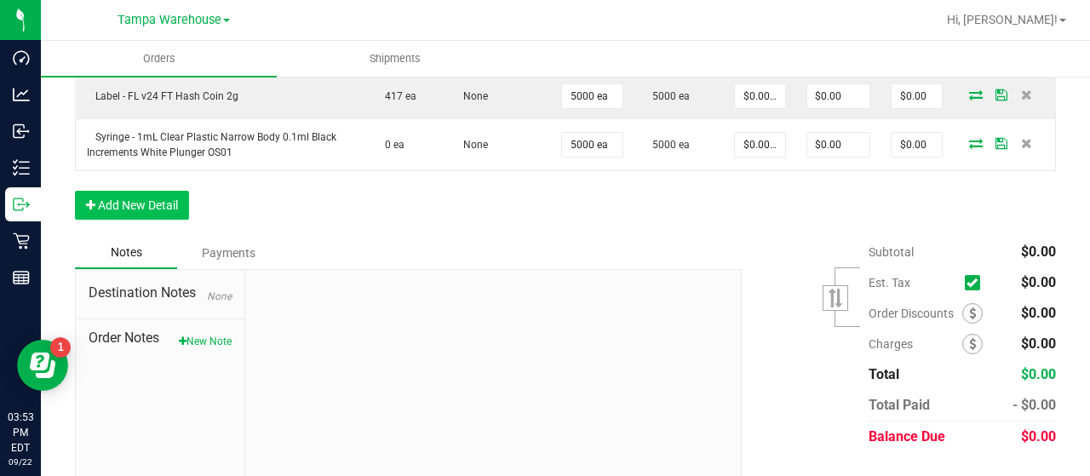
scroll to position [853, 0]
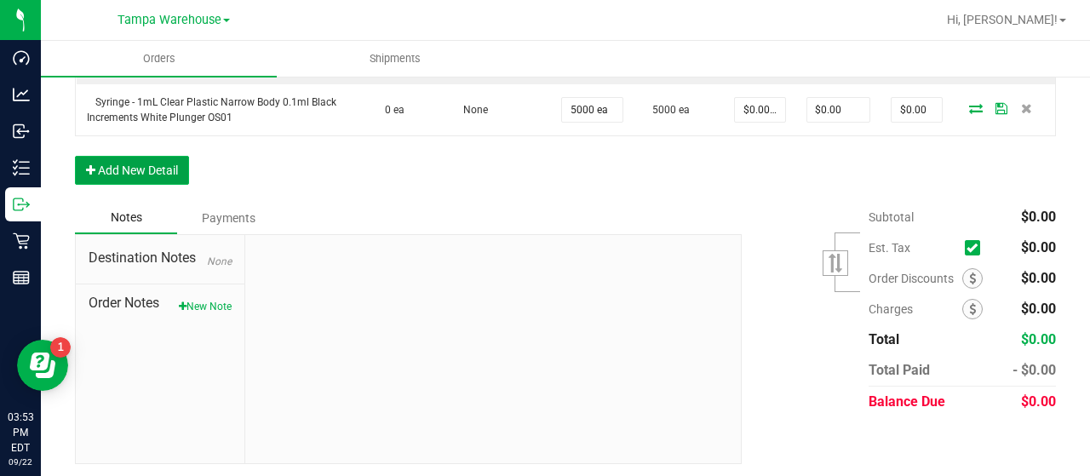
click at [143, 159] on button "Add New Detail" at bounding box center [132, 170] width 114 height 29
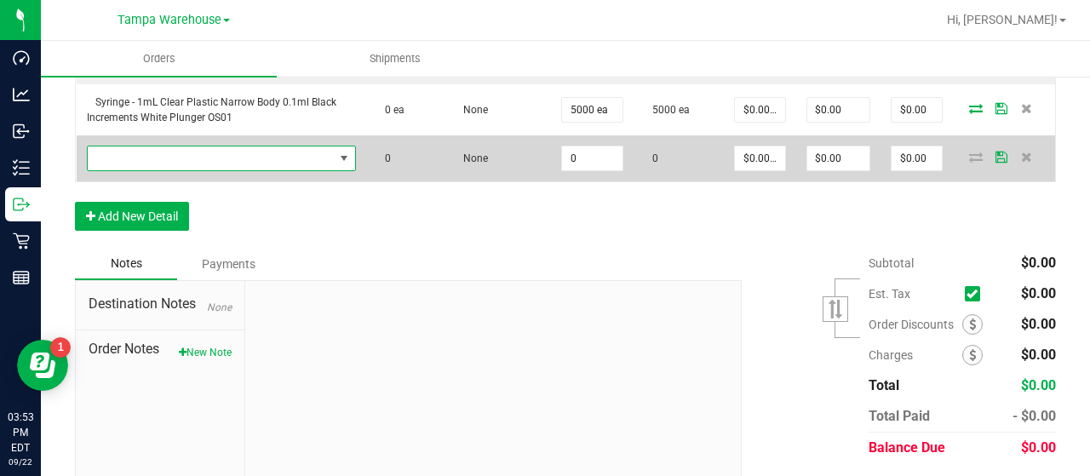
click at [198, 160] on span "NO DATA FOUND" at bounding box center [211, 158] width 246 height 24
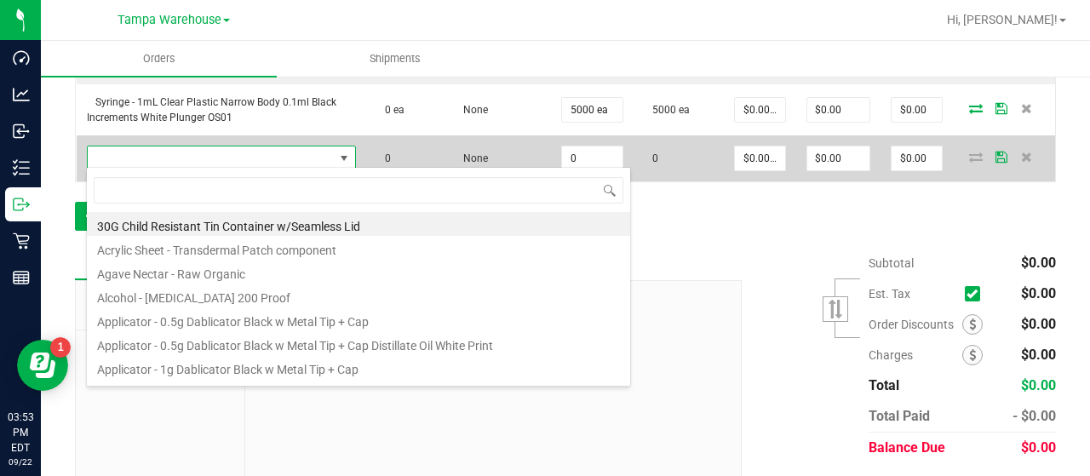
scroll to position [25, 256]
type input "3004399"
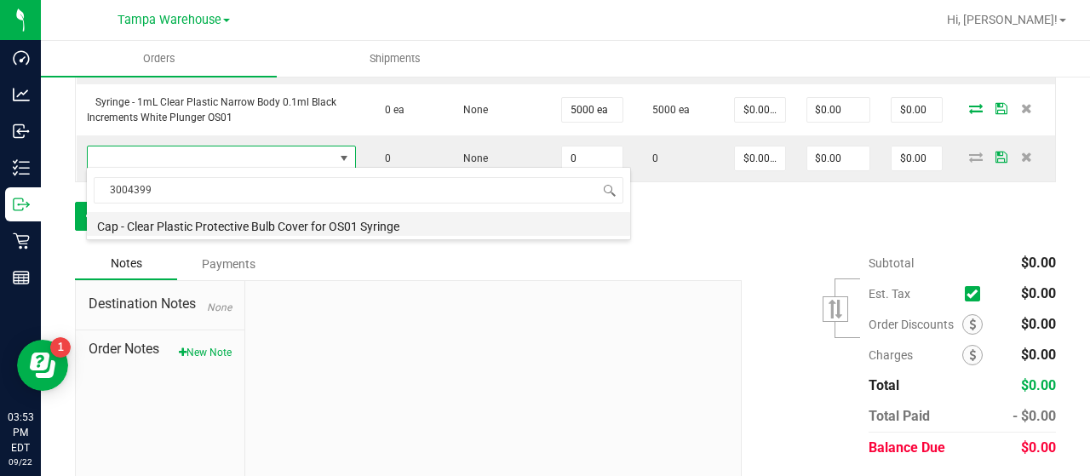
click at [294, 225] on li "Cap - Clear Plastic Protective Bulb Cover for OS01 Syringe" at bounding box center [358, 224] width 543 height 24
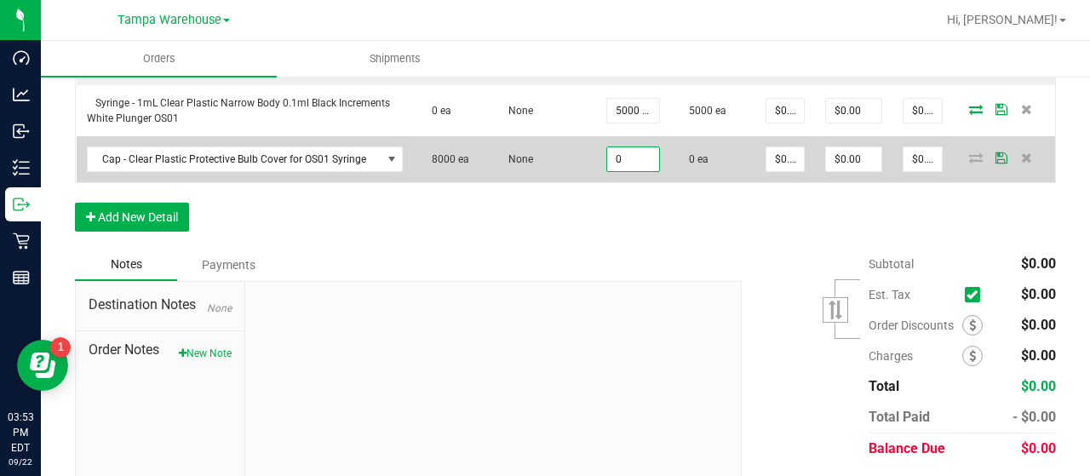
click at [633, 157] on input "0" at bounding box center [633, 159] width 52 height 24
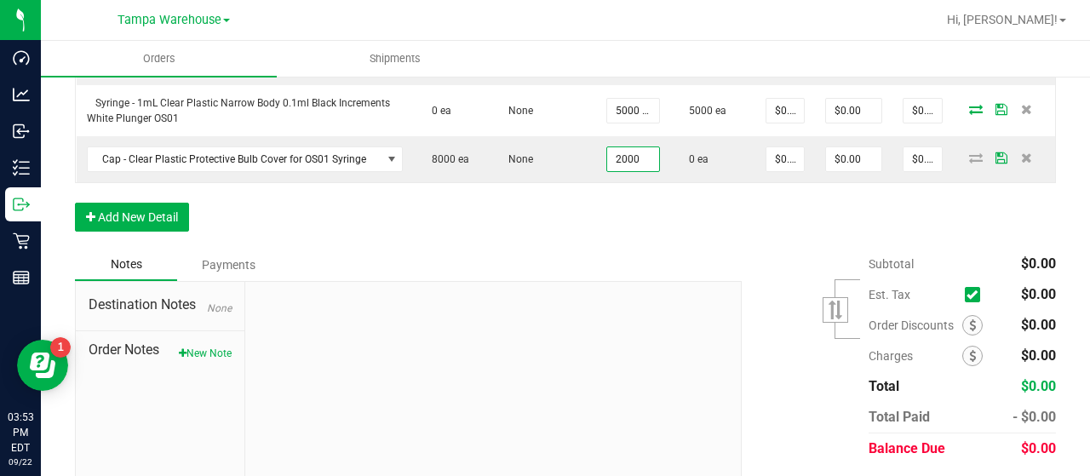
type input "2000 ea"
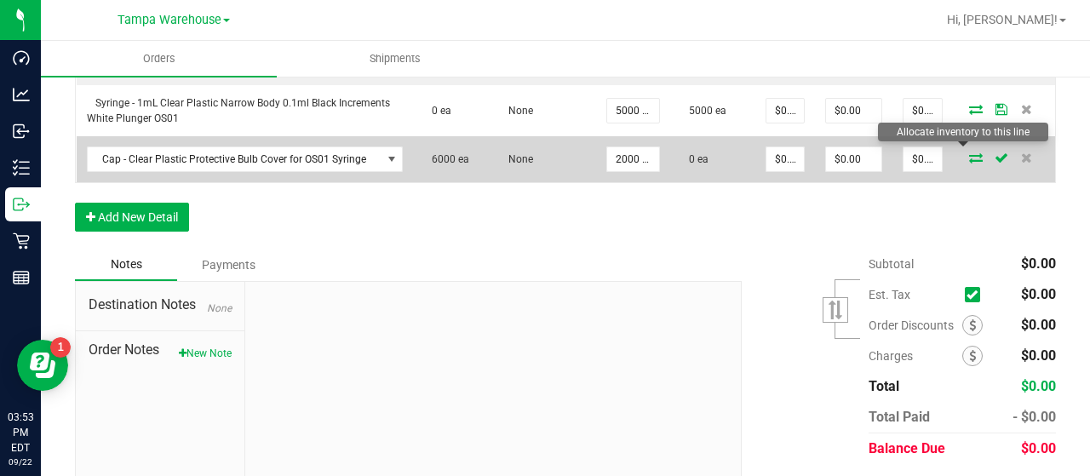
click at [969, 152] on icon at bounding box center [976, 157] width 14 height 10
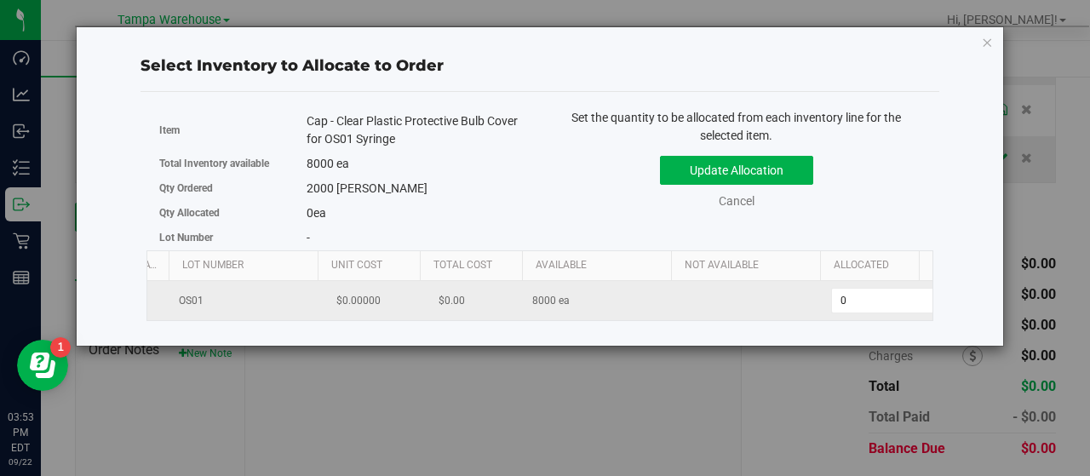
scroll to position [0, 175]
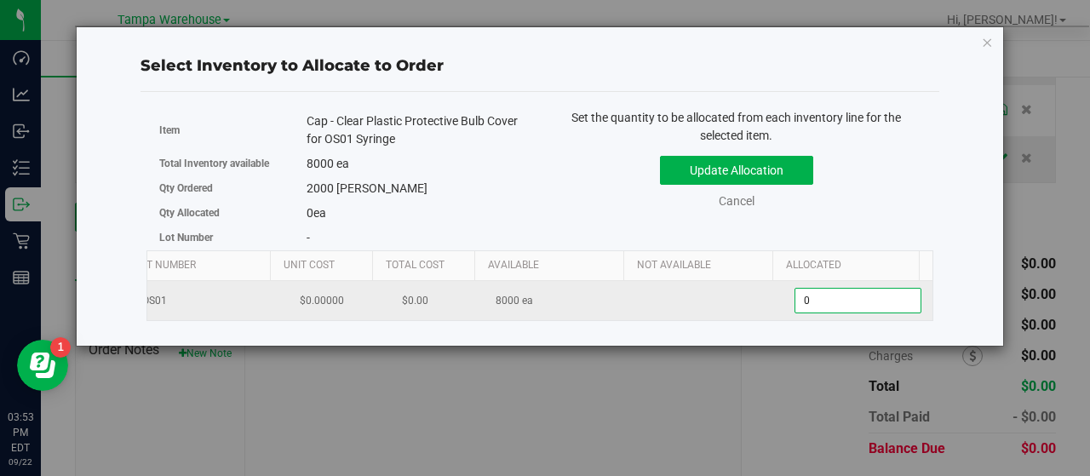
click at [814, 297] on span "0 0" at bounding box center [857, 301] width 127 height 26
type input "02000"
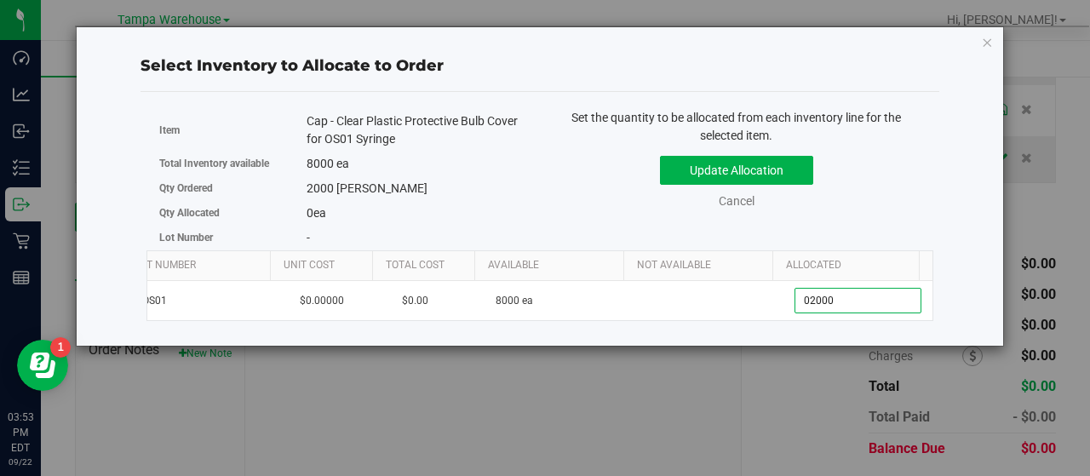
type input "2,000"
click at [893, 229] on div "Item Cap - Clear Plastic Protective Bulb Cover for OS01 Syringe Total Inventory…" at bounding box center [539, 179] width 787 height 141
click at [759, 173] on button "Update Allocation" at bounding box center [736, 170] width 153 height 29
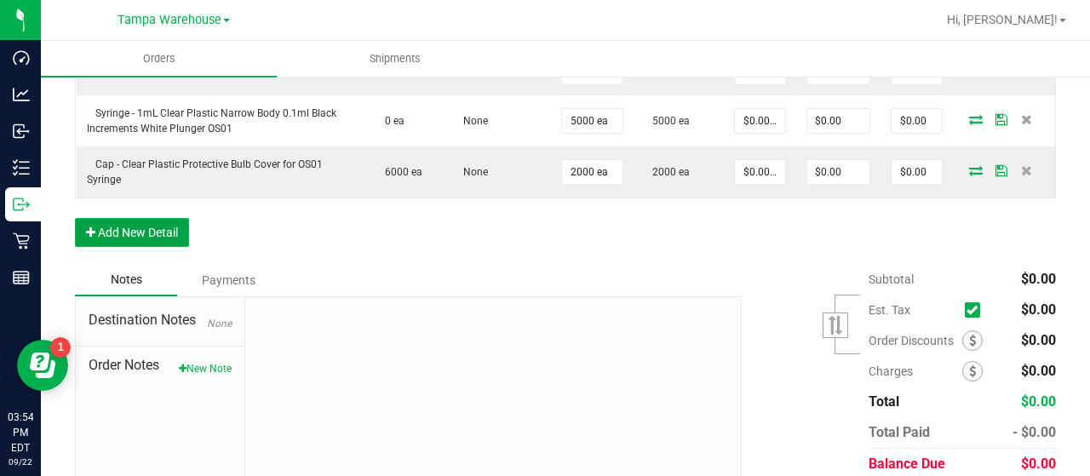
click at [146, 224] on button "Add New Detail" at bounding box center [132, 232] width 114 height 29
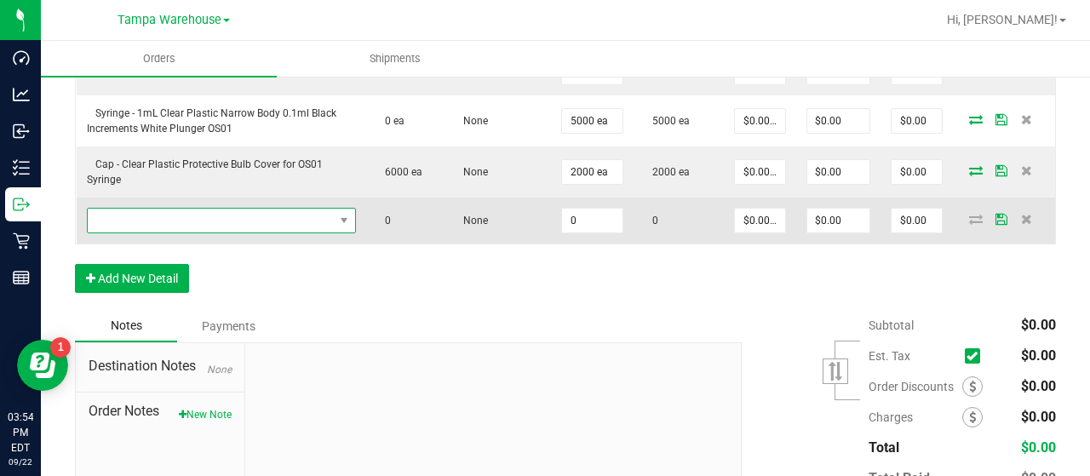
click at [170, 221] on span "NO DATA FOUND" at bounding box center [211, 221] width 246 height 24
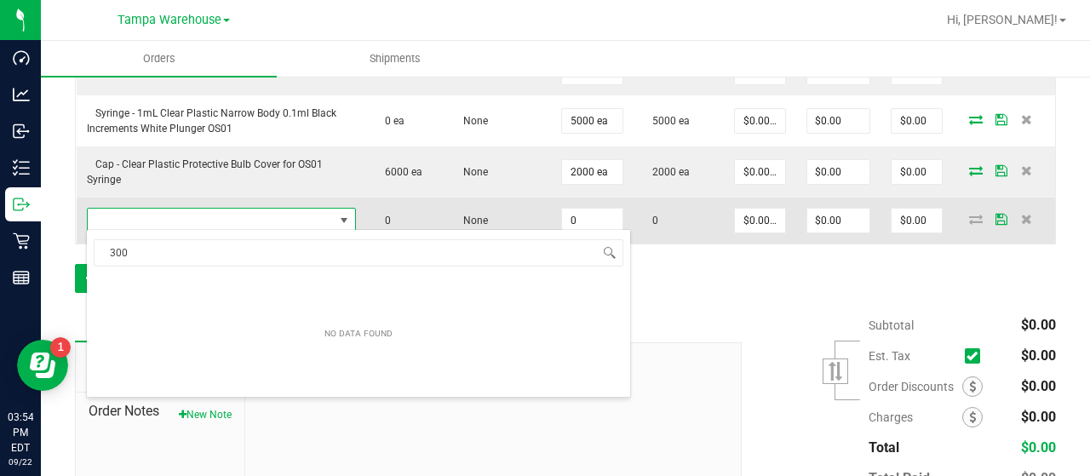
scroll to position [25, 256]
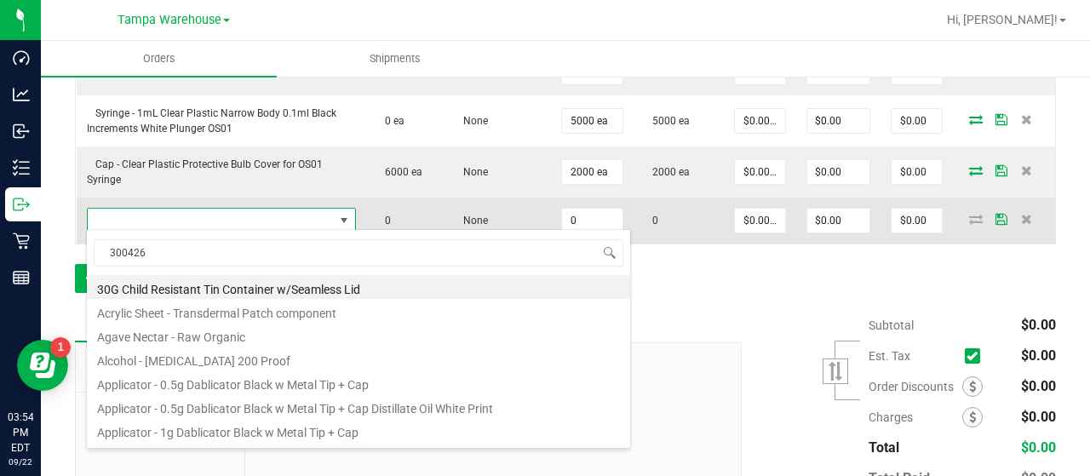
type input "3004266"
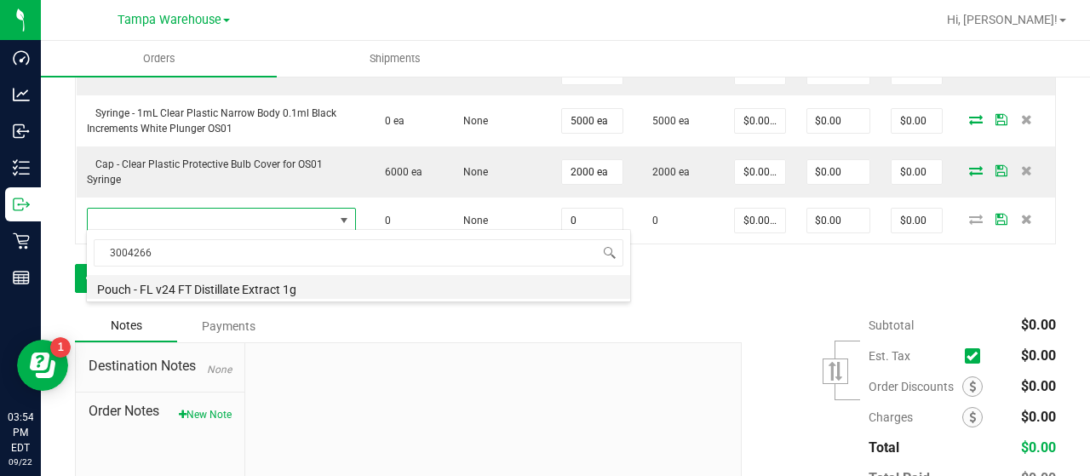
click at [221, 284] on li "Pouch - FL v24 FT Distillate Extract 1g" at bounding box center [358, 287] width 543 height 24
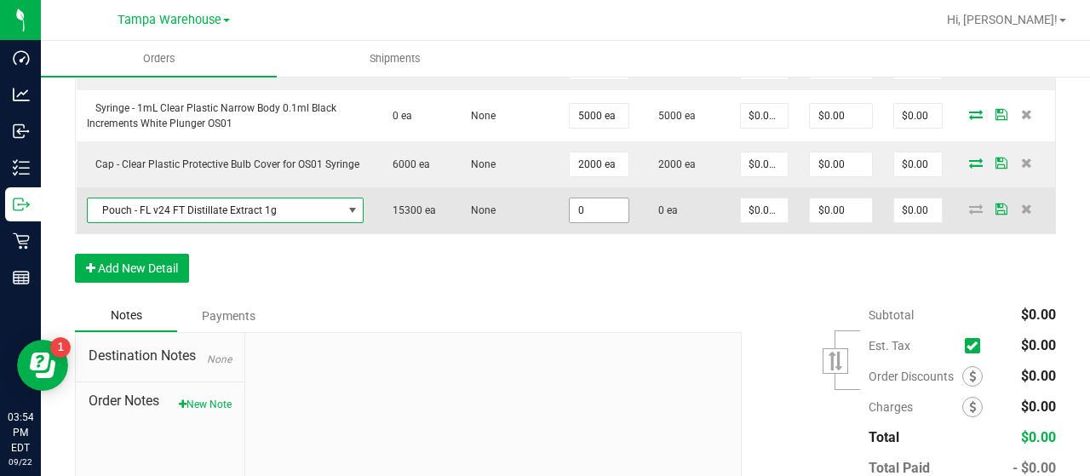
click at [589, 206] on input "0" at bounding box center [599, 210] width 59 height 24
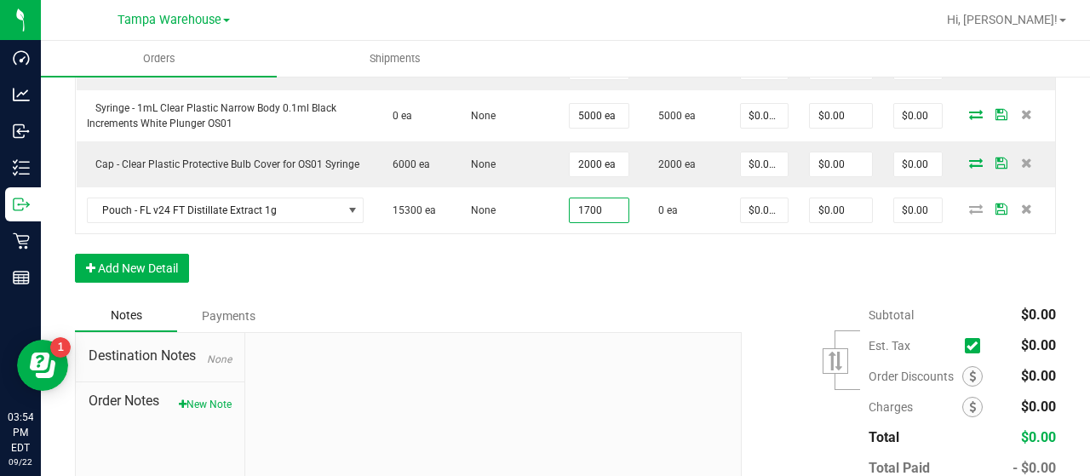
type input "1700 ea"
click at [591, 258] on div "Order Details Print All Labels Item Sellable Strain Qty Ordered Qty Allocated U…" at bounding box center [565, 5] width 981 height 590
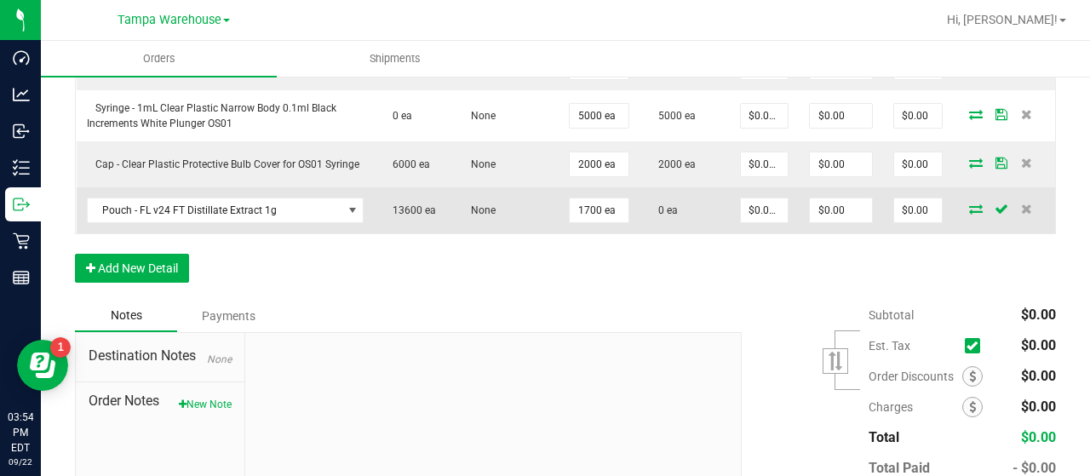
click at [969, 207] on icon at bounding box center [976, 208] width 14 height 10
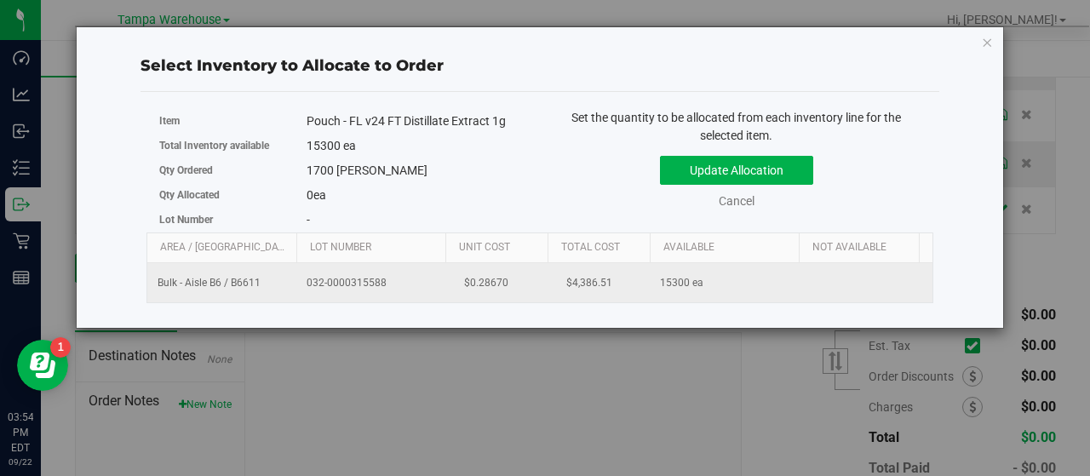
scroll to position [0, 175]
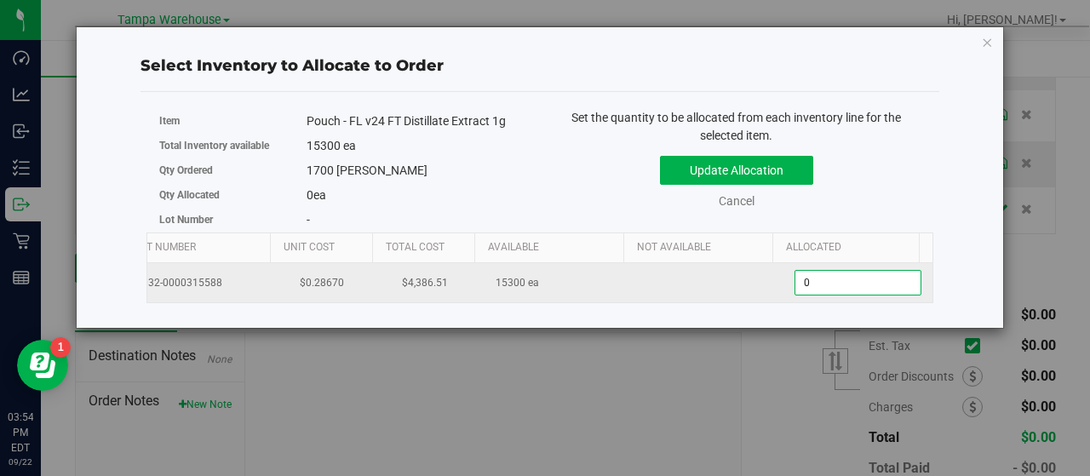
click at [812, 287] on span "0 0" at bounding box center [857, 283] width 127 height 26
type input "01700"
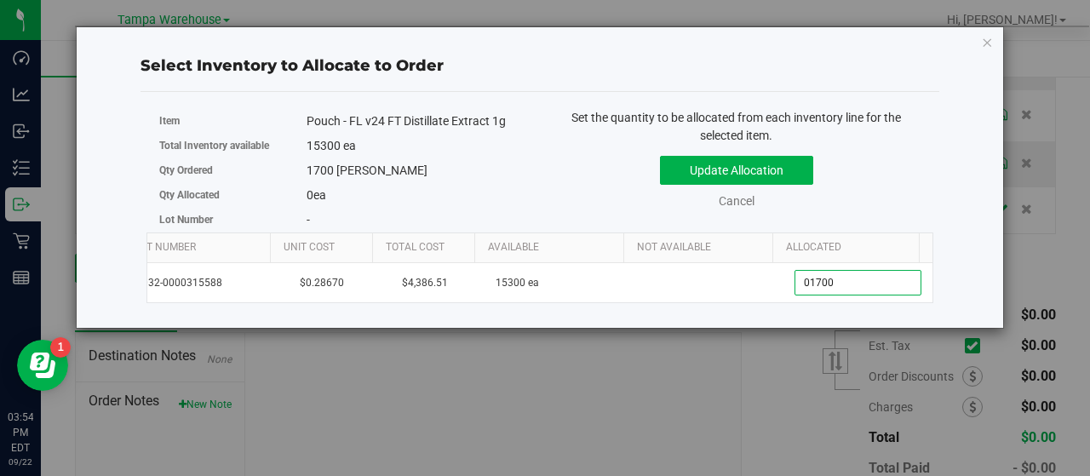
type input "1,700"
drag, startPoint x: 903, startPoint y: 169, endPoint x: 828, endPoint y: 171, distance: 75.0
click at [899, 169] on div "Update Allocation Cancel" at bounding box center [737, 179] width 368 height 62
click at [802, 168] on button "Update Allocation" at bounding box center [736, 170] width 153 height 29
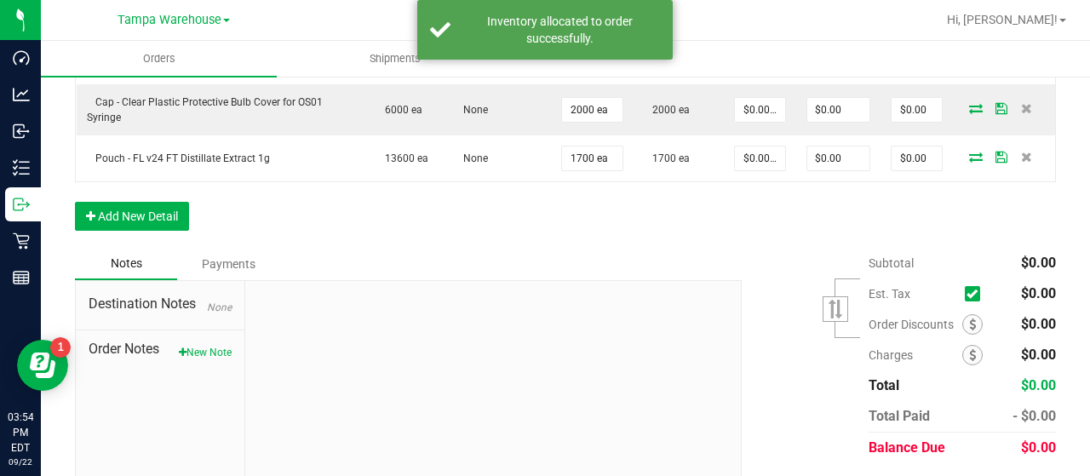
scroll to position [927, 0]
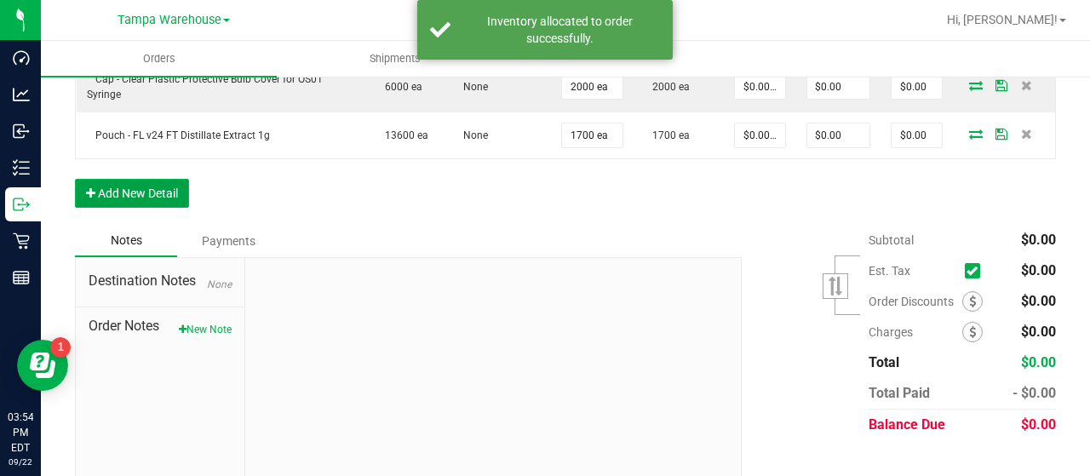
click at [170, 190] on button "Add New Detail" at bounding box center [132, 193] width 114 height 29
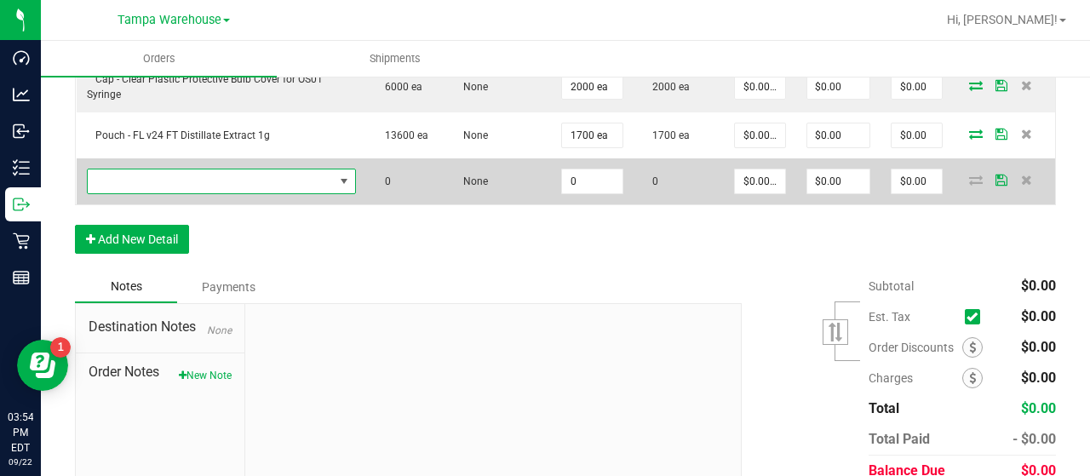
click at [189, 181] on span "NO DATA FOUND" at bounding box center [211, 181] width 246 height 24
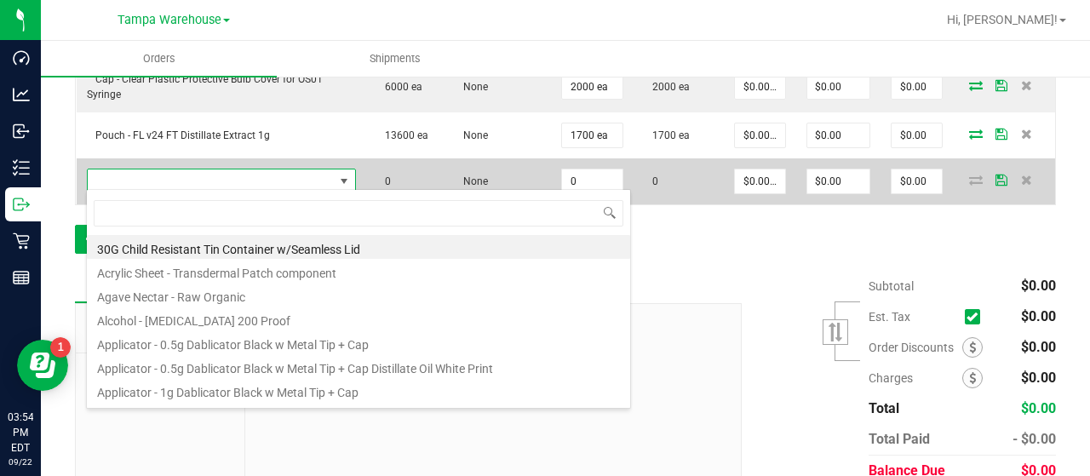
scroll to position [25, 256]
type input "3004266"
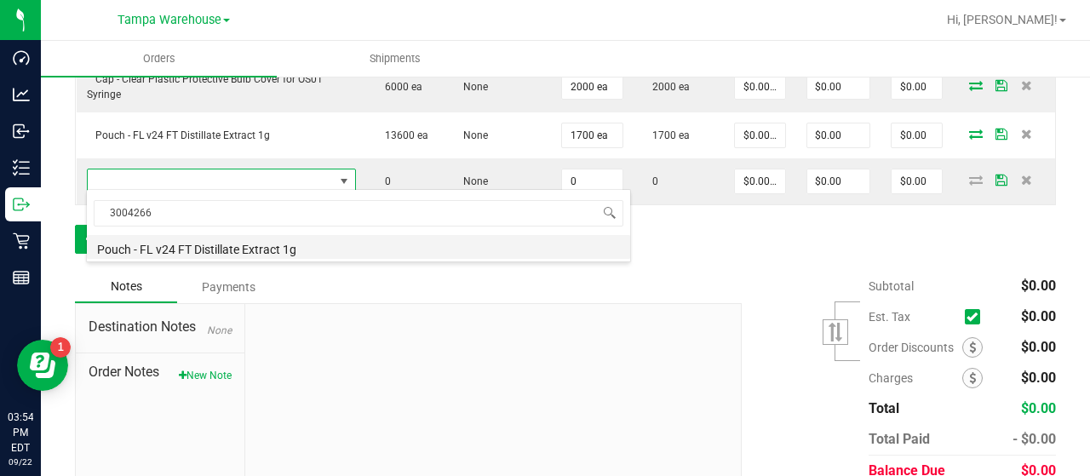
click at [221, 248] on li "Pouch - FL v24 FT Distillate Extract 1g" at bounding box center [358, 247] width 543 height 24
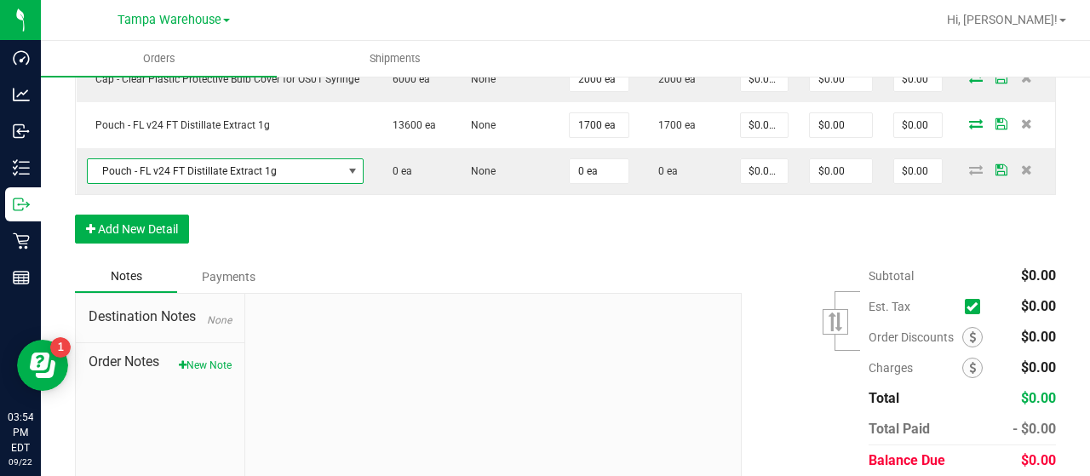
scroll to position [921, 0]
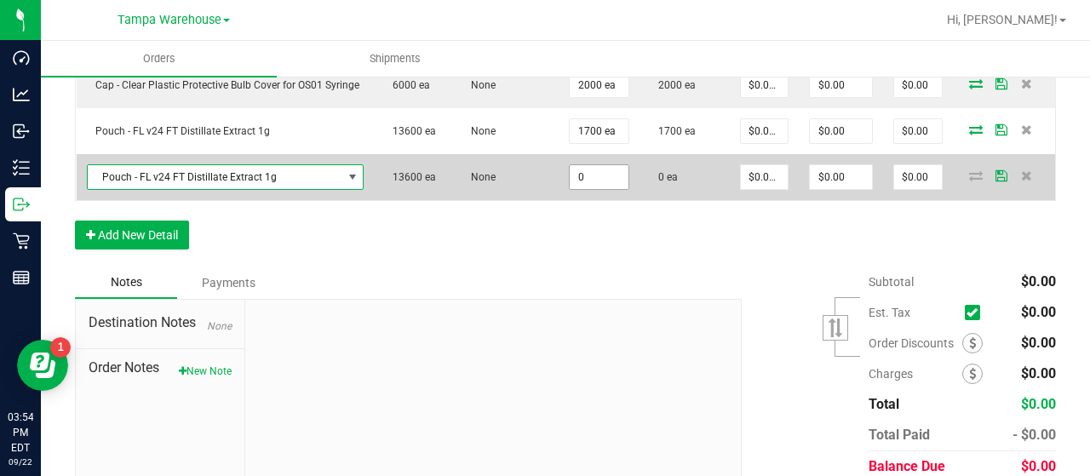
click at [602, 166] on input "0" at bounding box center [599, 177] width 59 height 24
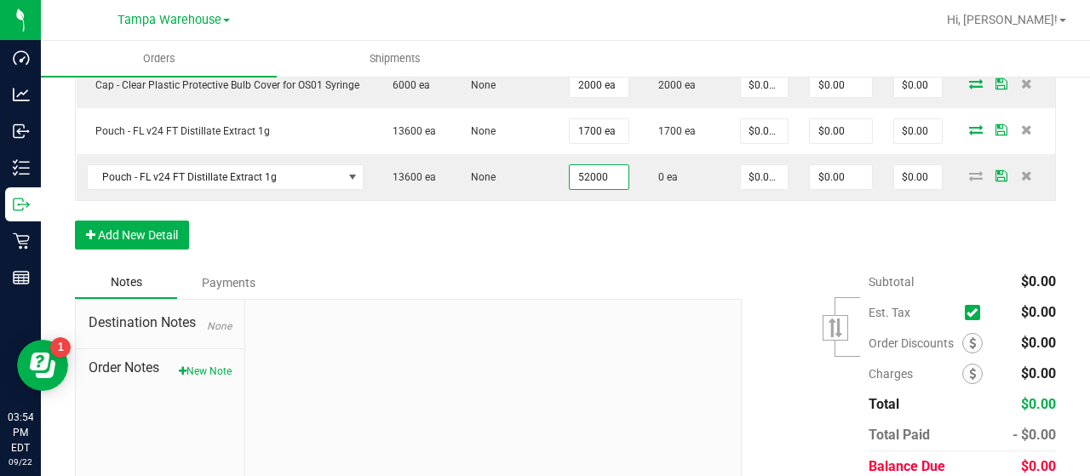
type input "52000 ea"
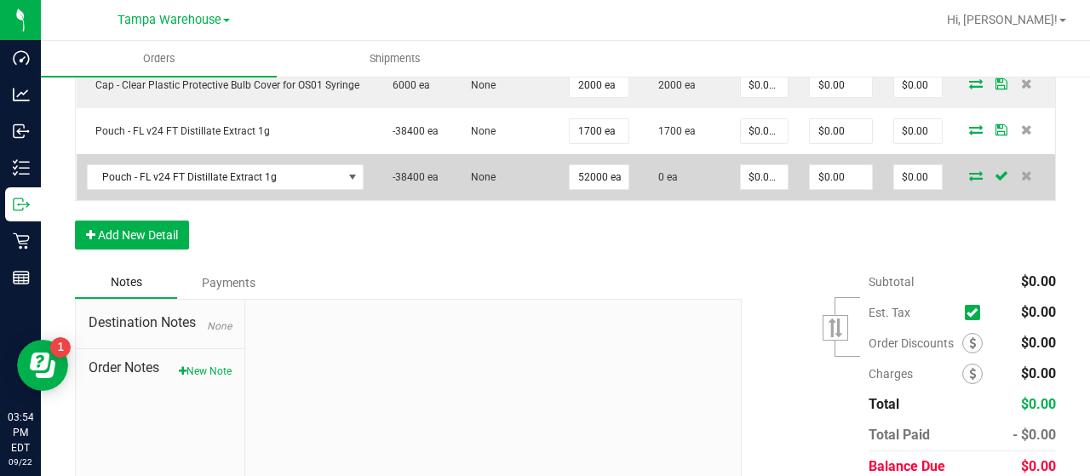
click at [969, 170] on icon at bounding box center [976, 175] width 14 height 10
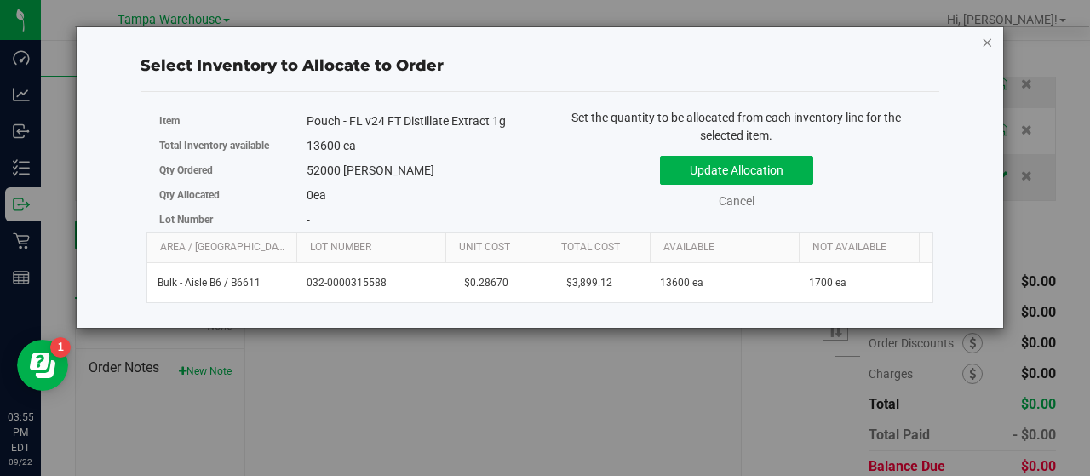
click at [986, 41] on icon "button" at bounding box center [988, 42] width 12 height 20
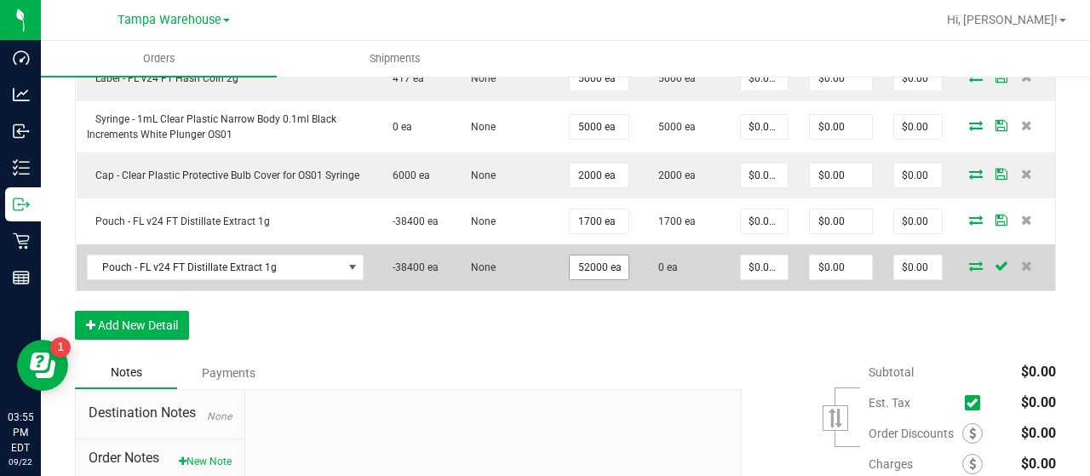
scroll to position [751, 0]
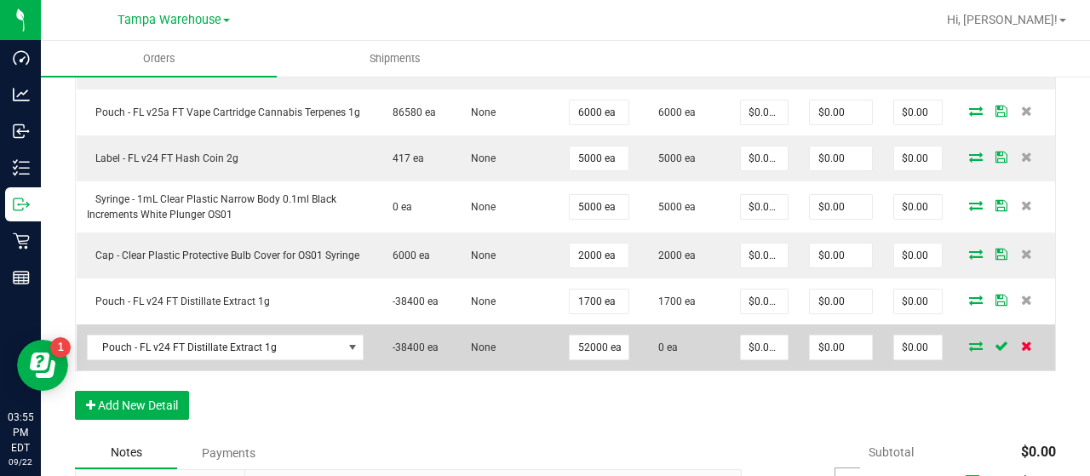
click at [1021, 341] on icon at bounding box center [1026, 346] width 11 height 10
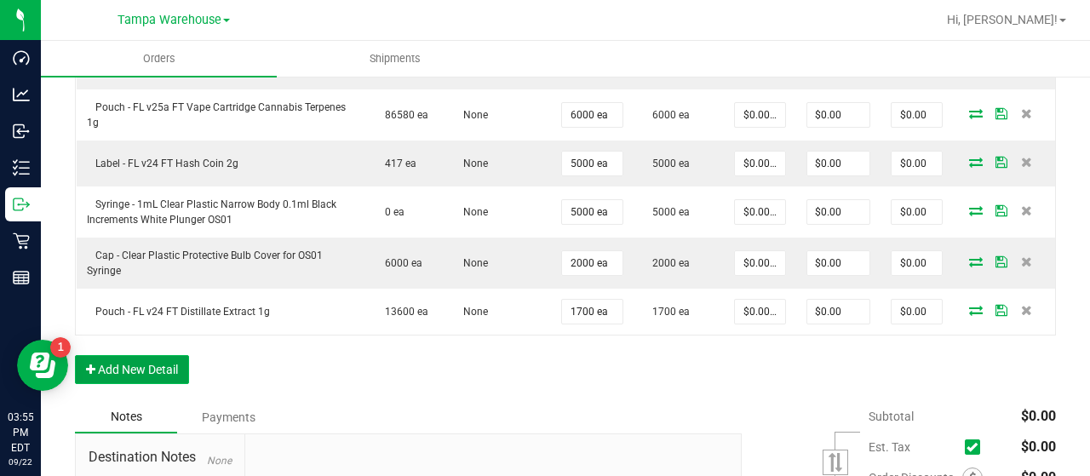
click at [152, 364] on button "Add New Detail" at bounding box center [132, 369] width 114 height 29
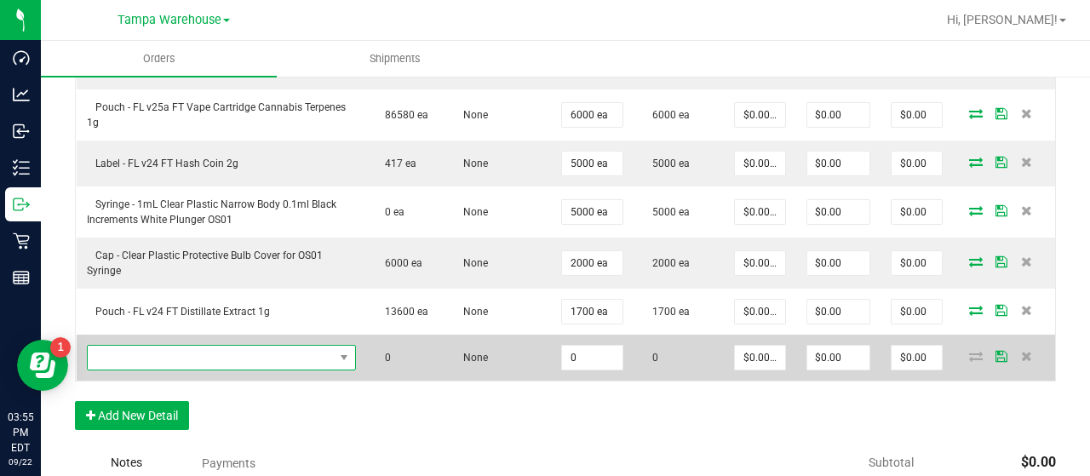
click at [153, 347] on span "NO DATA FOUND" at bounding box center [211, 358] width 246 height 24
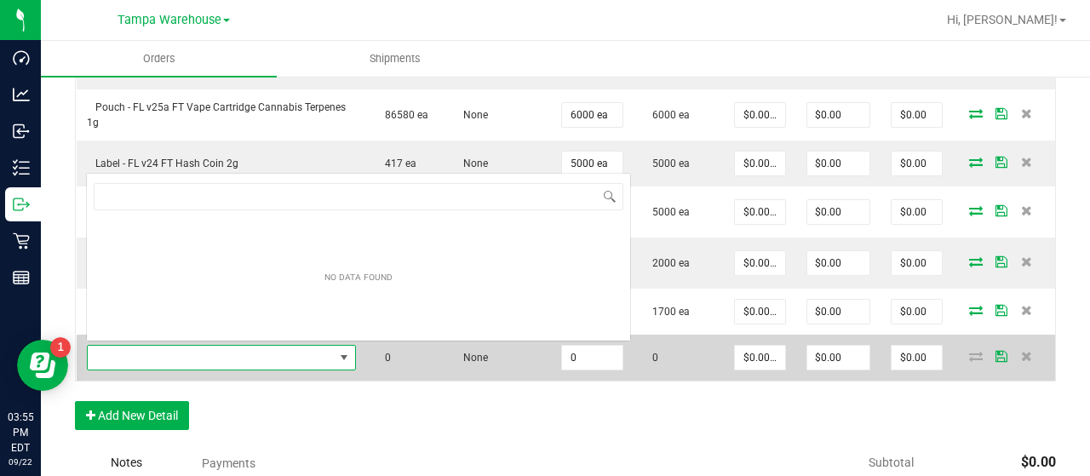
scroll to position [25, 256]
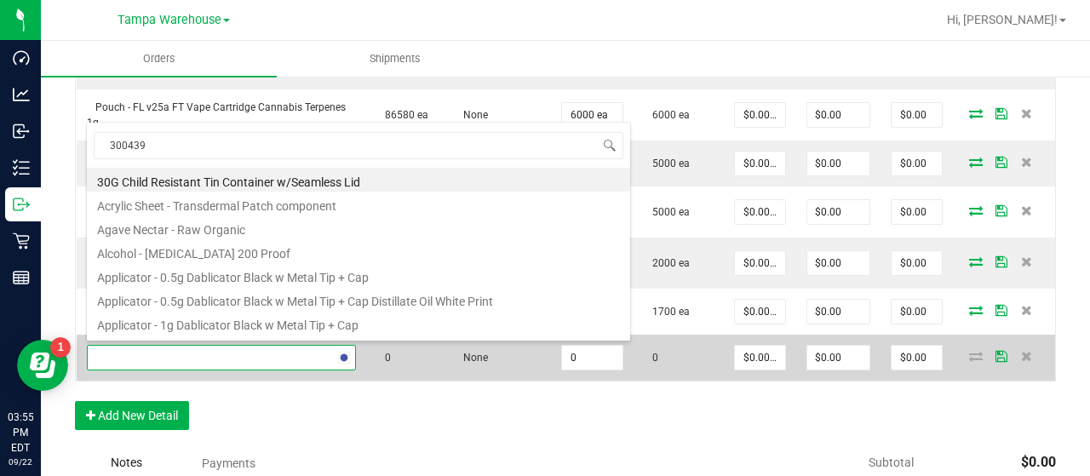
type input "3004390"
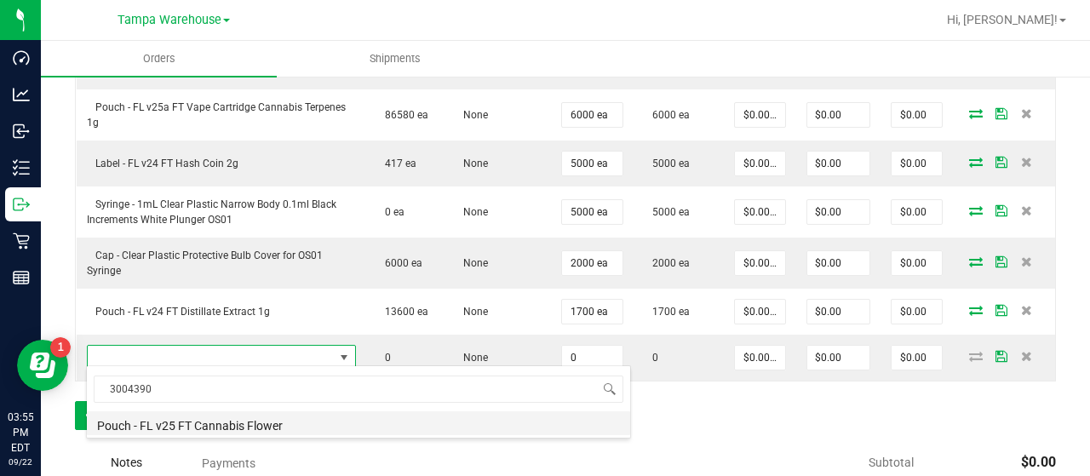
click at [262, 421] on li "Pouch - FL v25 FT Cannabis Flower" at bounding box center [358, 423] width 543 height 24
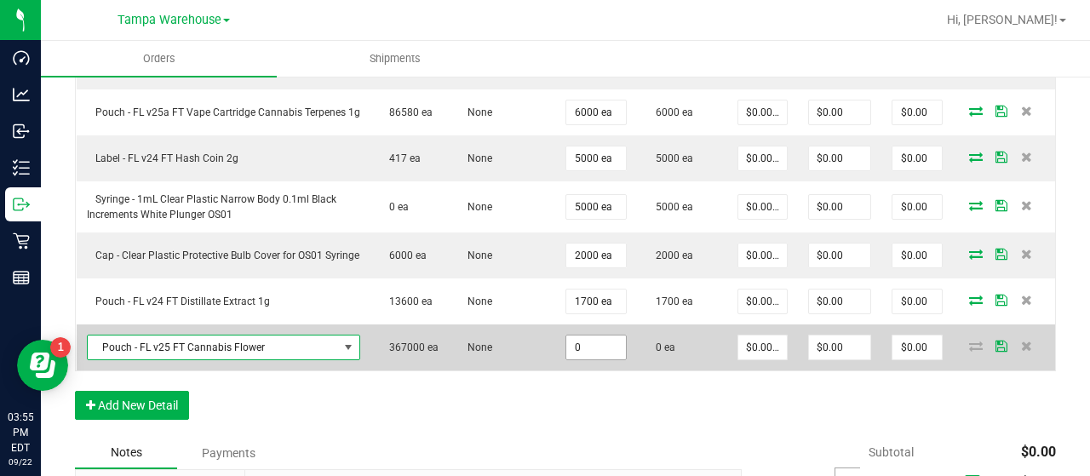
click at [595, 352] on input "0" at bounding box center [596, 347] width 60 height 24
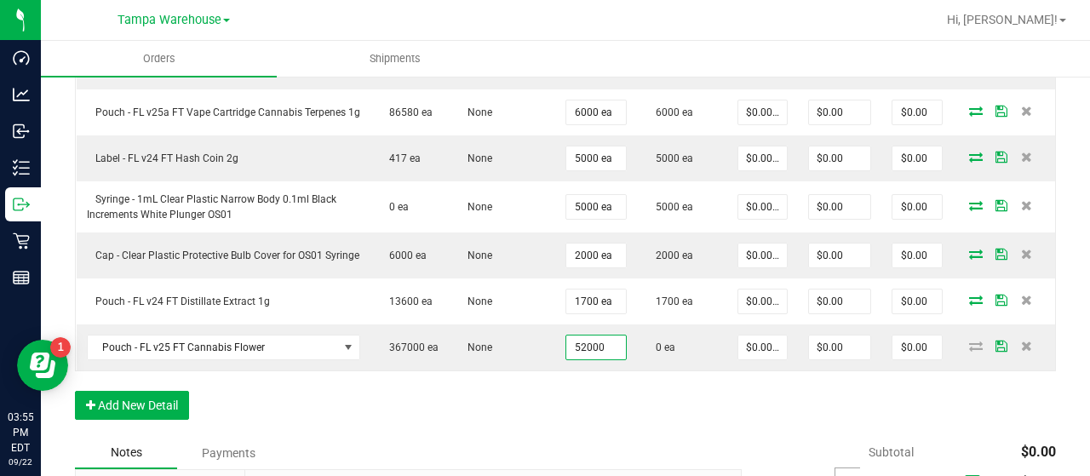
type input "52000 ea"
click at [640, 409] on div "Order Details Print All Labels Item Sellable Strain Qty Ordered Qty Allocated U…" at bounding box center [565, 119] width 981 height 636
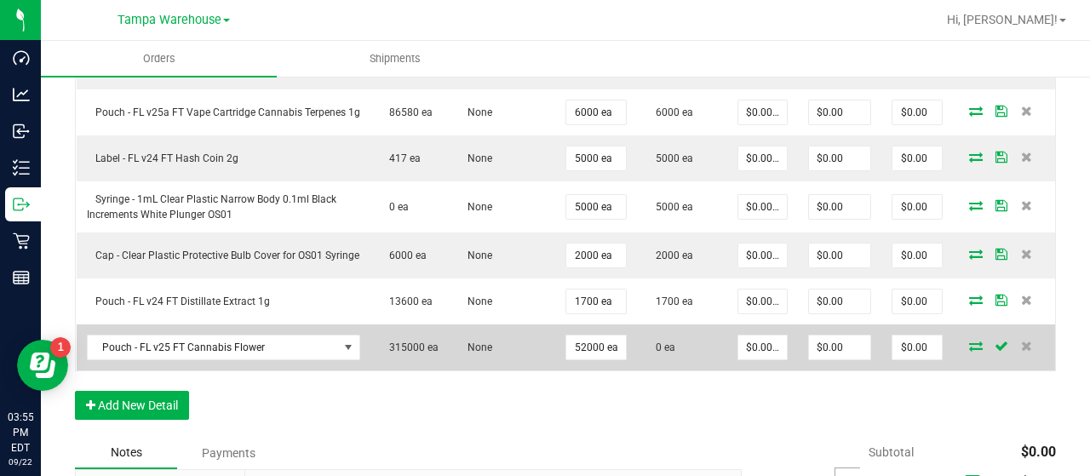
click at [969, 351] on icon at bounding box center [976, 346] width 14 height 10
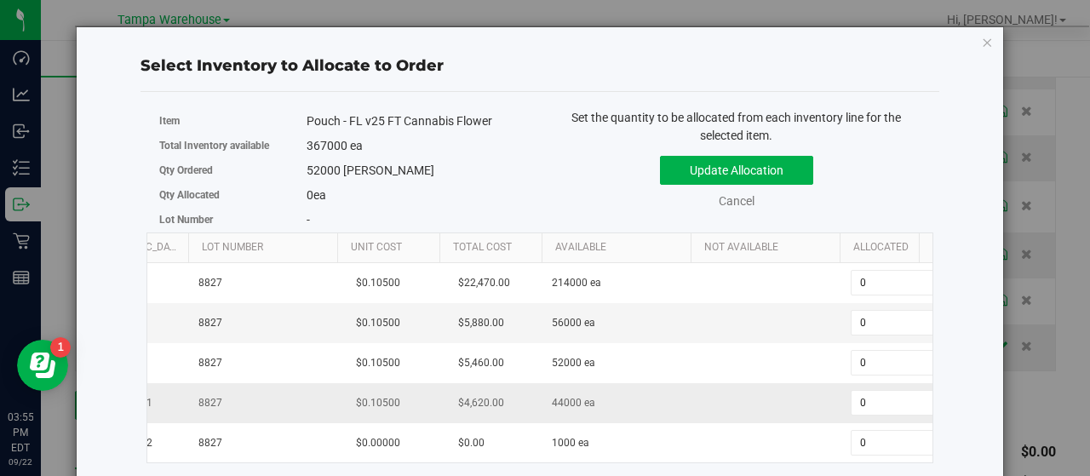
scroll to position [0, 187]
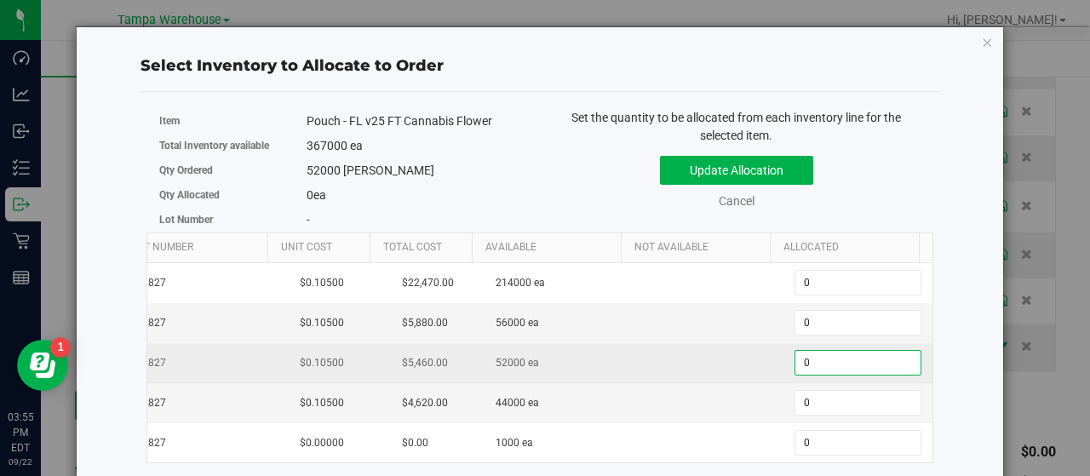
click at [802, 357] on span "0 0" at bounding box center [857, 363] width 127 height 26
type input "052000"
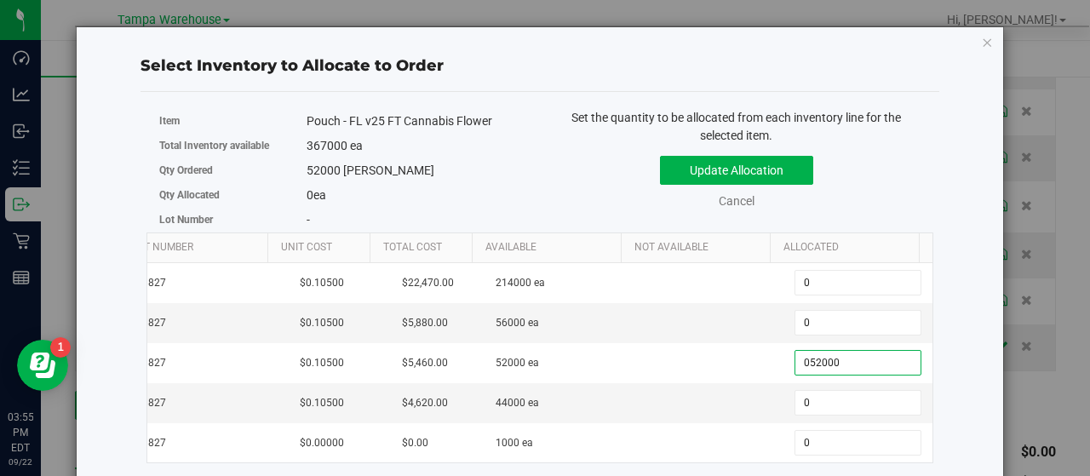
type input "52,000"
click at [903, 182] on div "Update Allocation Cancel" at bounding box center [737, 179] width 368 height 62
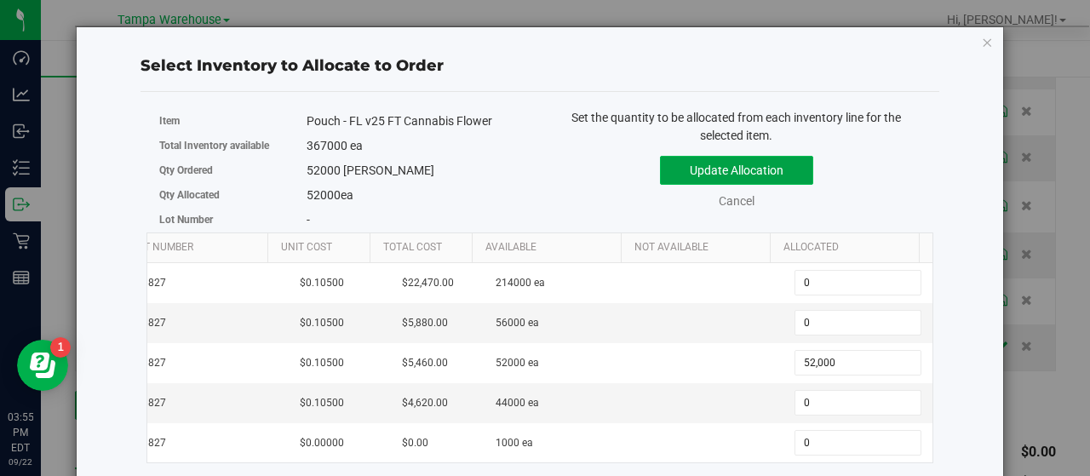
click at [785, 168] on button "Update Allocation" at bounding box center [736, 170] width 153 height 29
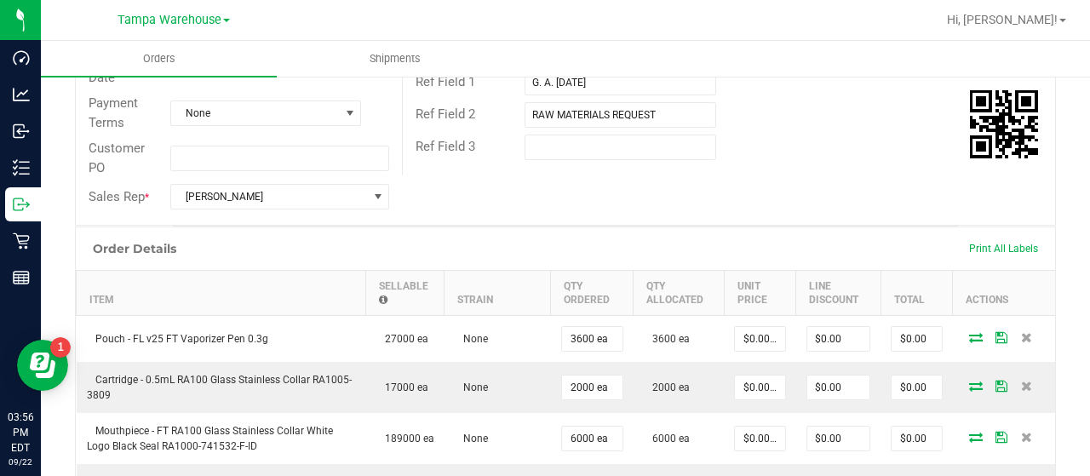
scroll to position [0, 0]
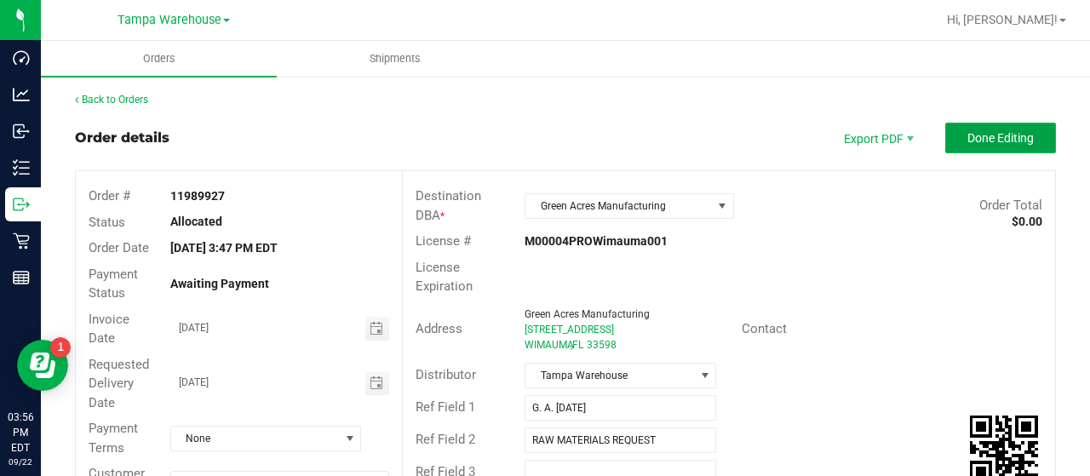
click at [967, 140] on span "Done Editing" at bounding box center [1000, 138] width 66 height 14
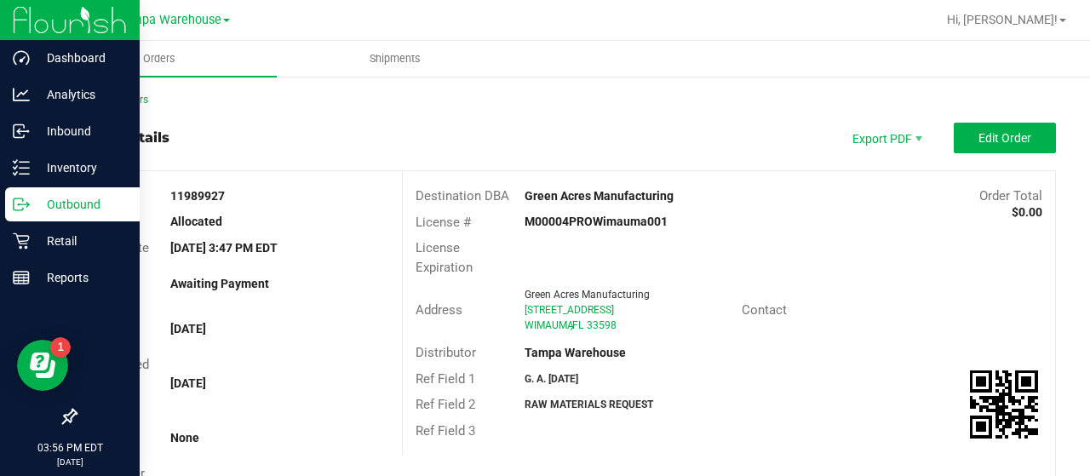
click at [67, 201] on p "Outbound" at bounding box center [81, 204] width 102 height 20
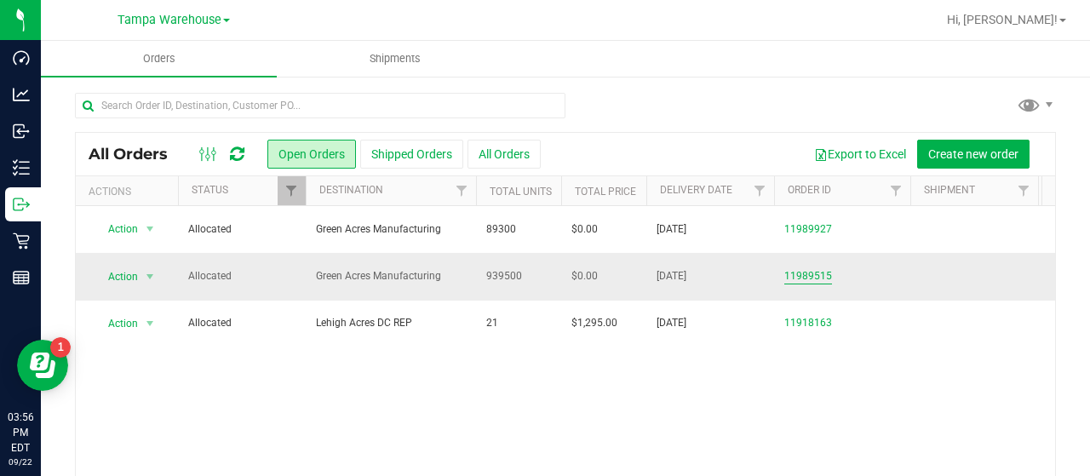
click at [817, 272] on link "11989515" at bounding box center [808, 276] width 48 height 16
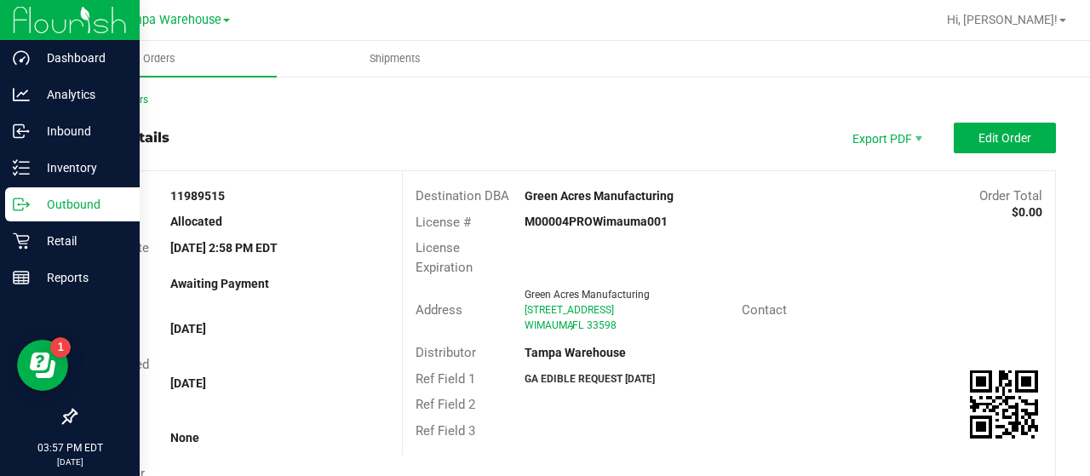
click at [63, 198] on p "Outbound" at bounding box center [81, 204] width 102 height 20
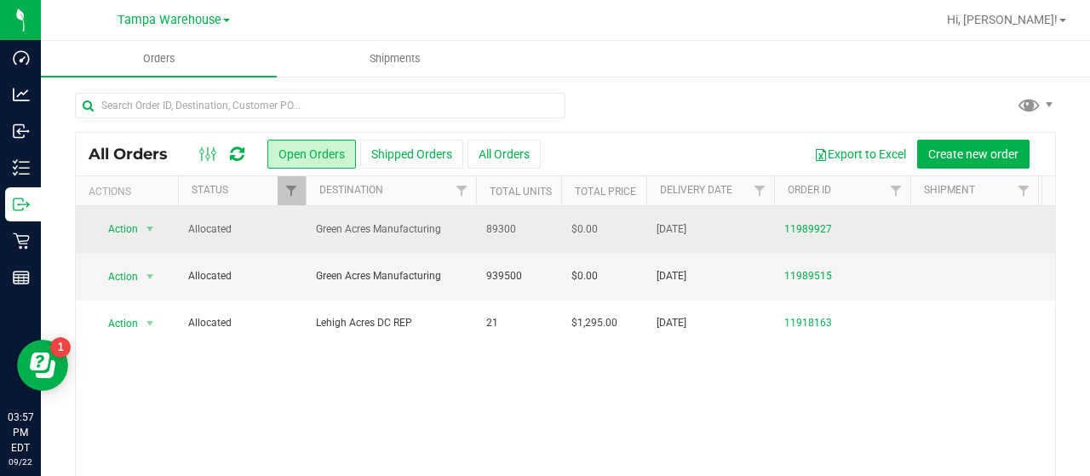
click at [289, 226] on span "Allocated" at bounding box center [241, 229] width 107 height 16
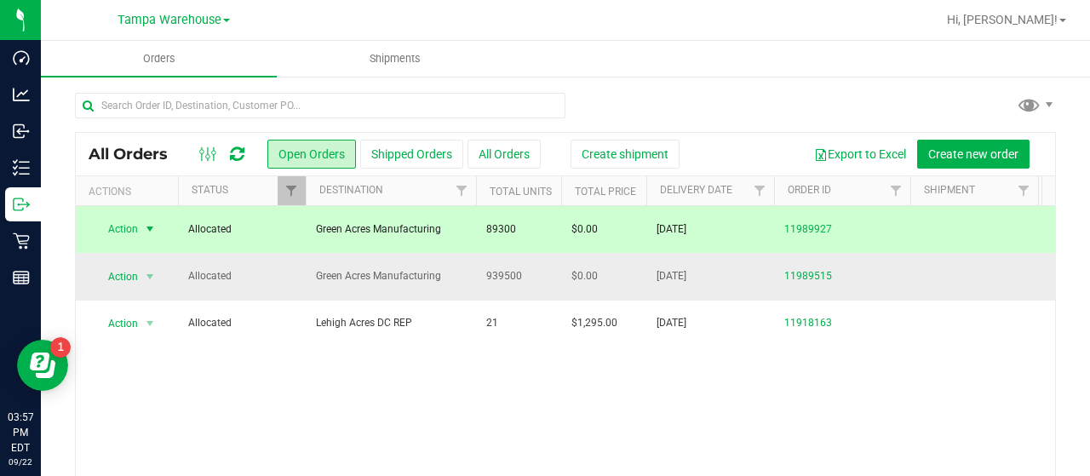
click at [277, 273] on span "Allocated" at bounding box center [241, 276] width 107 height 16
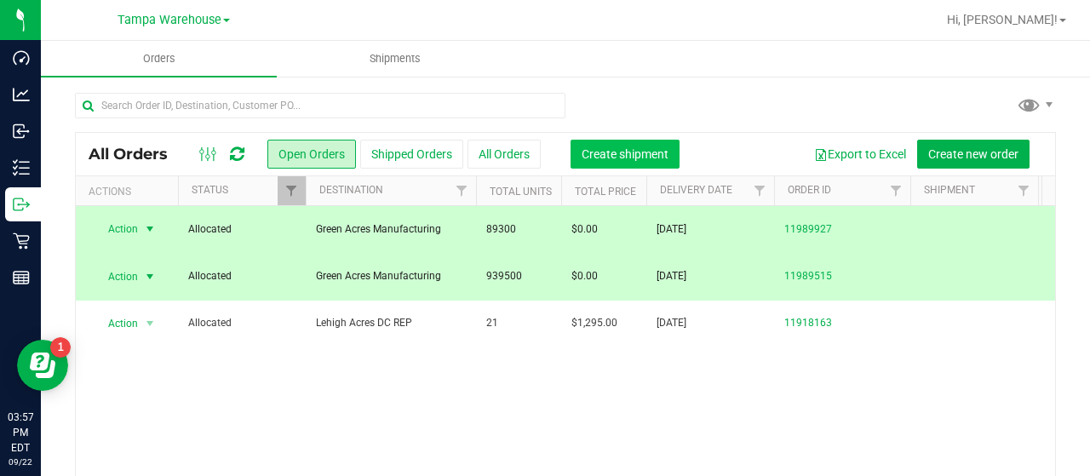
click at [636, 156] on span "Create shipment" at bounding box center [625, 154] width 87 height 14
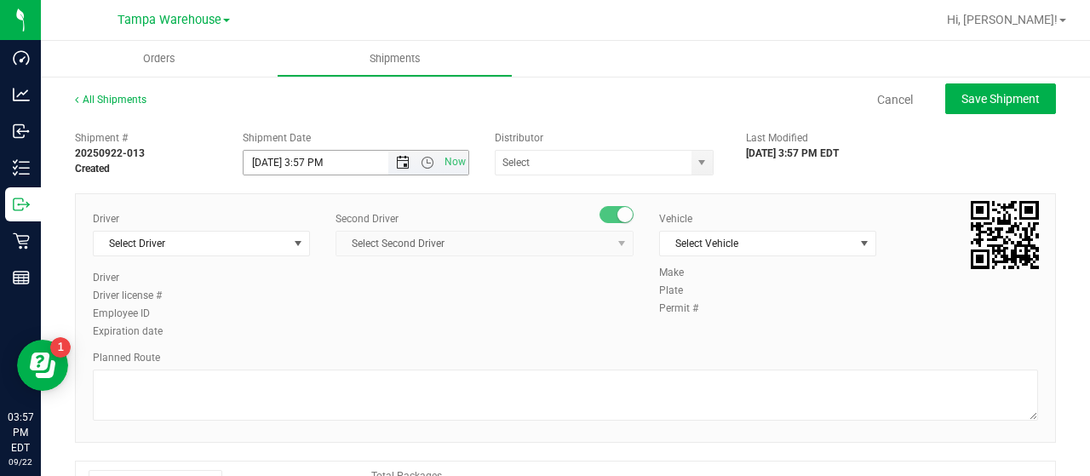
click at [398, 157] on span "Open the date view" at bounding box center [403, 163] width 14 height 14
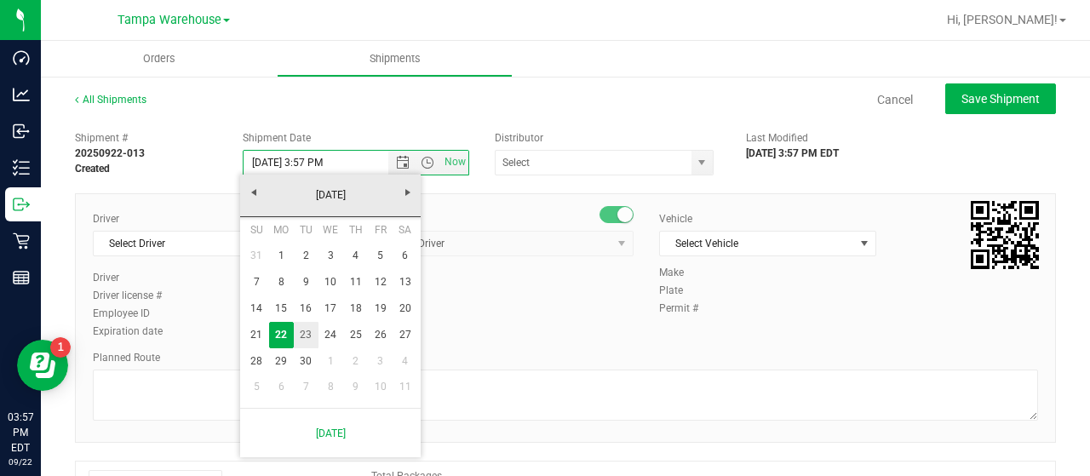
click at [308, 330] on link "23" at bounding box center [306, 335] width 25 height 26
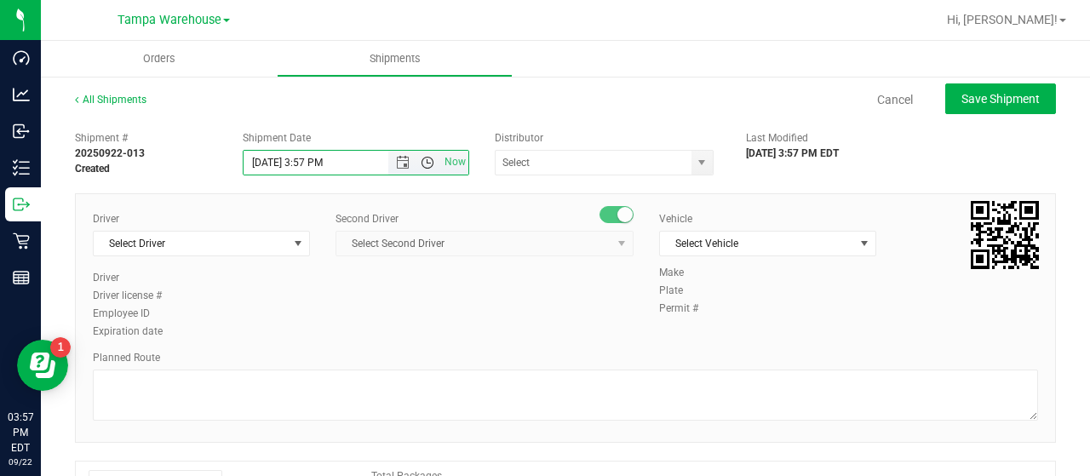
click at [426, 159] on span "Open the time view" at bounding box center [428, 163] width 14 height 14
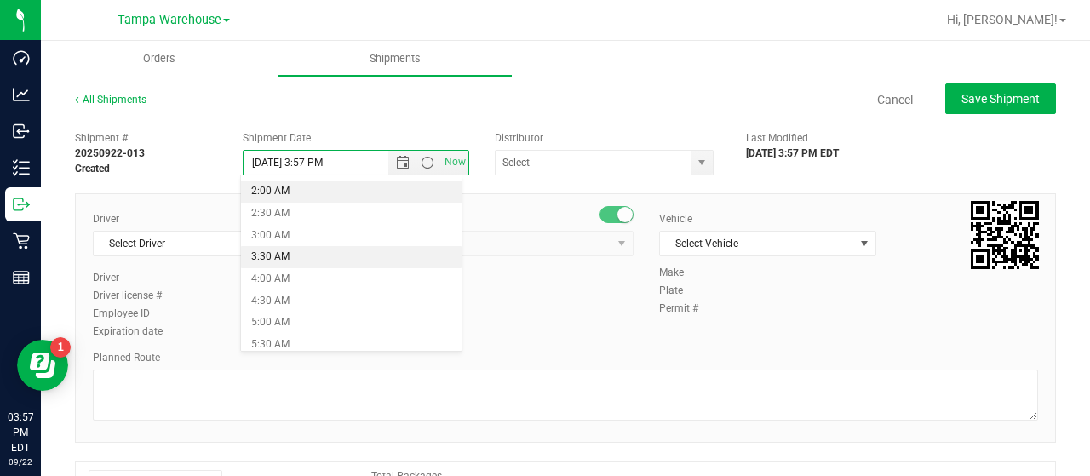
scroll to position [170, 0]
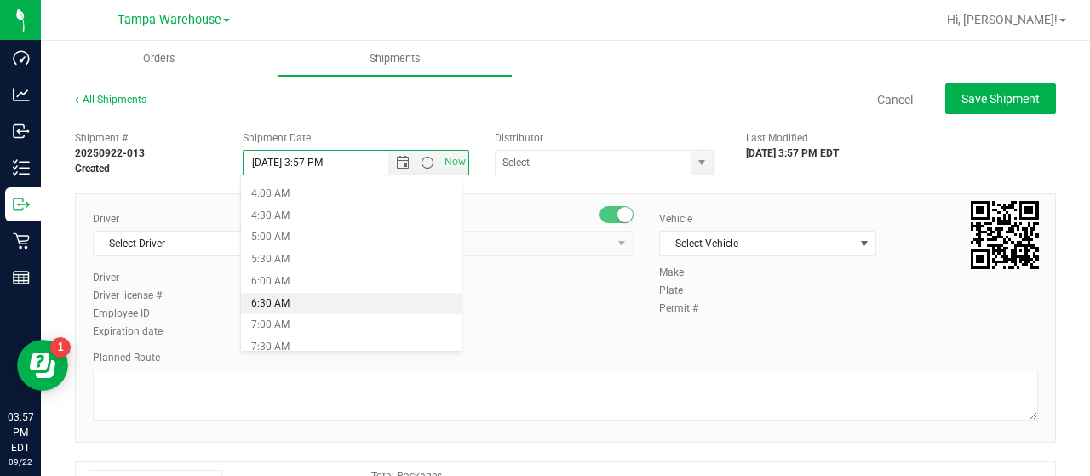
click at [303, 296] on li "6:30 AM" at bounding box center [351, 304] width 220 height 22
type input "[DATE] 6:30 AM"
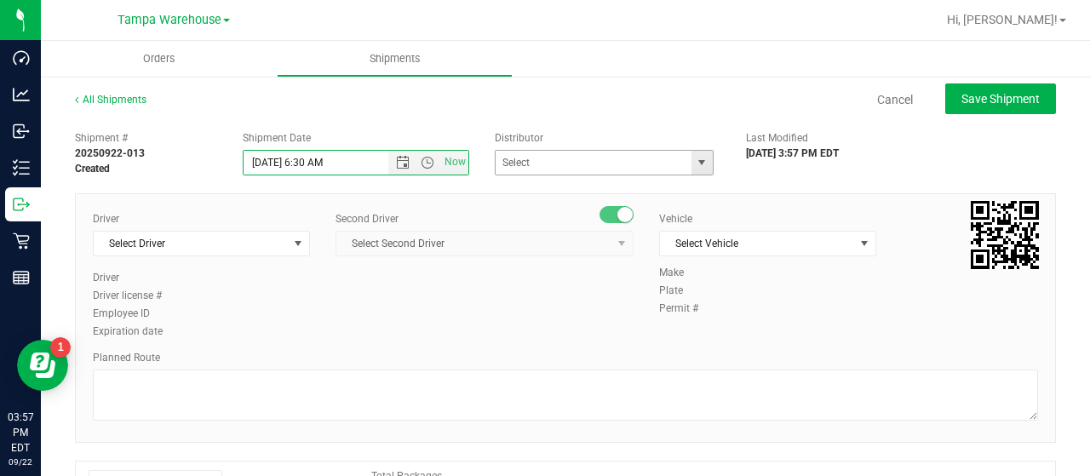
click at [695, 163] on span "select" at bounding box center [702, 163] width 14 height 14
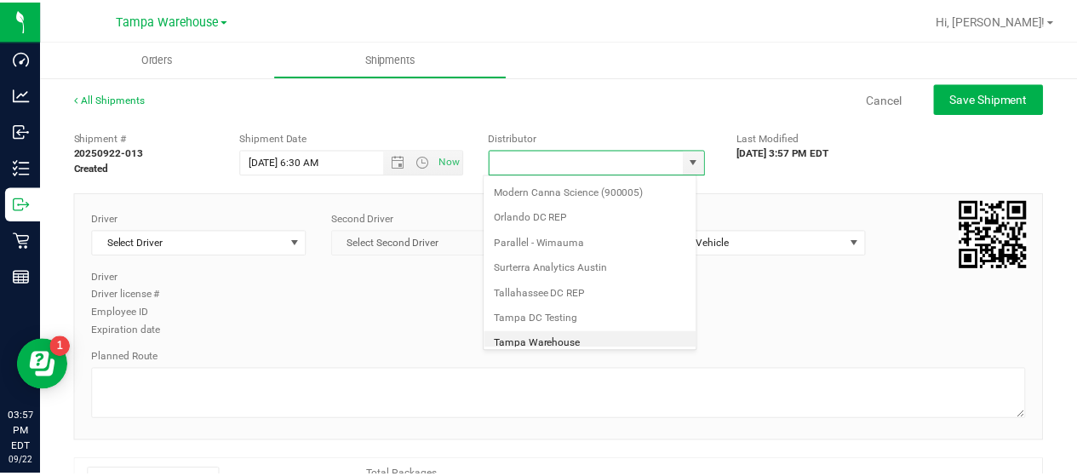
scroll to position [668, 0]
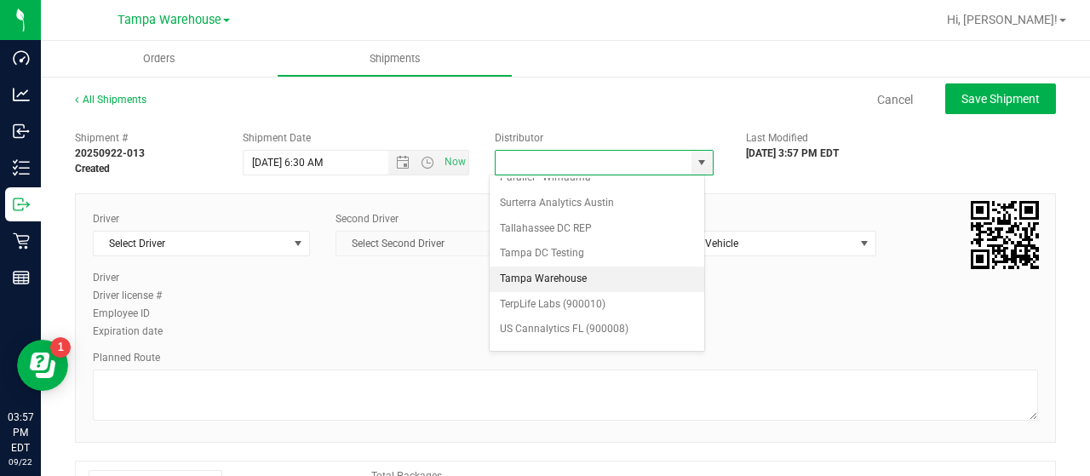
click at [560, 266] on li "Tampa Warehouse" at bounding box center [597, 279] width 215 height 26
type input "Tampa Warehouse"
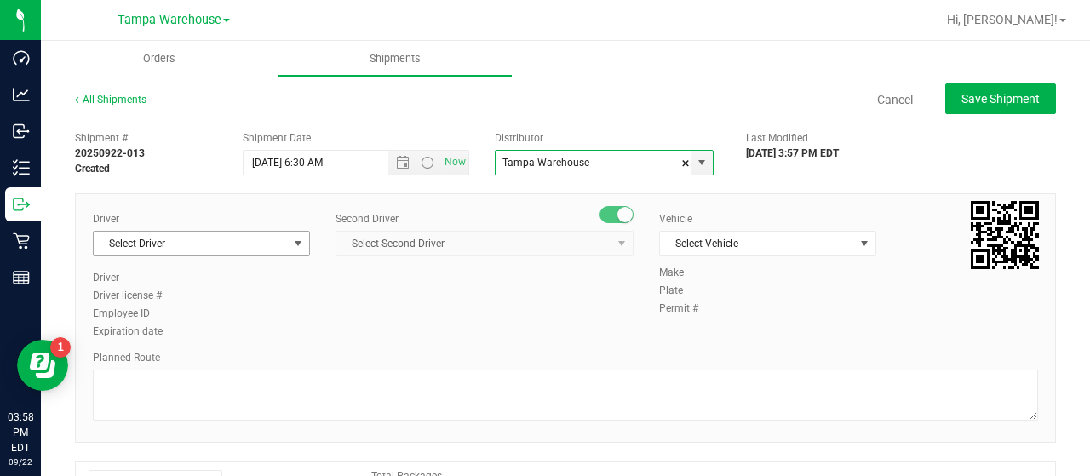
click at [206, 238] on span "Select Driver" at bounding box center [191, 244] width 194 height 24
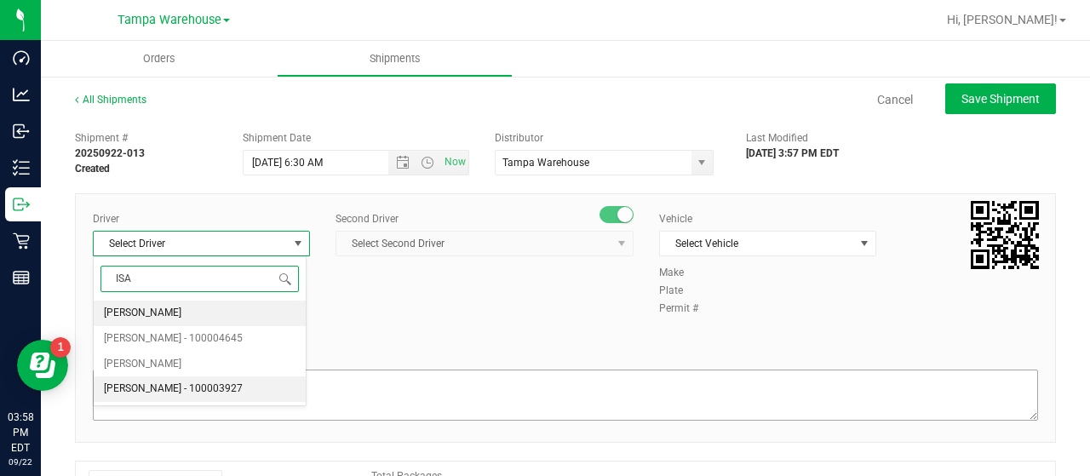
click at [194, 384] on span "[PERSON_NAME] - 100003927" at bounding box center [173, 389] width 139 height 22
type input "ISA"
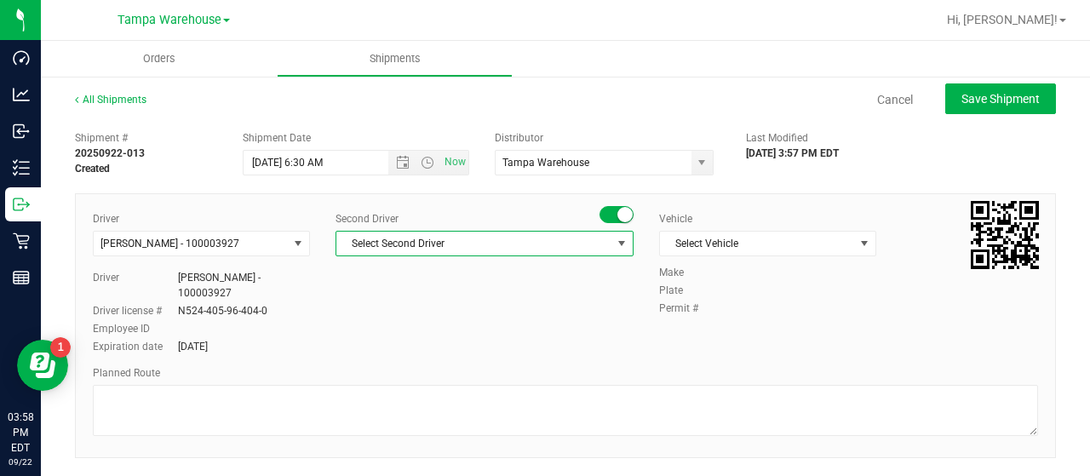
click at [505, 244] on span "Select Second Driver" at bounding box center [473, 244] width 275 height 24
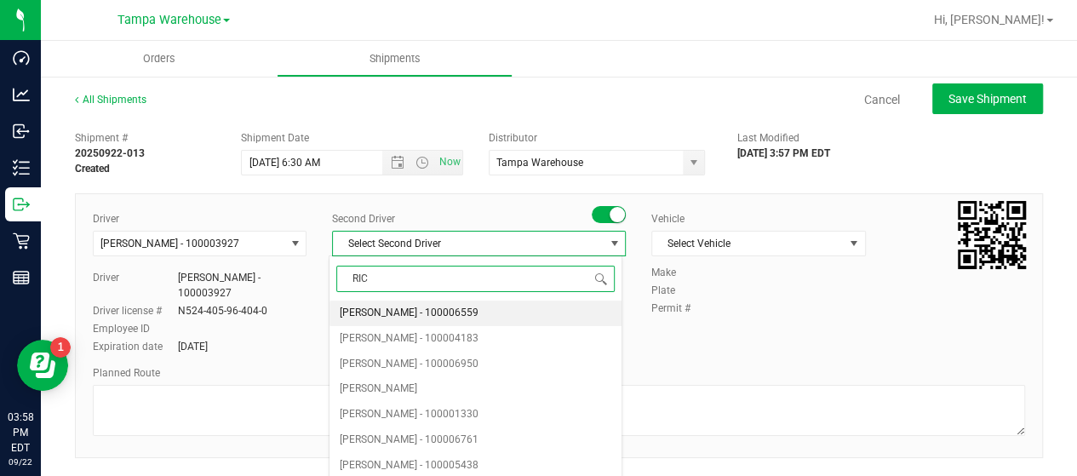
type input "RICC"
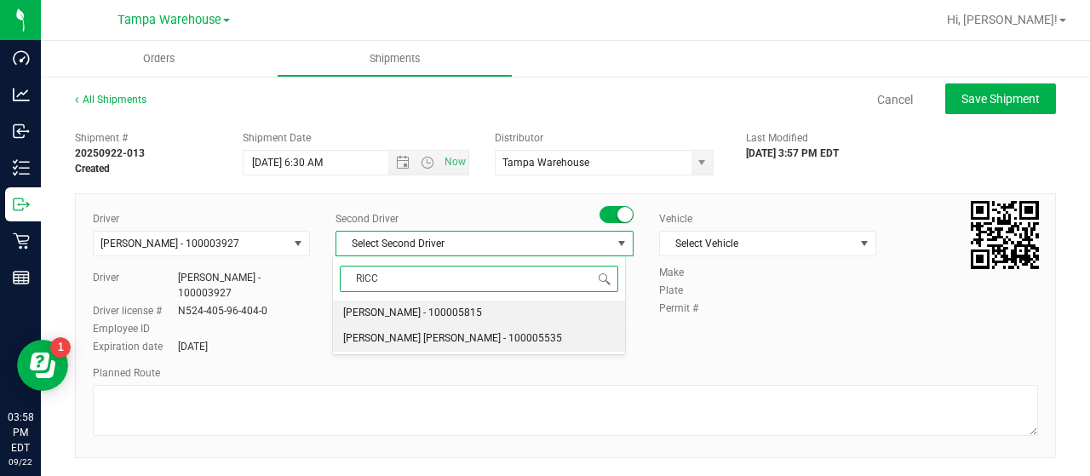
click at [421, 332] on span "[PERSON_NAME] [PERSON_NAME] - 100005535" at bounding box center [452, 339] width 219 height 22
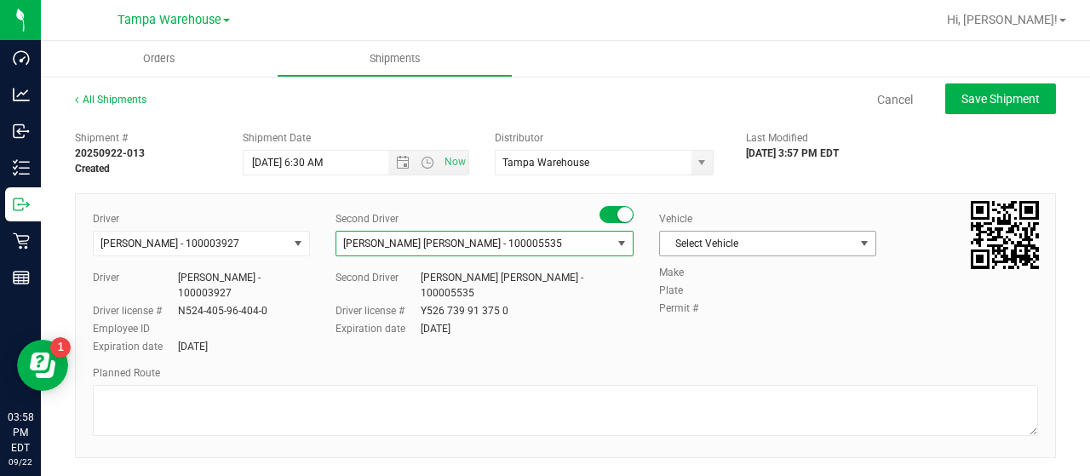
click at [833, 241] on span "Select Vehicle" at bounding box center [757, 244] width 194 height 24
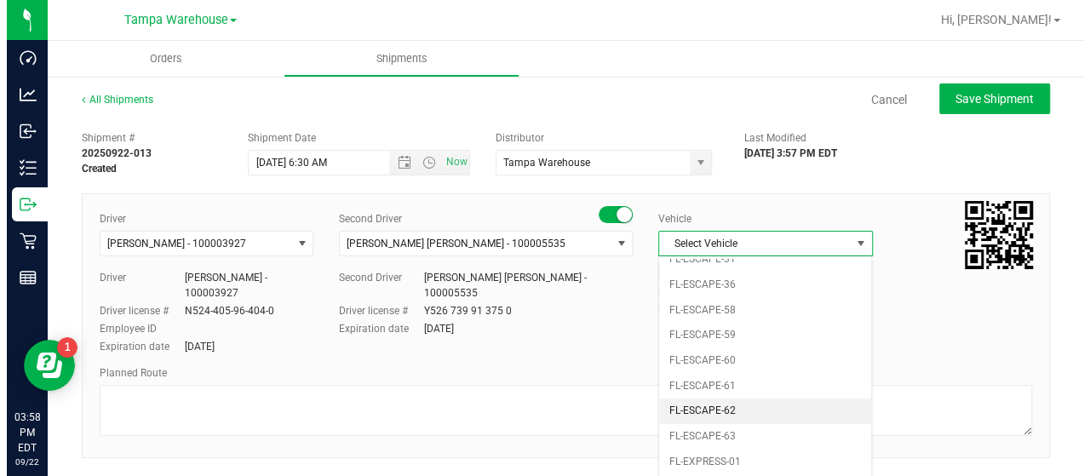
scroll to position [376, 0]
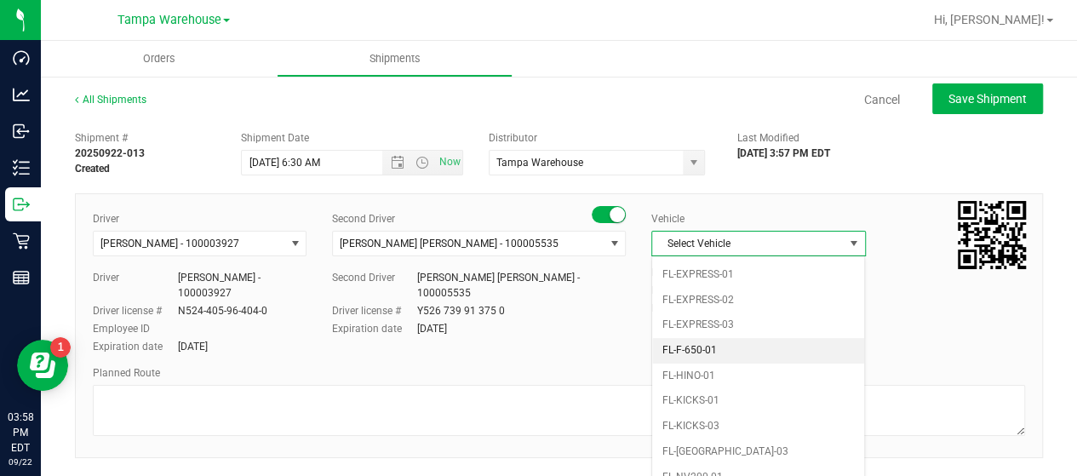
click at [755, 338] on li "FL-F-650-01" at bounding box center [758, 351] width 212 height 26
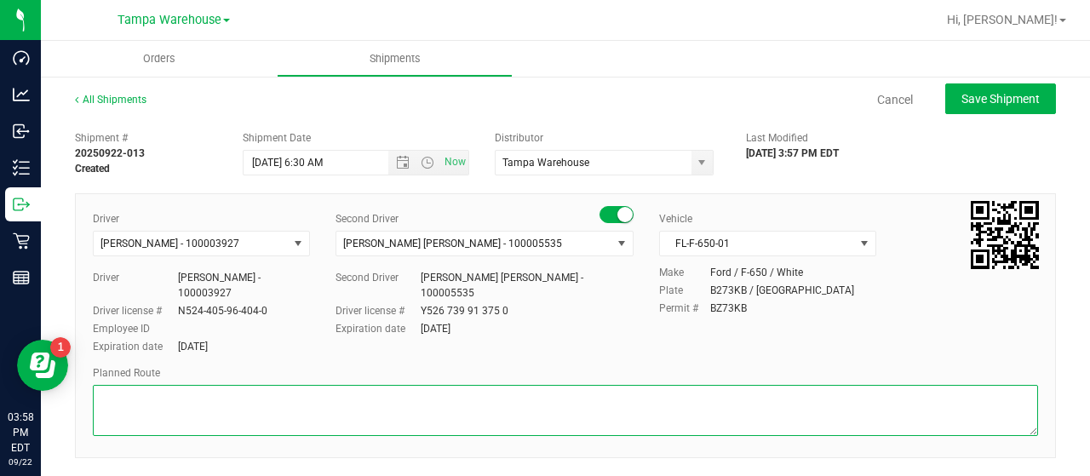
click at [140, 399] on textarea at bounding box center [565, 410] width 945 height 51
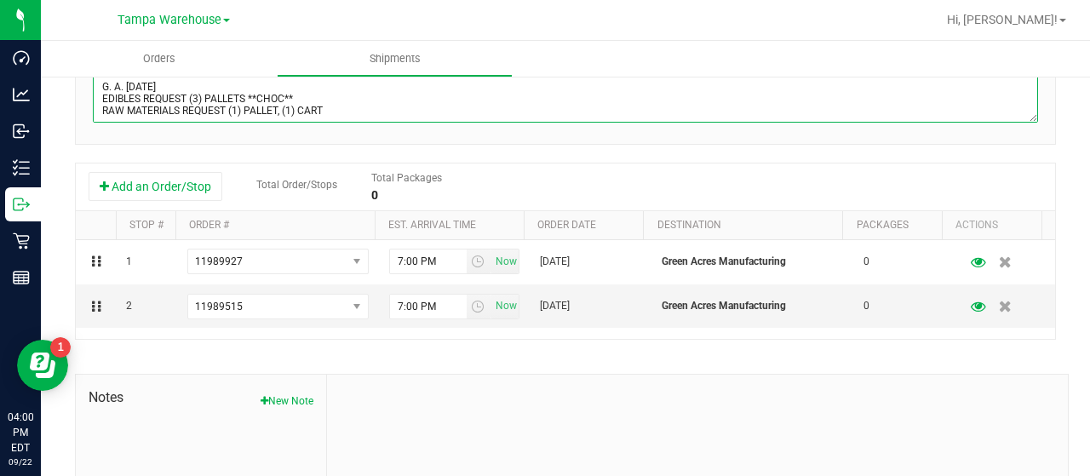
scroll to position [341, 0]
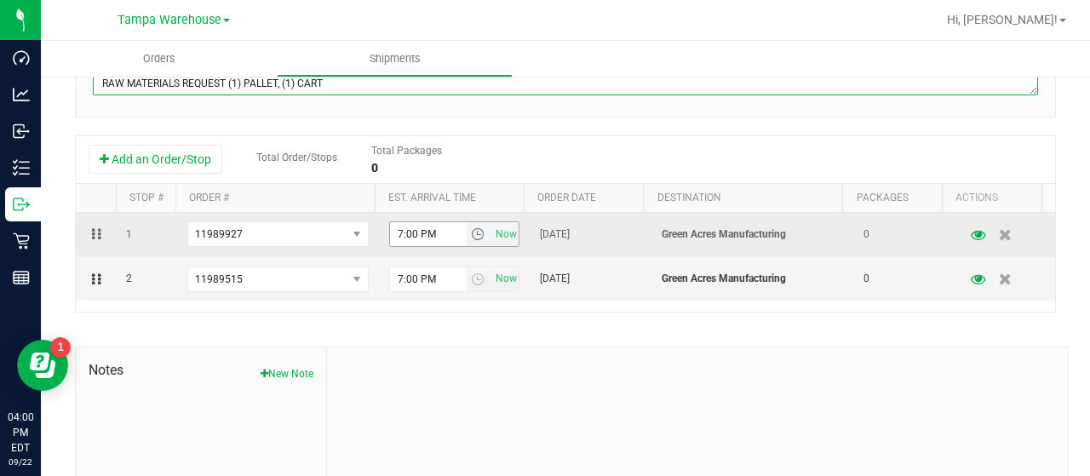
click at [471, 231] on span "select" at bounding box center [478, 234] width 14 height 14
type textarea "G. A. [DATE] EDIBLES REQUEST (3) PALLETS **CHOC** RAW MATERIALS REQUEST (1) PAL…"
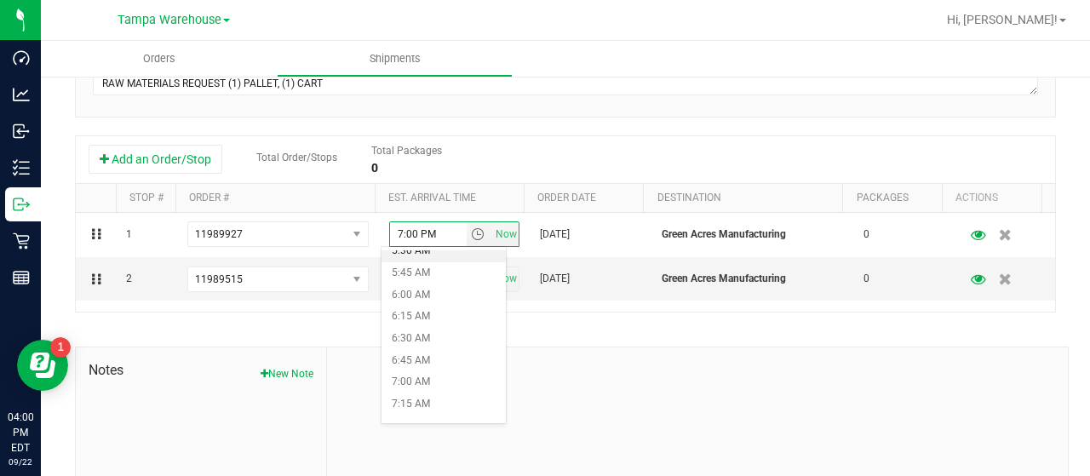
scroll to position [511, 0]
click at [433, 358] on li "7:00 AM" at bounding box center [443, 363] width 124 height 22
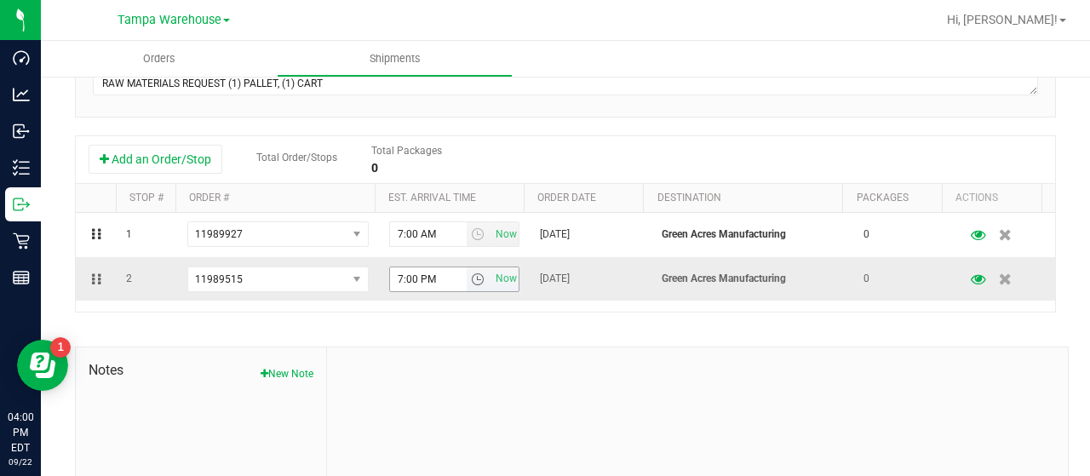
click at [471, 277] on span "select" at bounding box center [478, 279] width 14 height 14
click at [439, 404] on li "7:00 AM" at bounding box center [443, 407] width 124 height 22
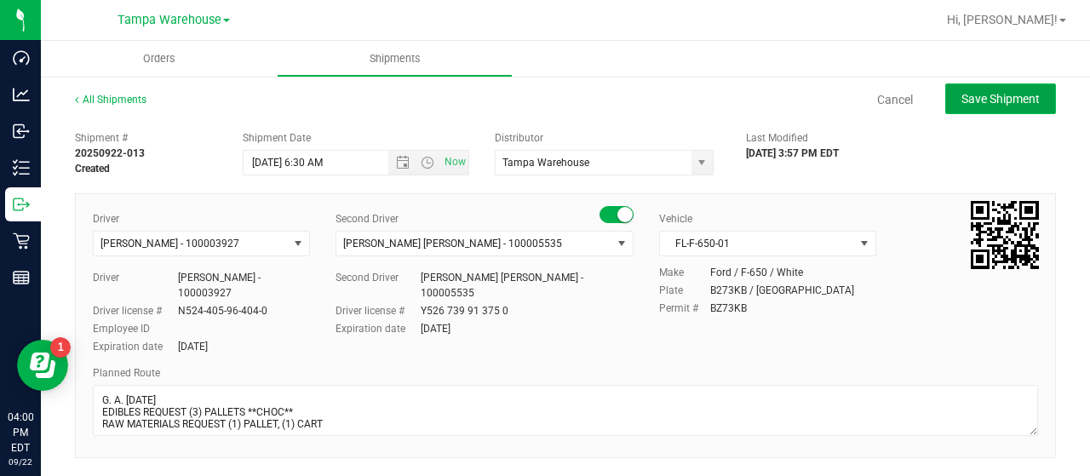
click at [961, 100] on span "Save Shipment" at bounding box center [1000, 99] width 78 height 14
type input "[DATE] 10:30 AM"
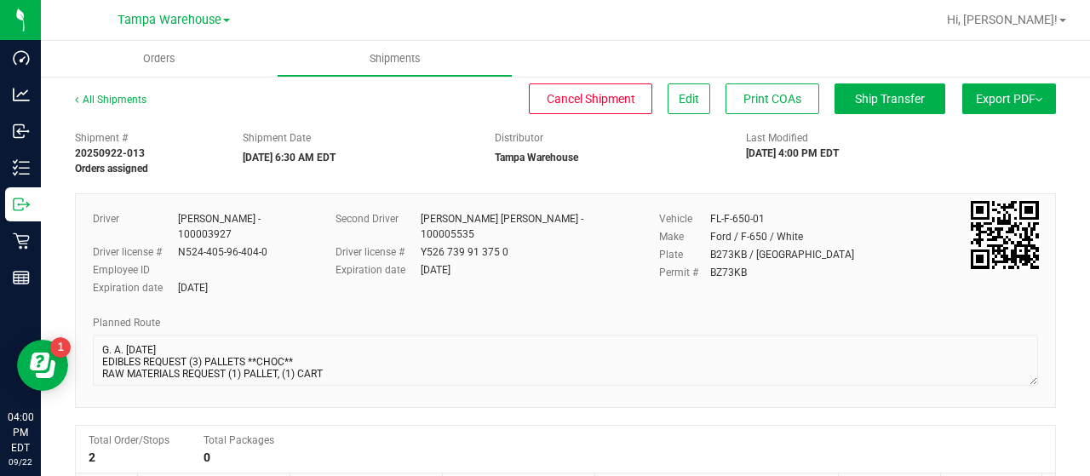
click at [983, 98] on span "Export PDF" at bounding box center [1009, 99] width 66 height 14
click at [963, 158] on span "Manifest by Lot" at bounding box center [965, 162] width 71 height 12
click at [876, 100] on span "Ship Transfer" at bounding box center [890, 99] width 70 height 14
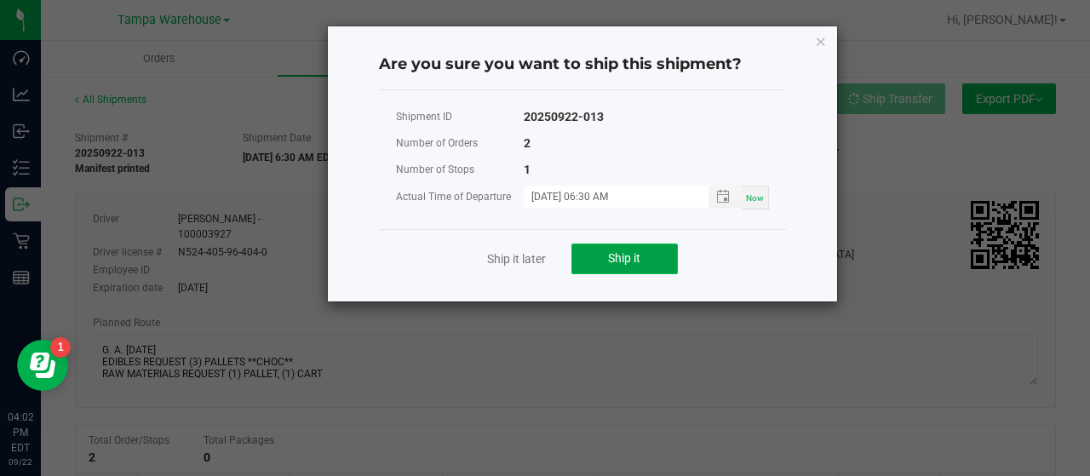
click at [660, 256] on button "Ship it" at bounding box center [624, 259] width 106 height 31
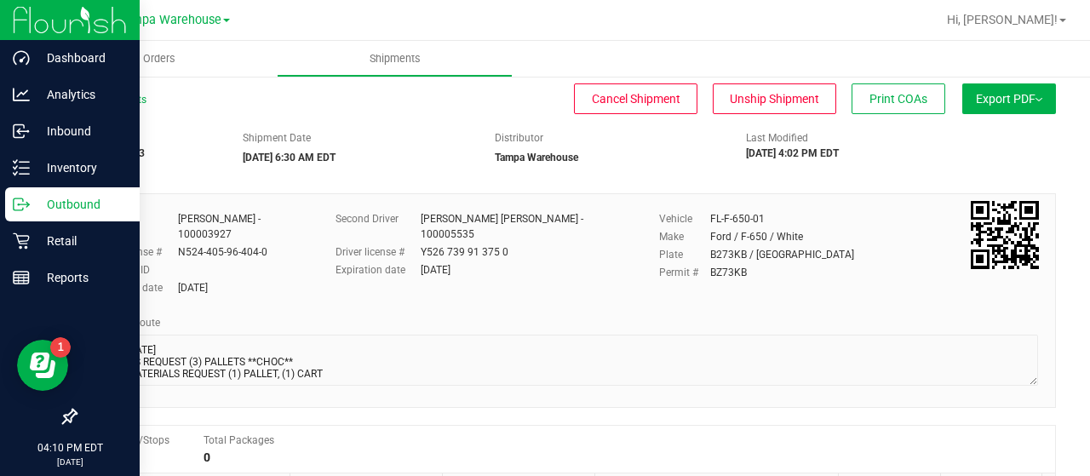
click at [65, 212] on p "Outbound" at bounding box center [81, 204] width 102 height 20
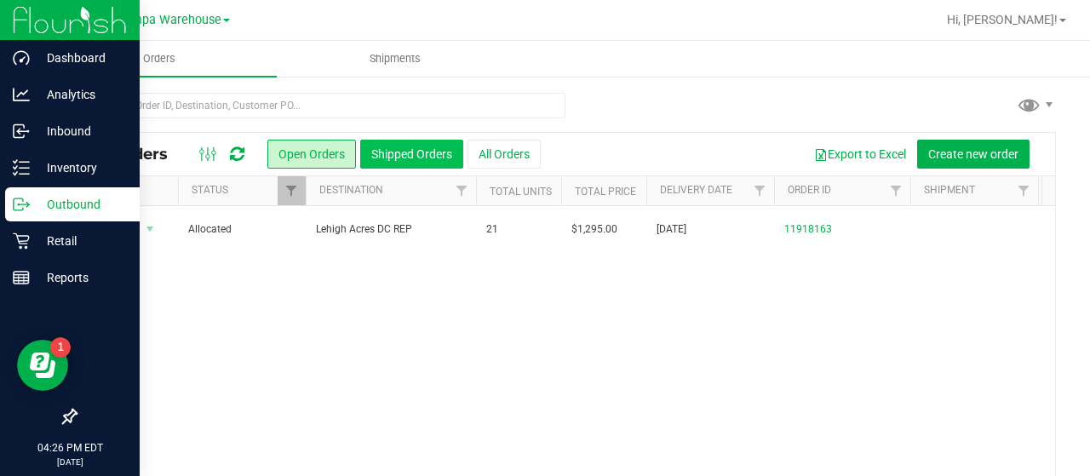
click at [433, 156] on button "Shipped Orders" at bounding box center [411, 154] width 103 height 29
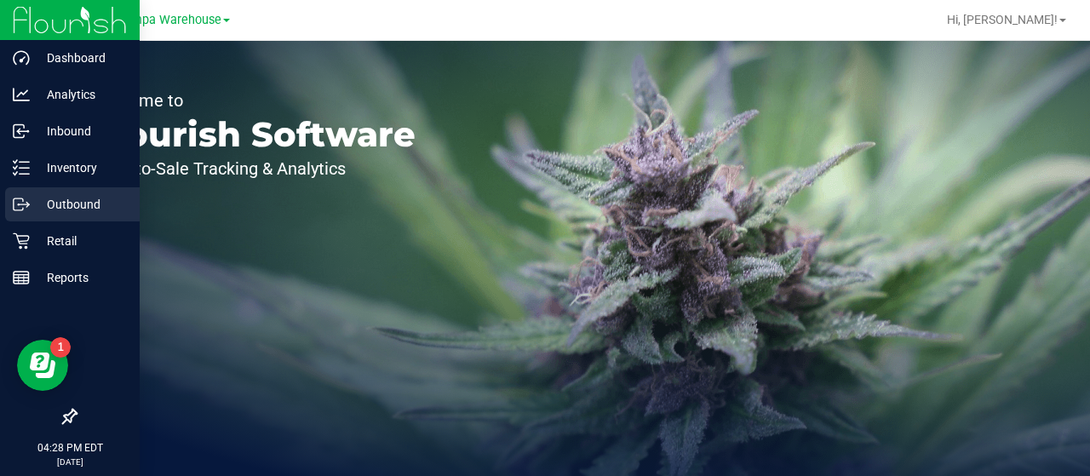
click at [62, 203] on p "Outbound" at bounding box center [81, 204] width 102 height 20
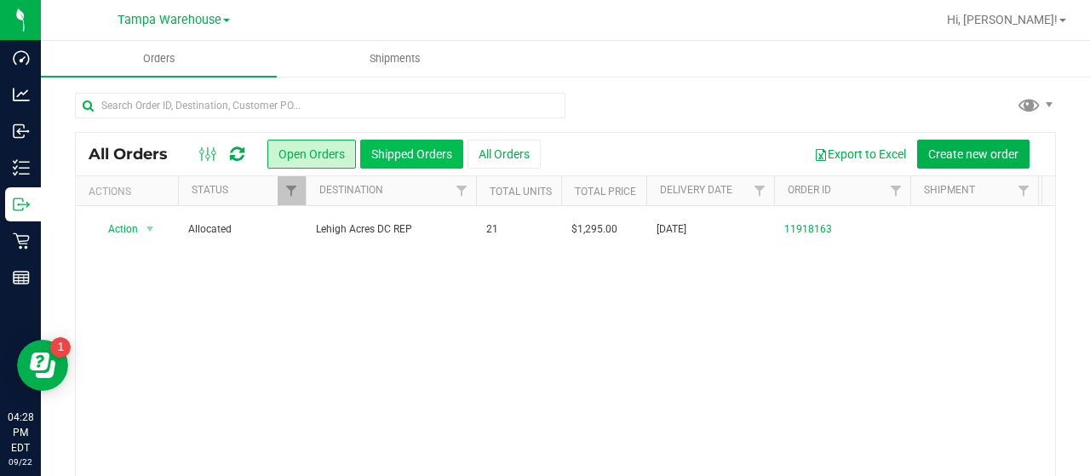
click at [424, 151] on button "Shipped Orders" at bounding box center [411, 154] width 103 height 29
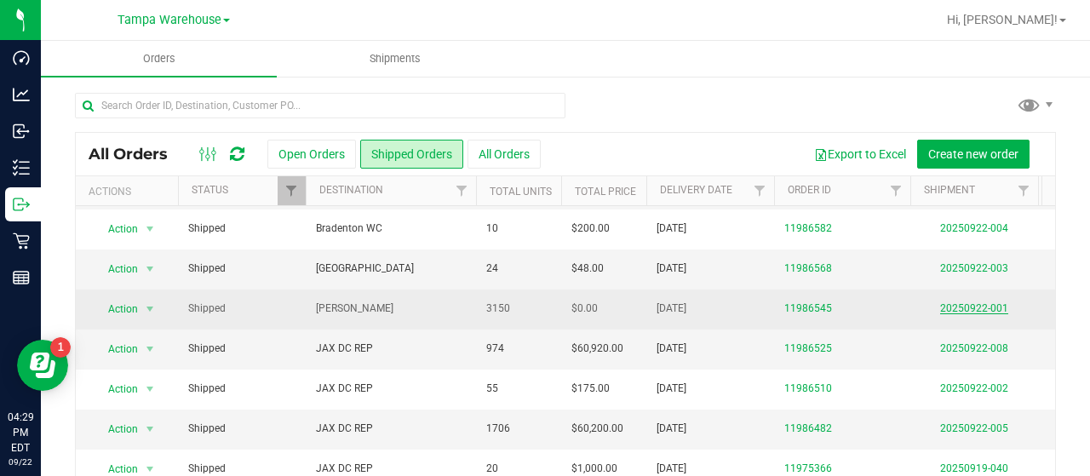
click at [978, 302] on link "20250922-001" at bounding box center [974, 308] width 68 height 12
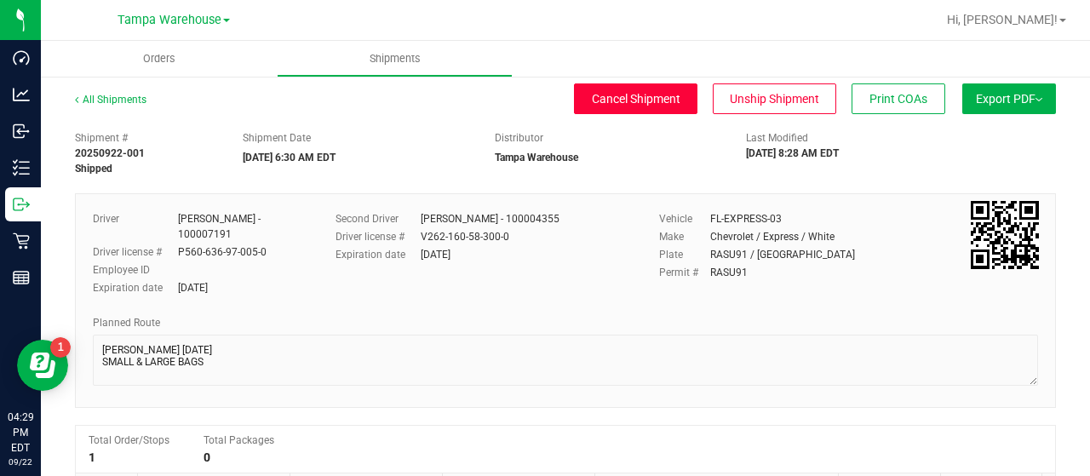
click at [640, 97] on span "Cancel Shipment" at bounding box center [636, 99] width 89 height 14
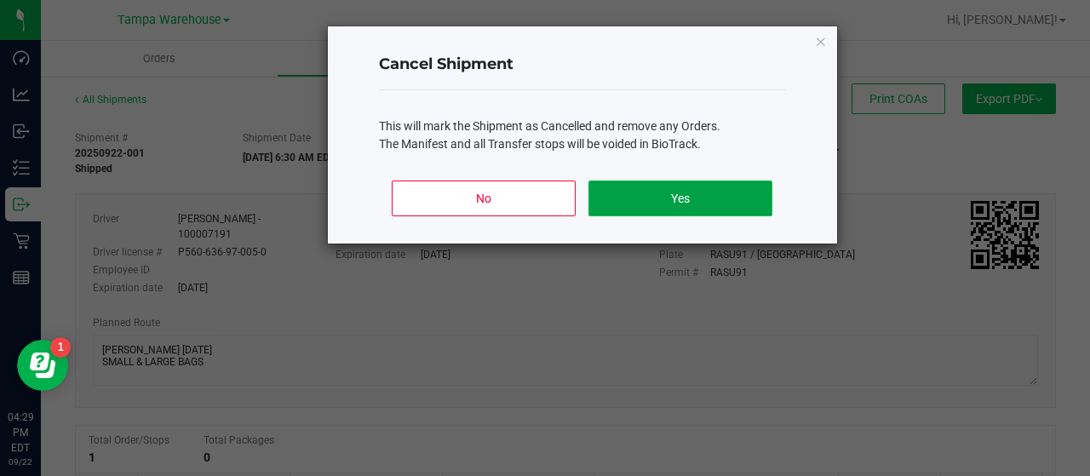
click at [691, 193] on button "Yes" at bounding box center [679, 199] width 183 height 36
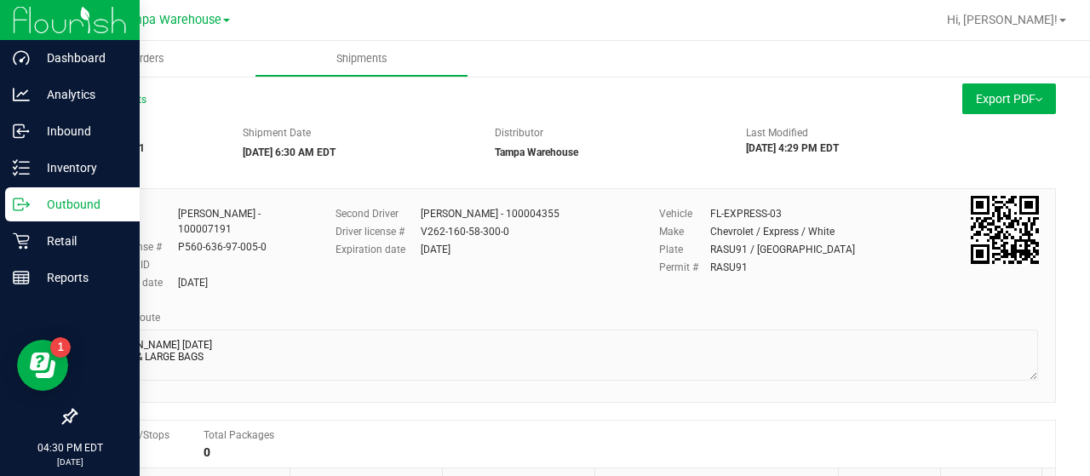
click at [76, 201] on p "Outbound" at bounding box center [81, 204] width 102 height 20
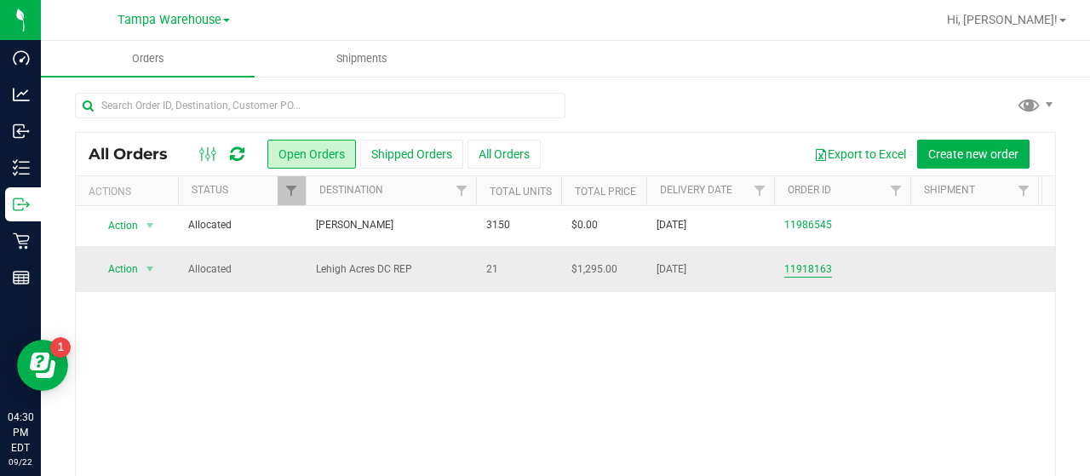
click at [806, 265] on link "11918163" at bounding box center [808, 269] width 48 height 16
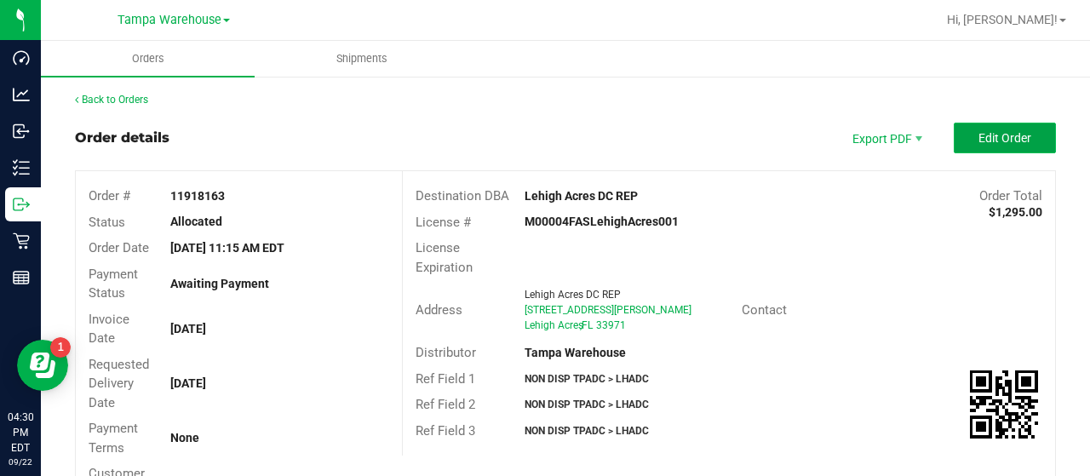
click at [978, 133] on span "Edit Order" at bounding box center [1004, 138] width 53 height 14
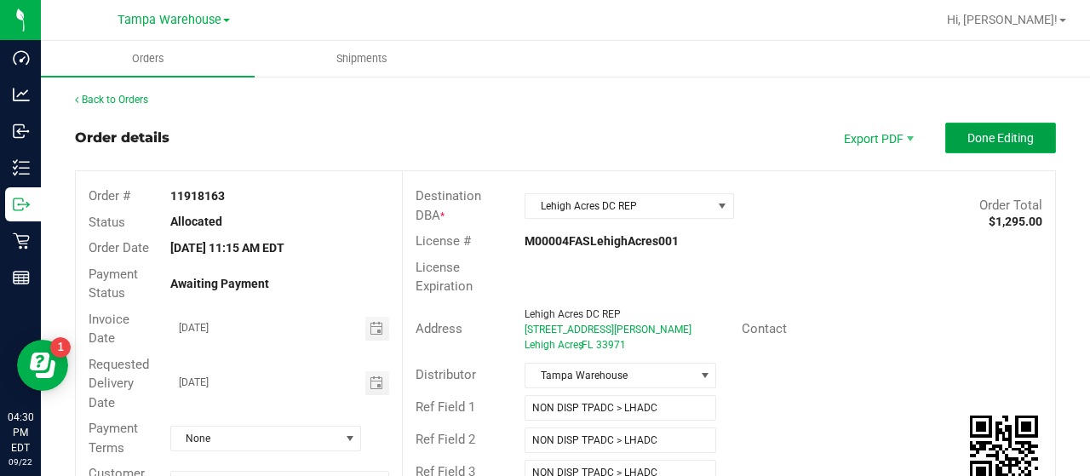
click at [945, 137] on button "Done Editing" at bounding box center [1000, 138] width 111 height 31
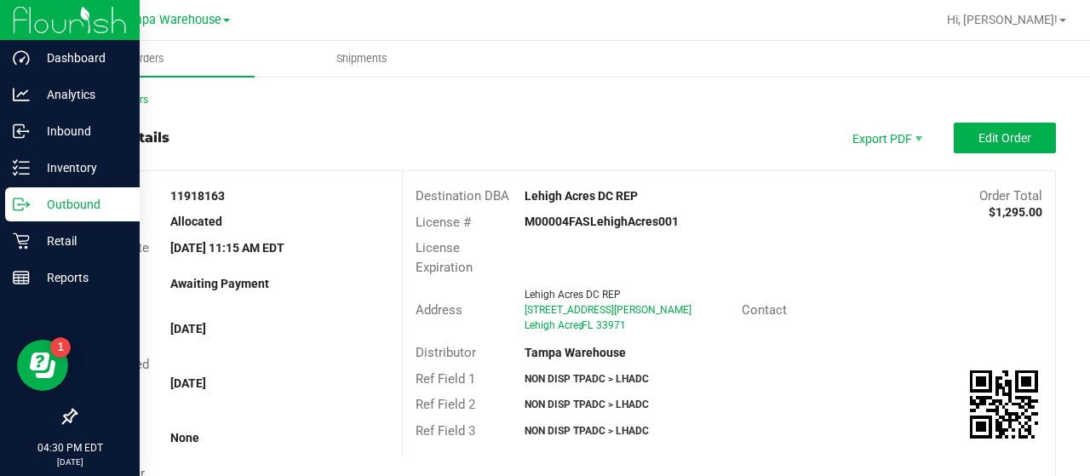
click at [63, 202] on p "Outbound" at bounding box center [81, 204] width 102 height 20
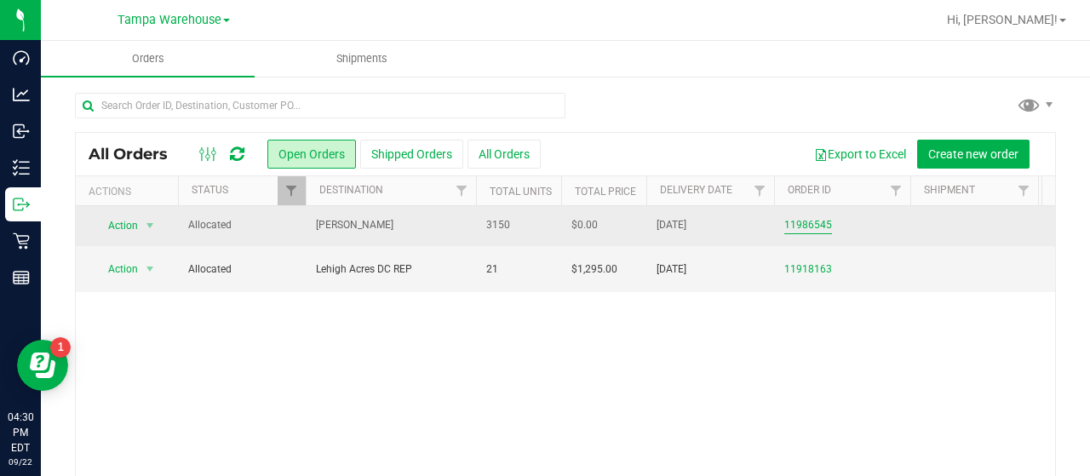
click at [802, 219] on link "11986545" at bounding box center [808, 225] width 48 height 16
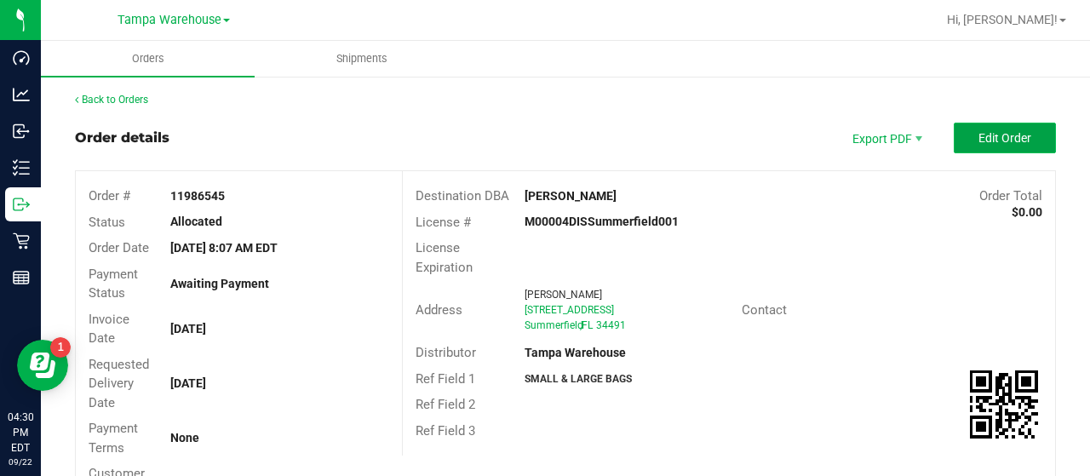
click at [978, 136] on span "Edit Order" at bounding box center [1004, 138] width 53 height 14
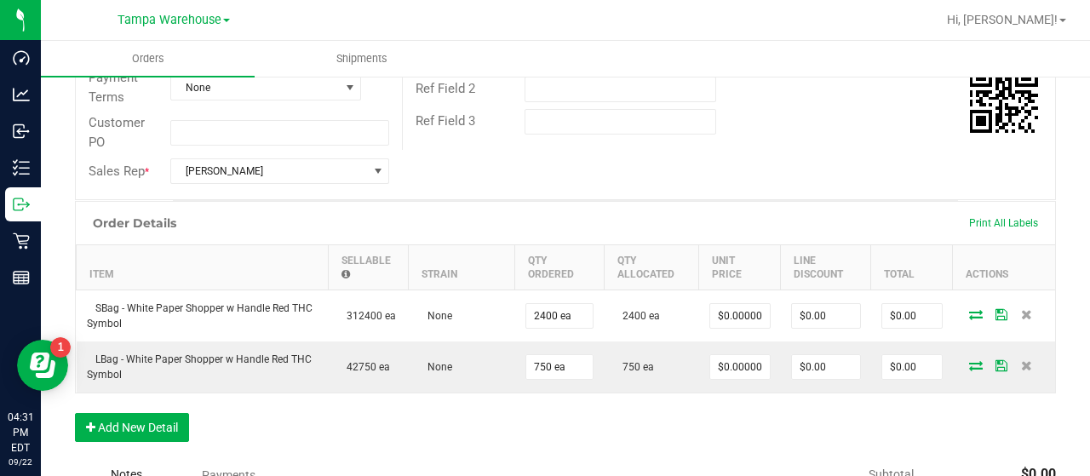
scroll to position [426, 0]
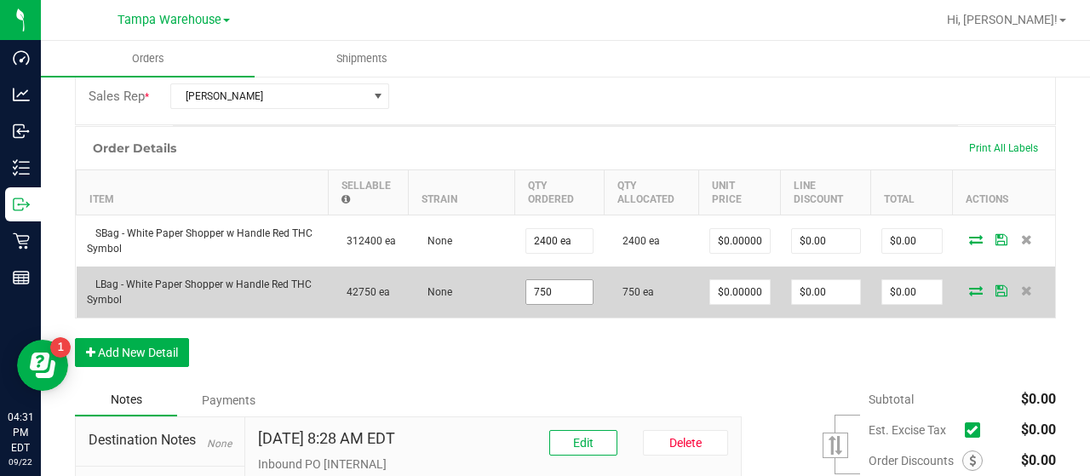
click at [560, 288] on input "750" at bounding box center [559, 292] width 66 height 24
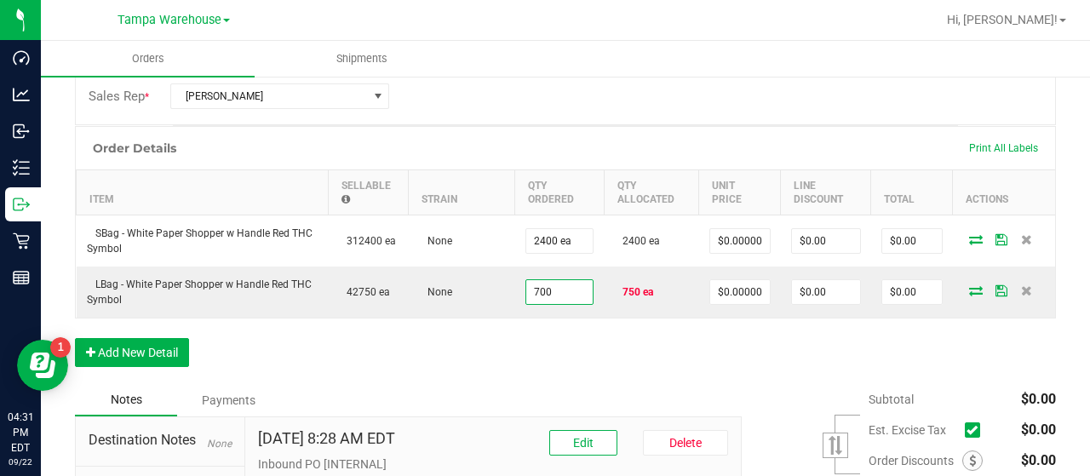
type input "700 ea"
click at [550, 358] on div "Order Details Print All Labels Item Sellable Strain Qty Ordered Qty Allocated U…" at bounding box center [565, 255] width 981 height 258
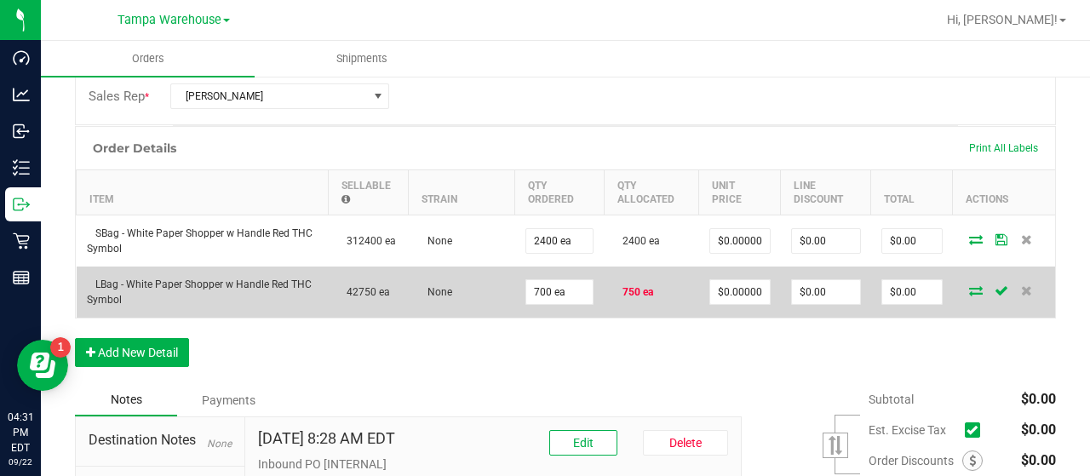
click at [969, 291] on icon at bounding box center [976, 290] width 14 height 10
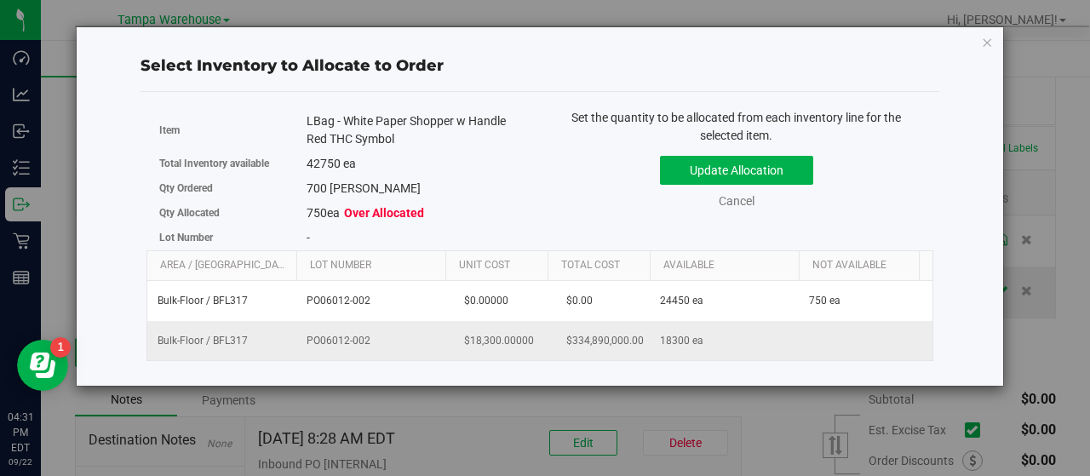
scroll to position [0, 175]
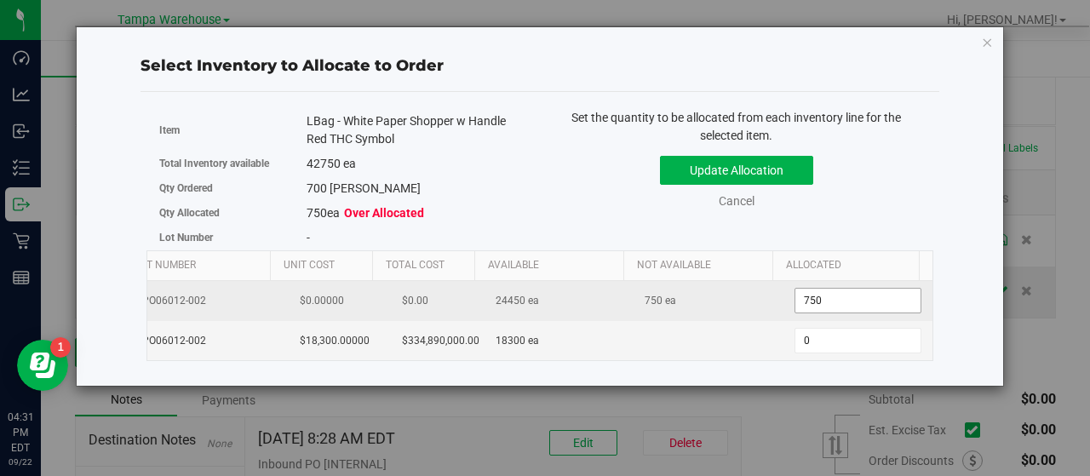
click at [831, 298] on span "750 750" at bounding box center [857, 301] width 127 height 26
type input "700"
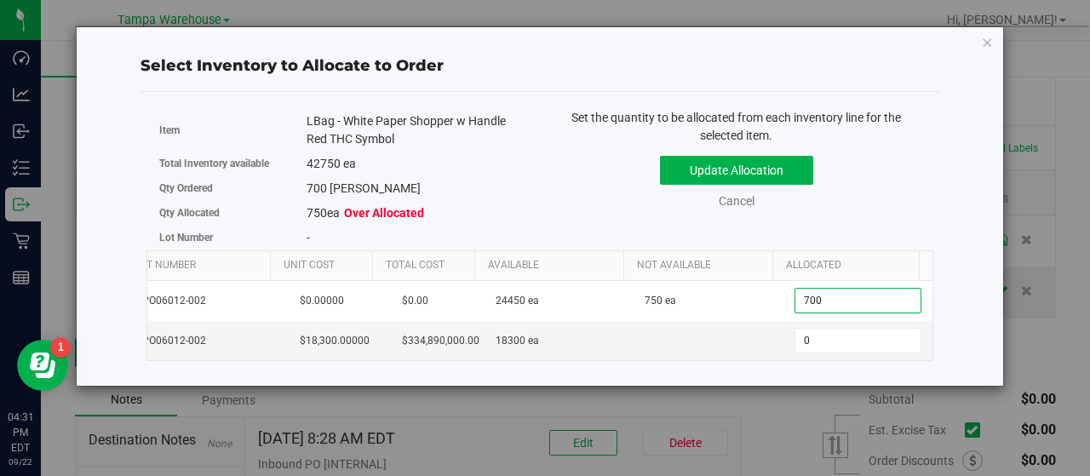
type input "700"
click at [903, 227] on div "Item LBag - White Paper Shopper w Handle Red THC Symbol Total Inventory availab…" at bounding box center [539, 179] width 787 height 141
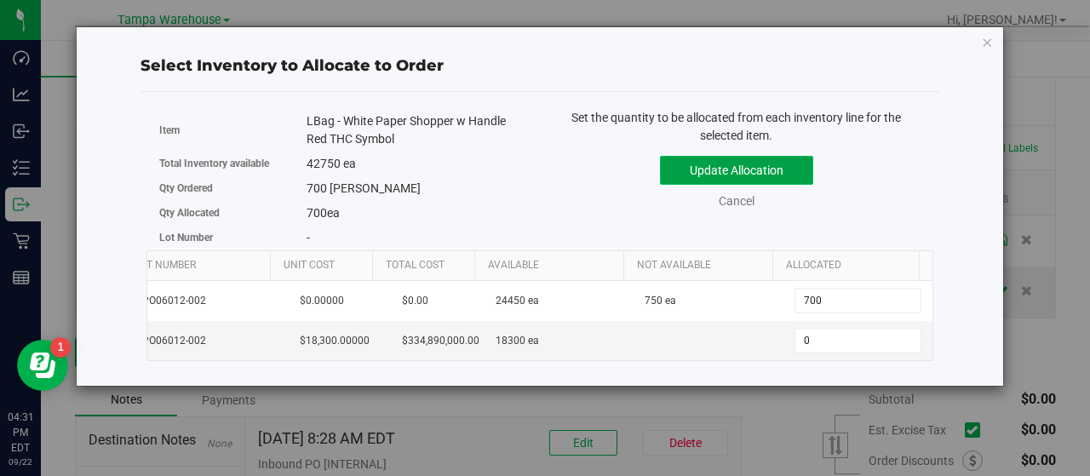
click at [798, 166] on button "Update Allocation" at bounding box center [736, 170] width 153 height 29
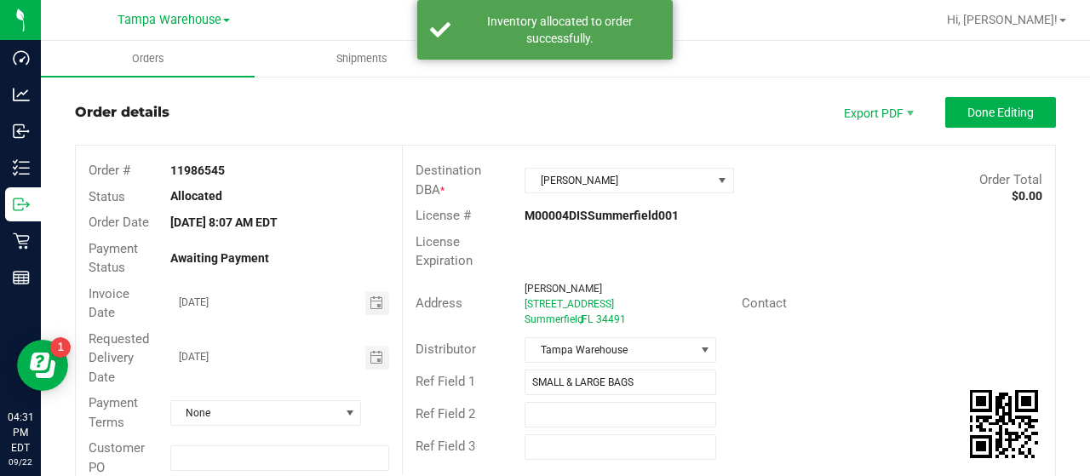
scroll to position [0, 0]
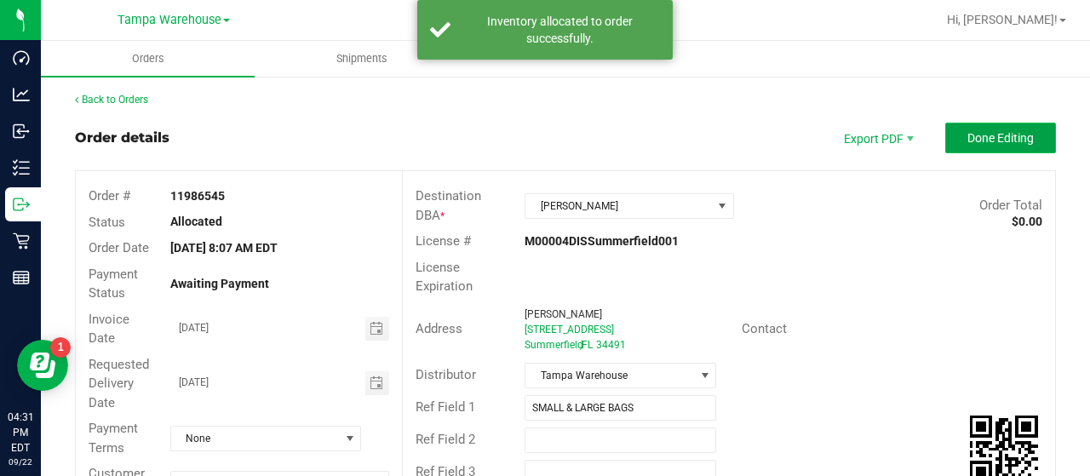
click at [945, 138] on button "Done Editing" at bounding box center [1000, 138] width 111 height 31
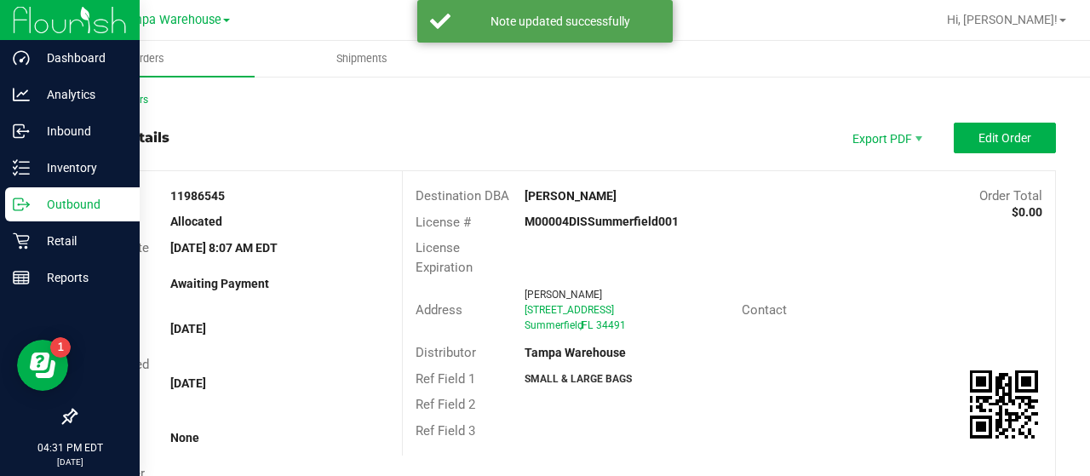
click at [70, 200] on p "Outbound" at bounding box center [81, 204] width 102 height 20
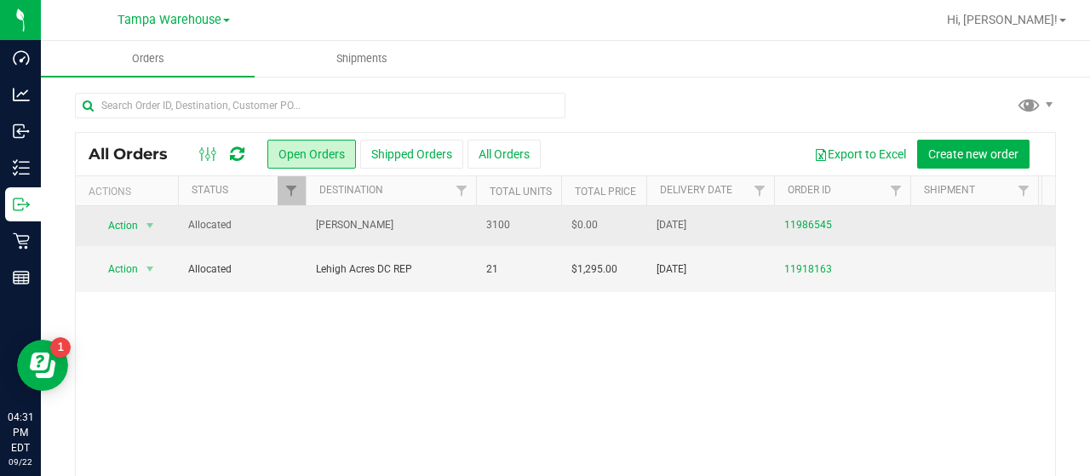
click at [436, 222] on span "[PERSON_NAME]" at bounding box center [391, 225] width 150 height 16
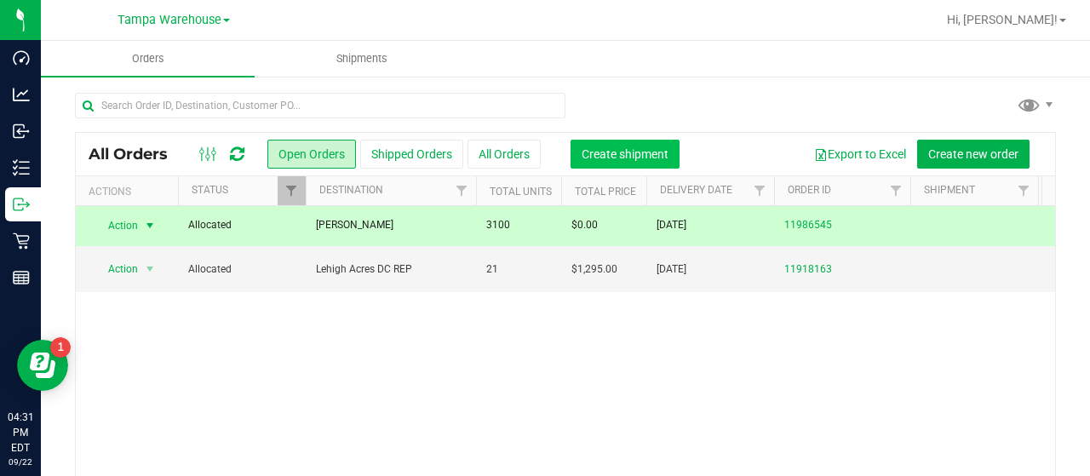
click at [619, 150] on span "Create shipment" at bounding box center [625, 154] width 87 height 14
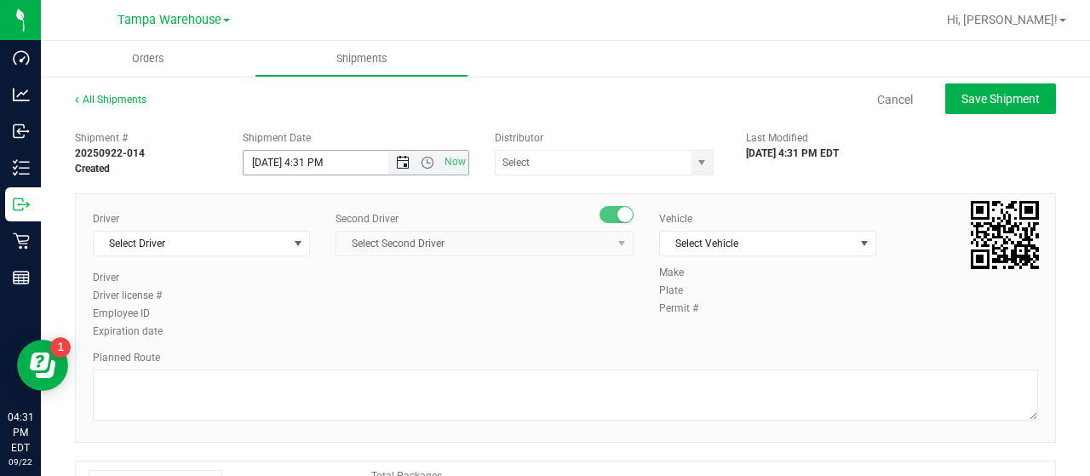
click at [397, 160] on span "Open the date view" at bounding box center [403, 163] width 14 height 14
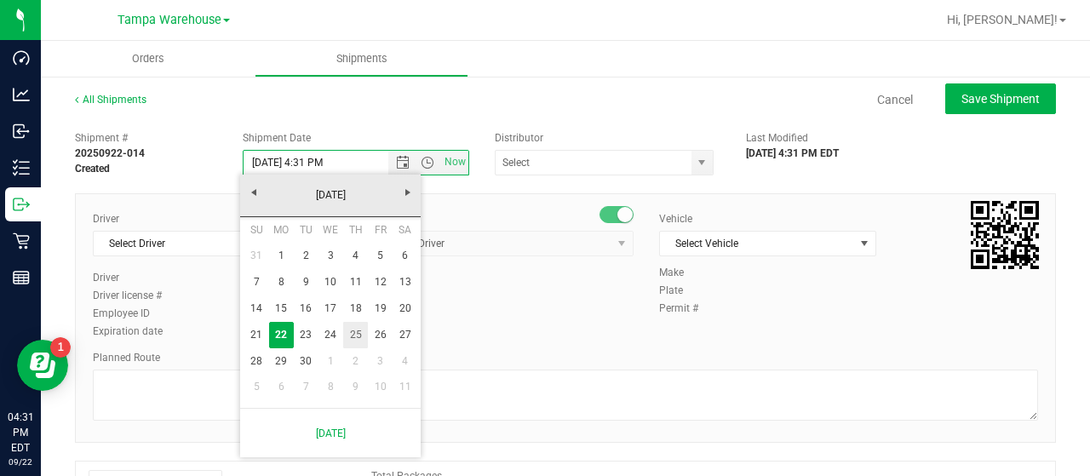
click at [352, 329] on link "25" at bounding box center [355, 335] width 25 height 26
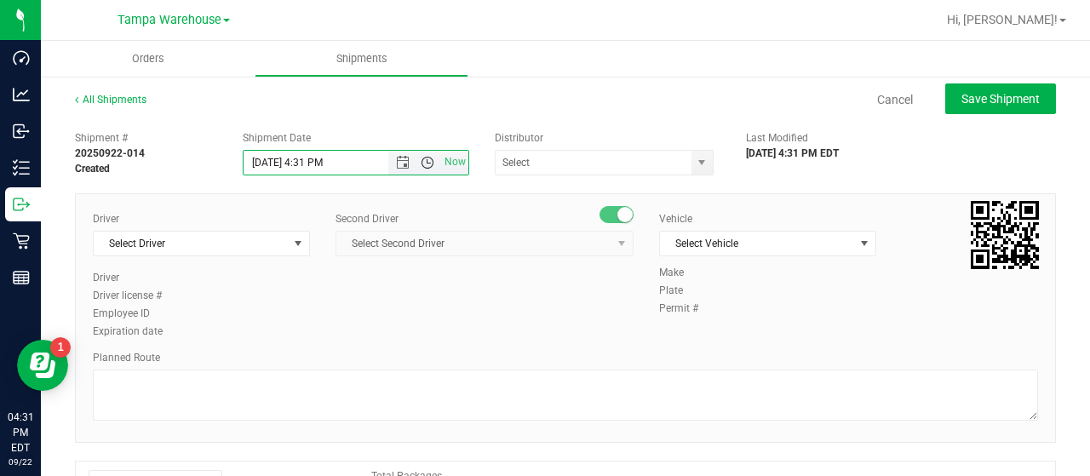
click at [422, 161] on span "Open the time view" at bounding box center [428, 163] width 14 height 14
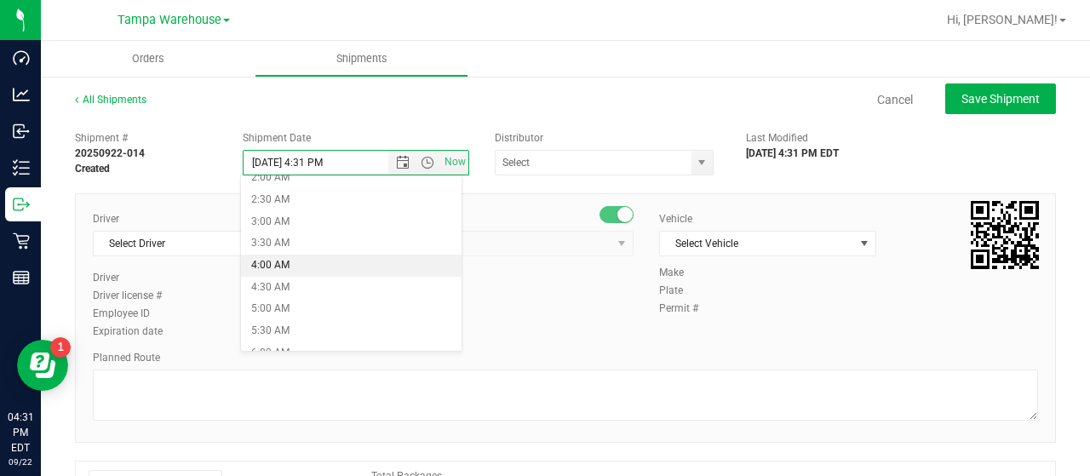
scroll to position [170, 0]
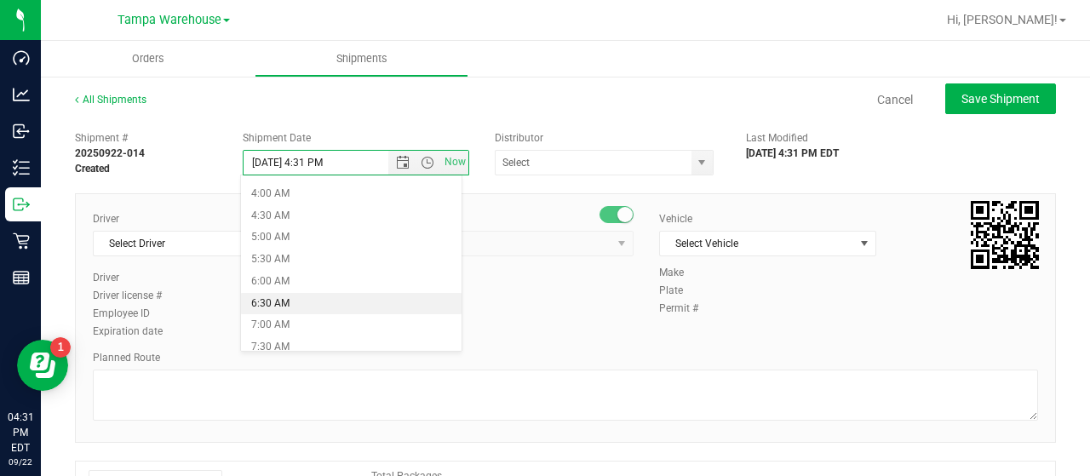
click at [300, 301] on li "6:30 AM" at bounding box center [351, 304] width 220 height 22
type input "9/25/2025 6:30 AM"
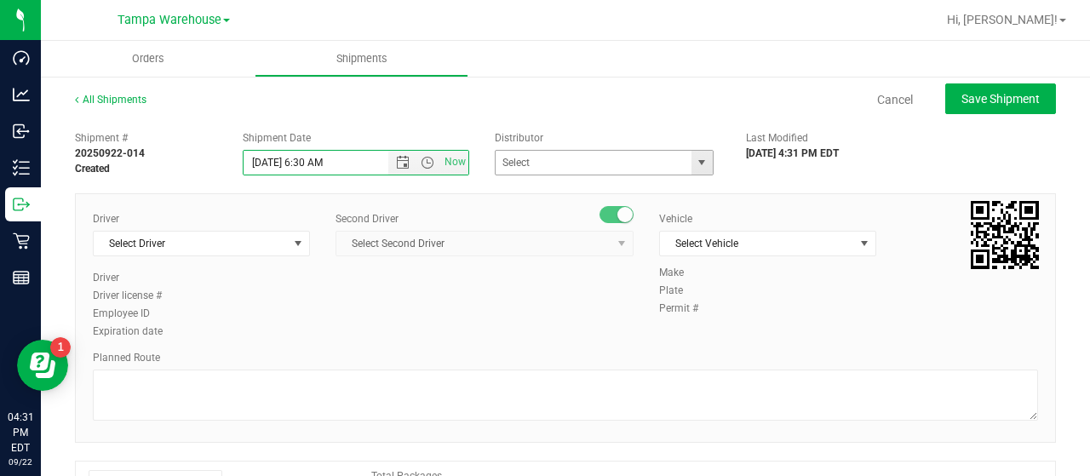
click at [696, 159] on span "select" at bounding box center [702, 163] width 14 height 14
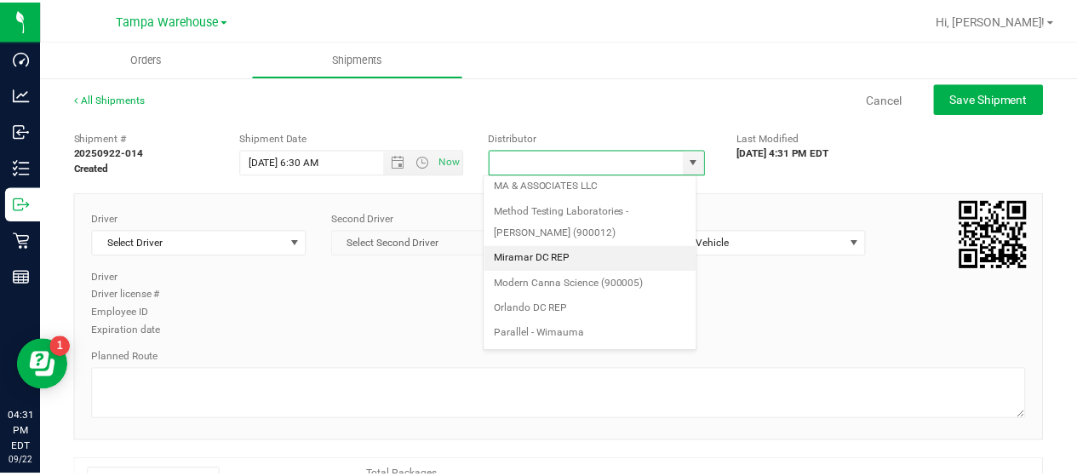
scroll to position [668, 0]
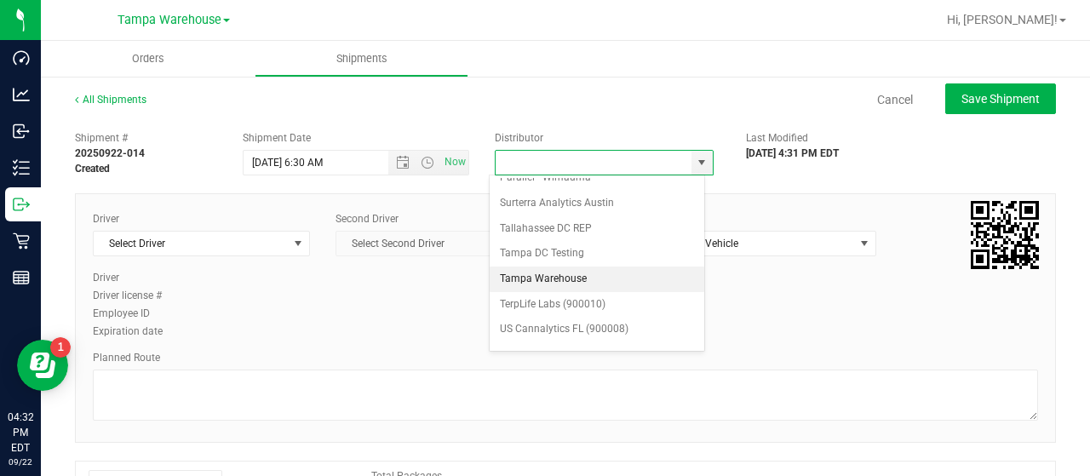
click at [564, 266] on li "Tampa Warehouse" at bounding box center [597, 279] width 215 height 26
type input "Tampa Warehouse"
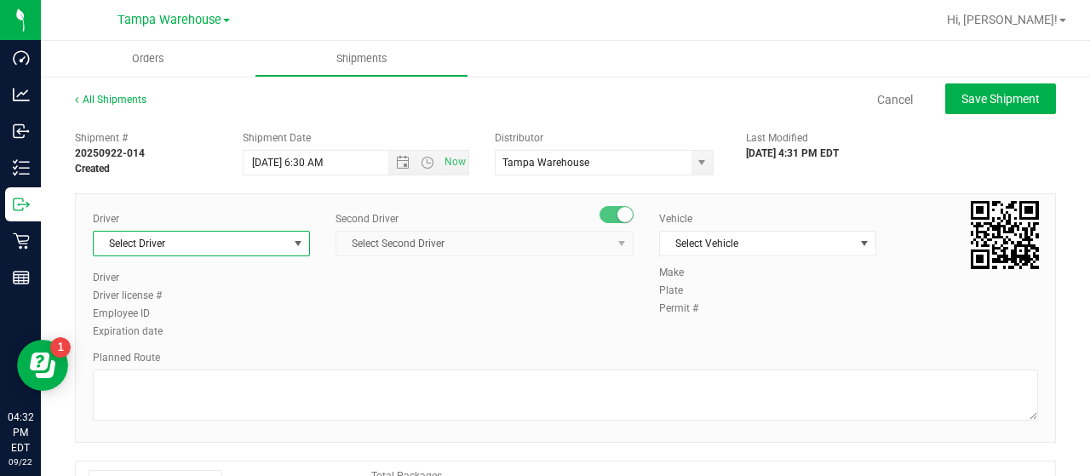
click at [291, 245] on span "select" at bounding box center [298, 244] width 14 height 14
click at [248, 240] on span "Select Driver" at bounding box center [191, 244] width 194 height 24
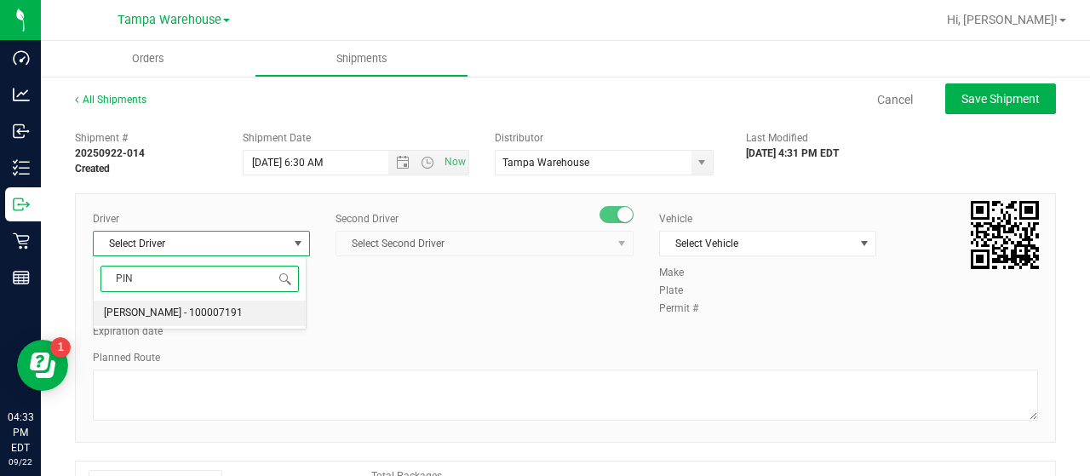
click at [165, 306] on span "[PERSON_NAME] - 100007191" at bounding box center [173, 313] width 139 height 22
type input "PIN"
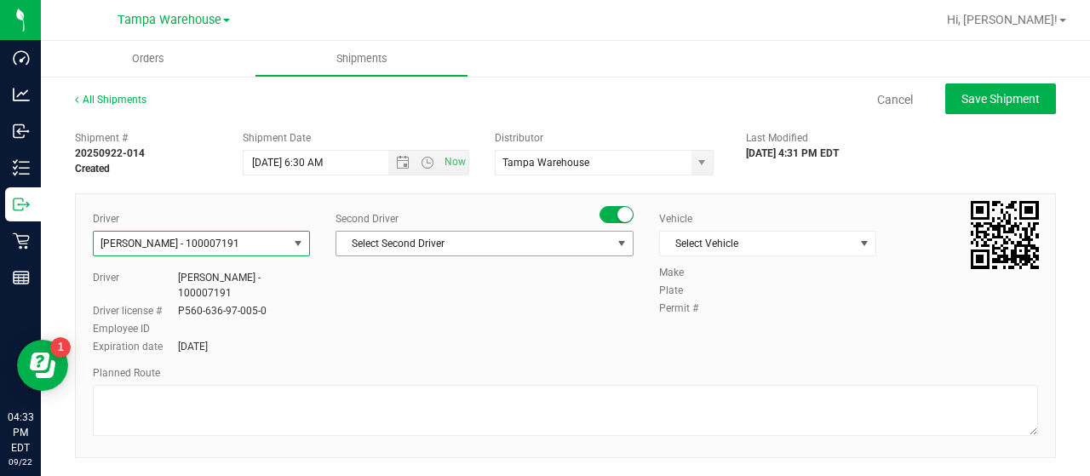
drag, startPoint x: 446, startPoint y: 238, endPoint x: 470, endPoint y: 241, distance: 24.0
click at [464, 239] on span "Select Second Driver" at bounding box center [473, 244] width 275 height 24
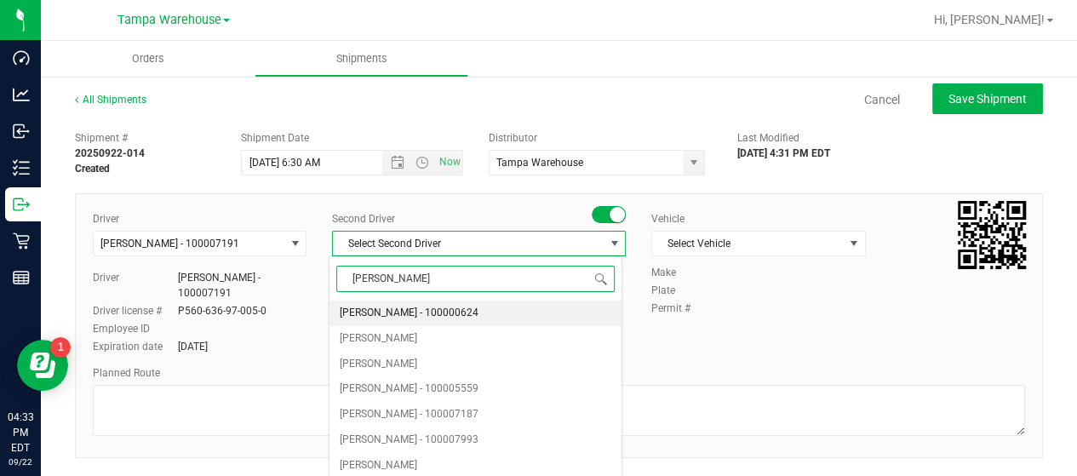
type input "DANN"
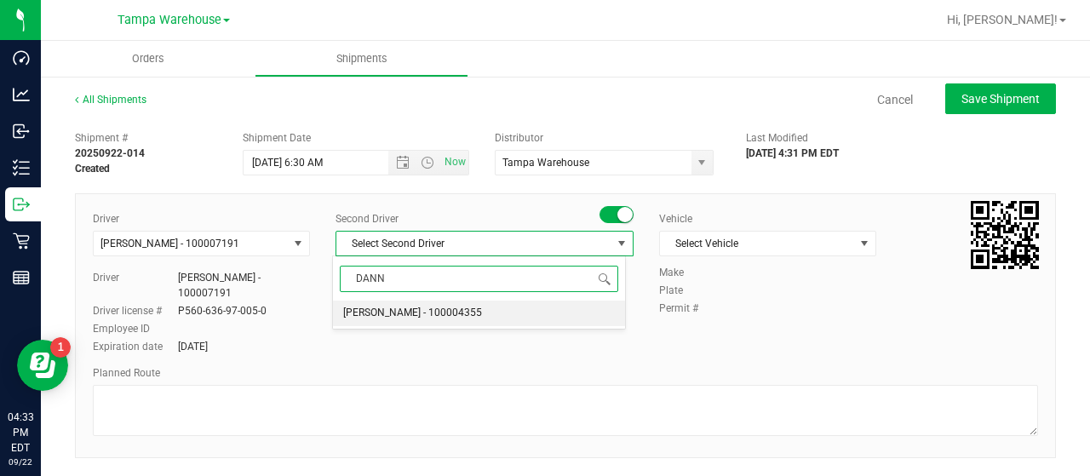
click at [431, 307] on span "[PERSON_NAME] - 100004355" at bounding box center [412, 313] width 139 height 22
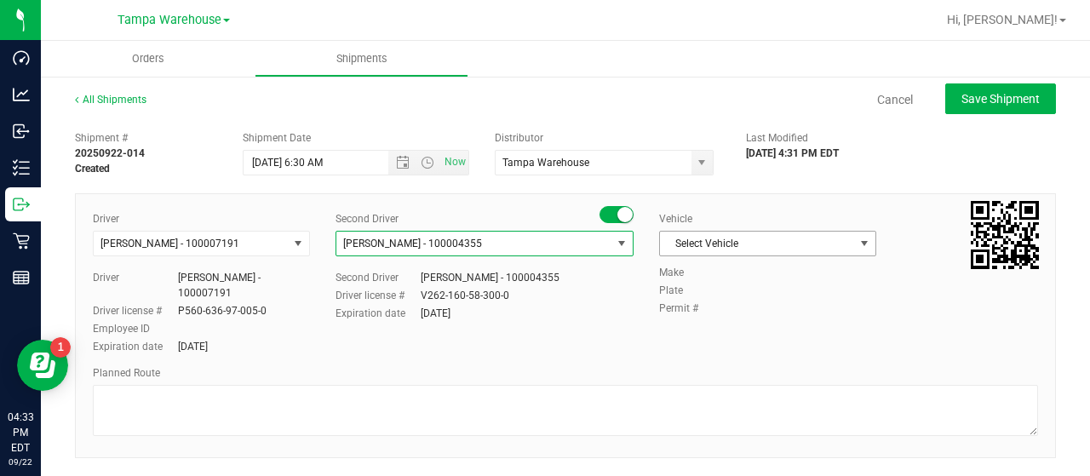
click at [857, 244] on span "select" at bounding box center [864, 244] width 14 height 14
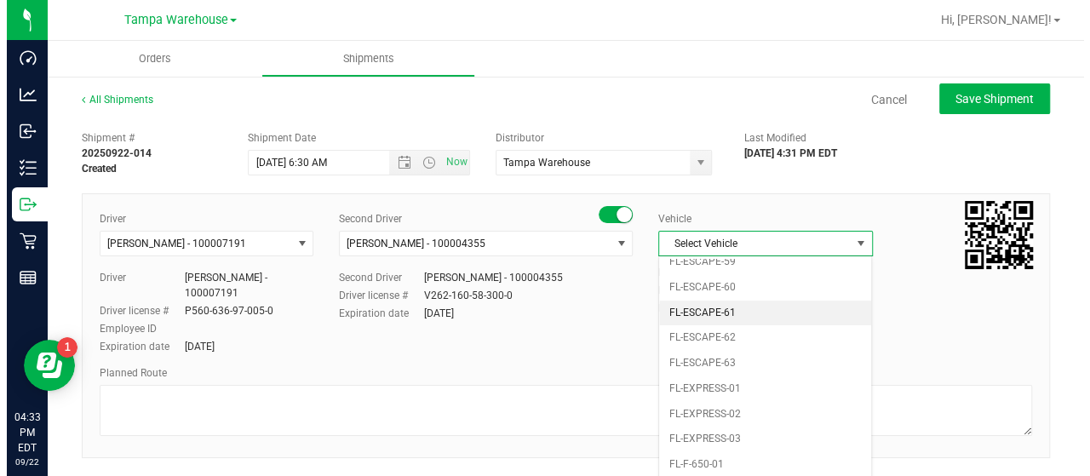
scroll to position [289, 0]
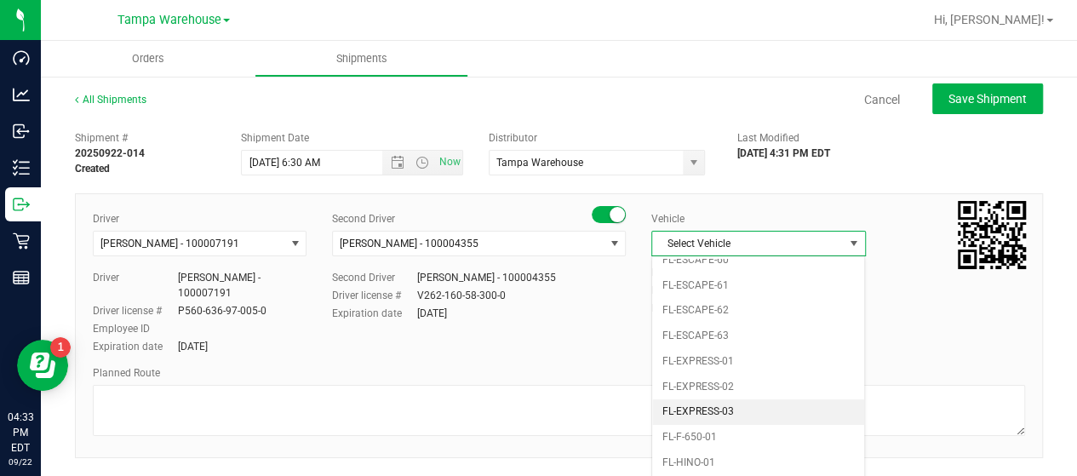
click at [746, 399] on li "FL-EXPRESS-03" at bounding box center [758, 412] width 212 height 26
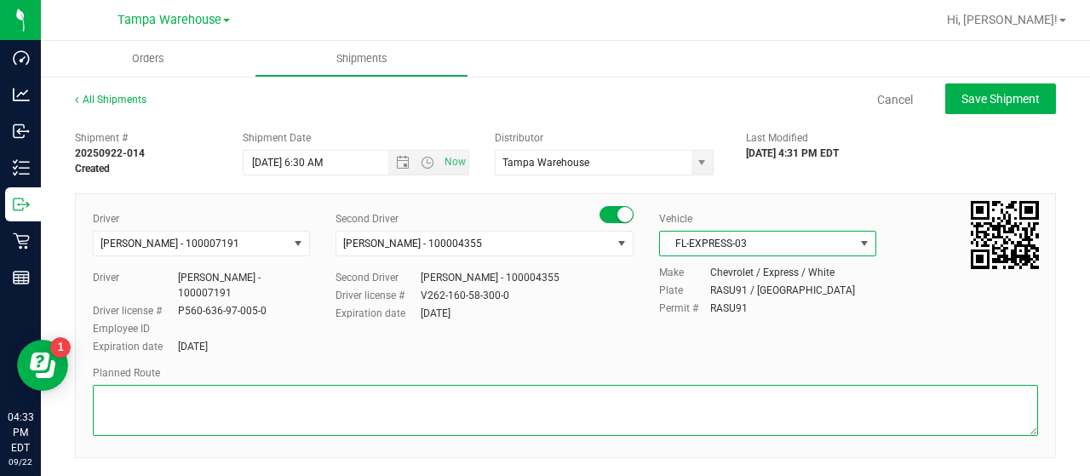
click at [186, 393] on textarea at bounding box center [565, 410] width 945 height 51
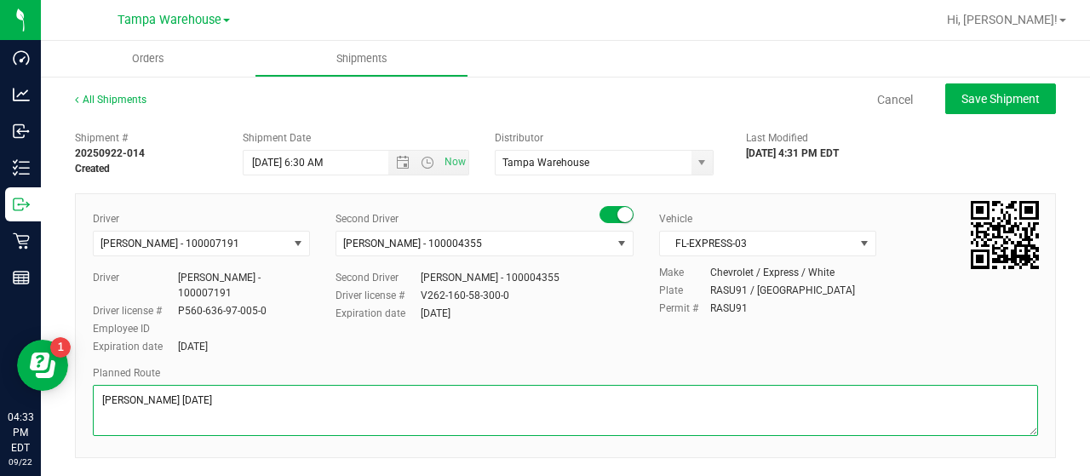
click at [158, 415] on textarea at bounding box center [565, 410] width 945 height 51
click at [119, 430] on textarea at bounding box center [565, 410] width 945 height 51
click at [266, 408] on textarea at bounding box center [565, 410] width 945 height 51
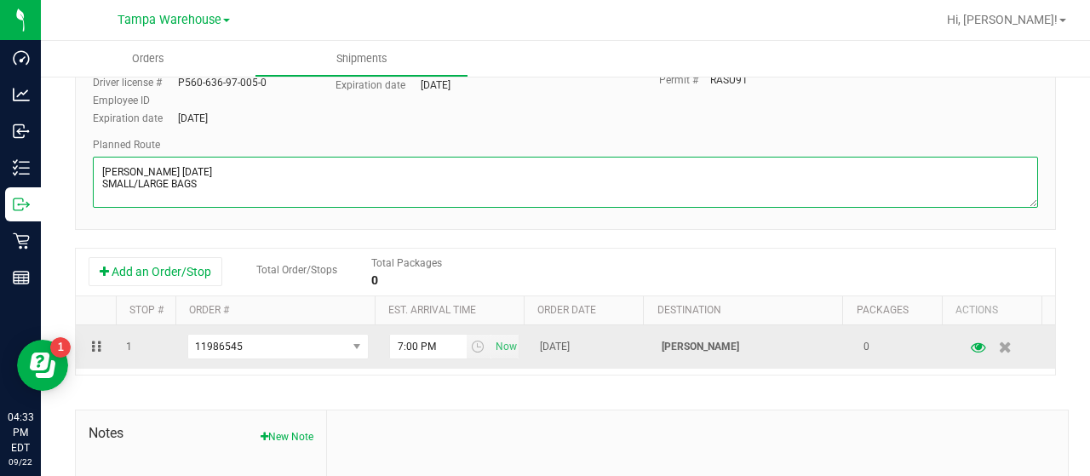
scroll to position [255, 0]
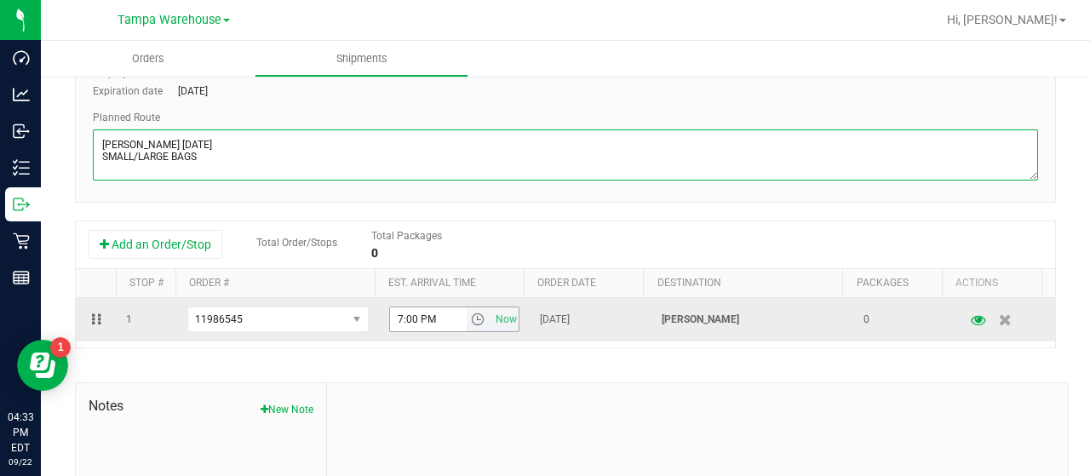
click at [471, 318] on span "select" at bounding box center [478, 319] width 14 height 14
type textarea "SUMMERFIELD WC 09/25/25 SMALL/LARGE BAGS"
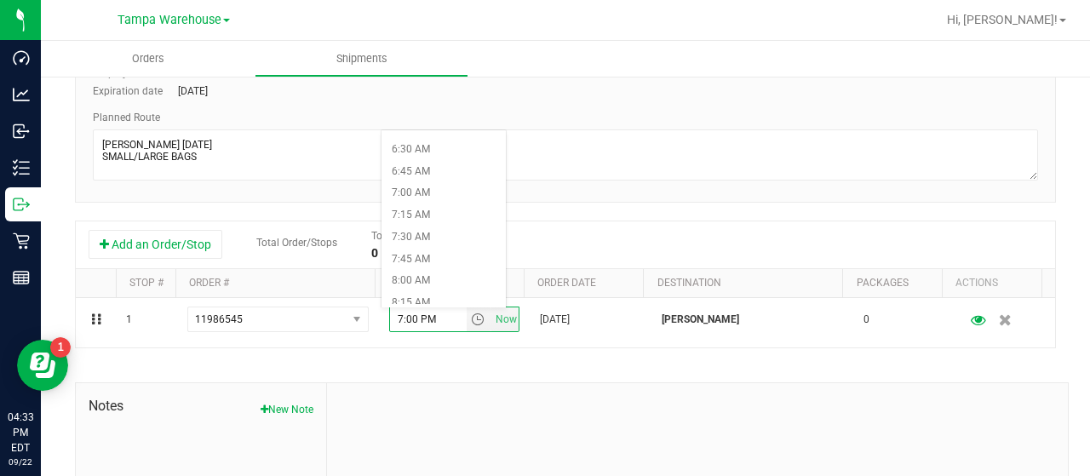
scroll to position [766, 0]
click at [431, 163] on li "9:00 AM" at bounding box center [443, 166] width 124 height 22
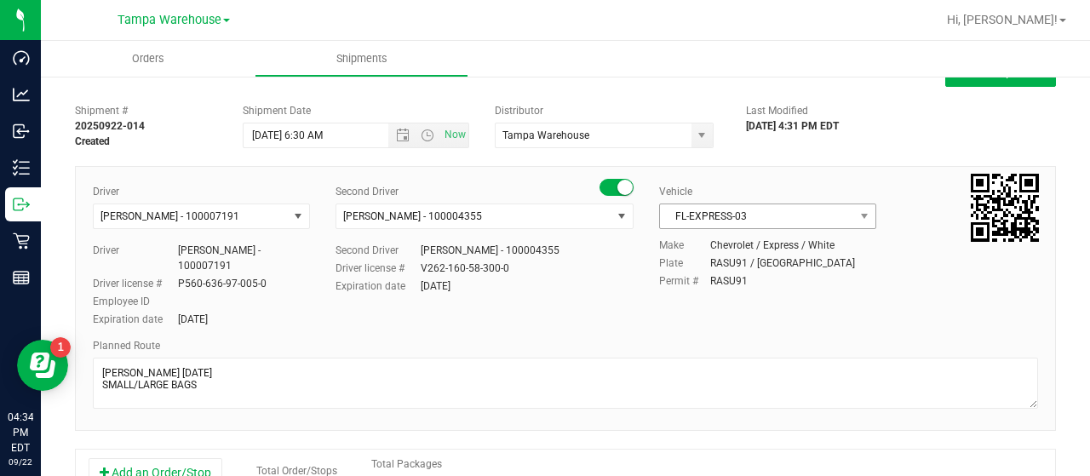
scroll to position [0, 0]
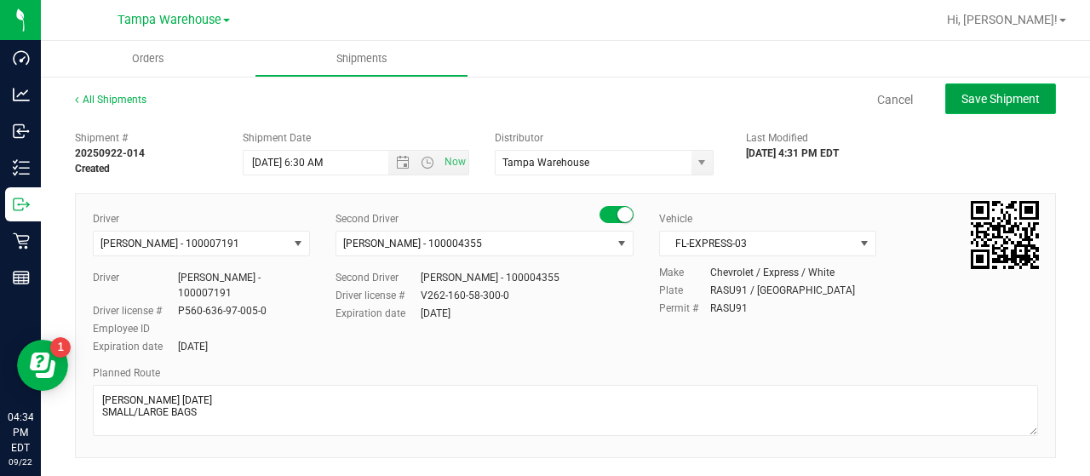
click at [988, 99] on span "Save Shipment" at bounding box center [1000, 99] width 78 height 14
type input "9/25/2025 10:30 AM"
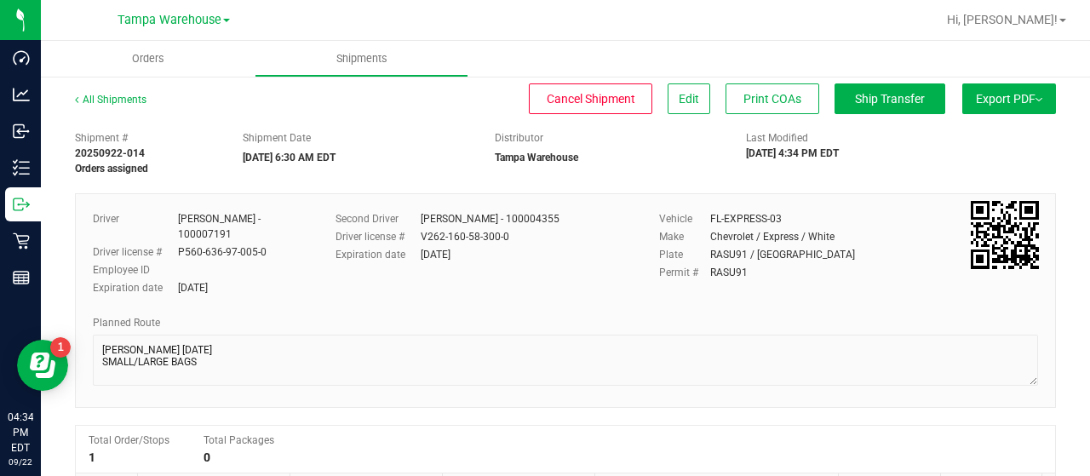
click at [988, 100] on span "Export PDF" at bounding box center [1009, 99] width 66 height 14
click at [972, 156] on span "Manifest by Lot" at bounding box center [965, 162] width 71 height 12
click at [900, 100] on span "Ship Transfer" at bounding box center [890, 99] width 70 height 14
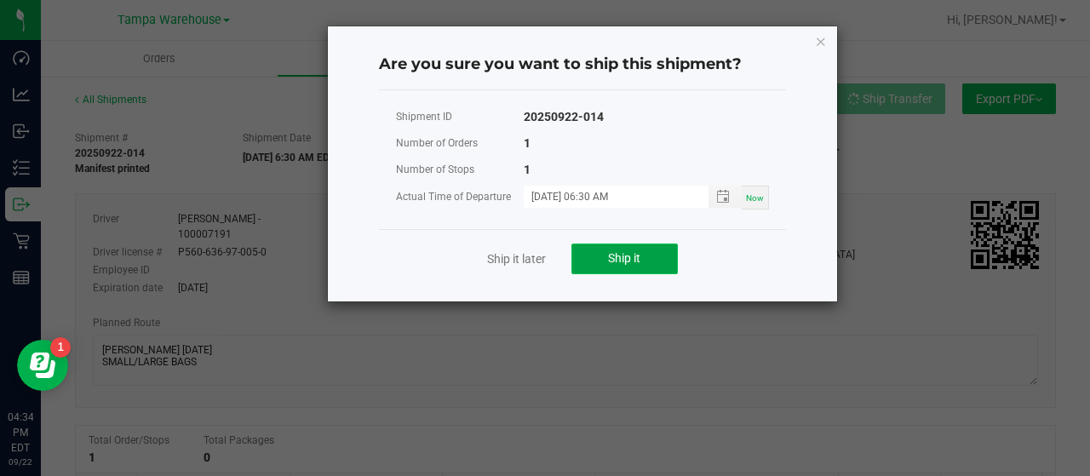
click at [657, 247] on button "Ship it" at bounding box center [624, 259] width 106 height 31
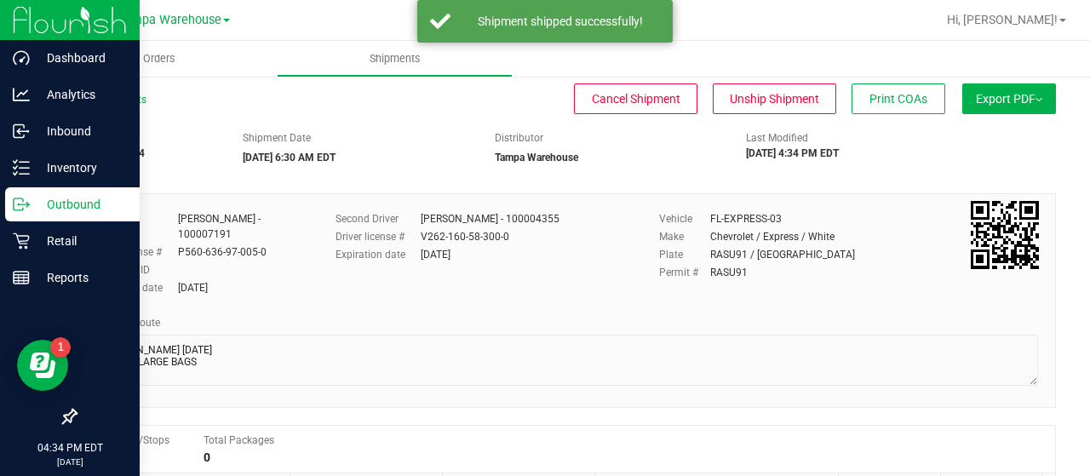
click at [65, 202] on p "Outbound" at bounding box center [81, 204] width 102 height 20
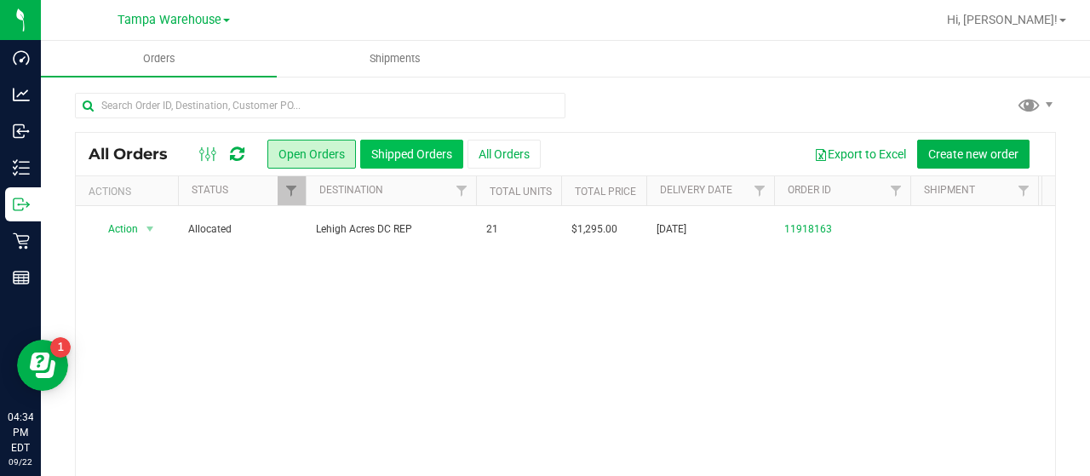
click at [438, 153] on button "Shipped Orders" at bounding box center [411, 154] width 103 height 29
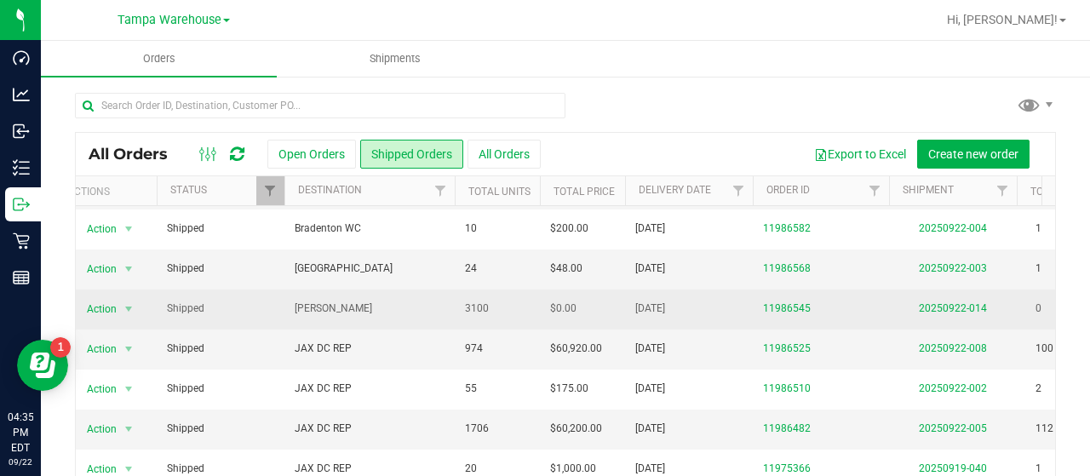
scroll to position [0, 20]
click at [795, 301] on link "11986545" at bounding box center [789, 309] width 48 height 16
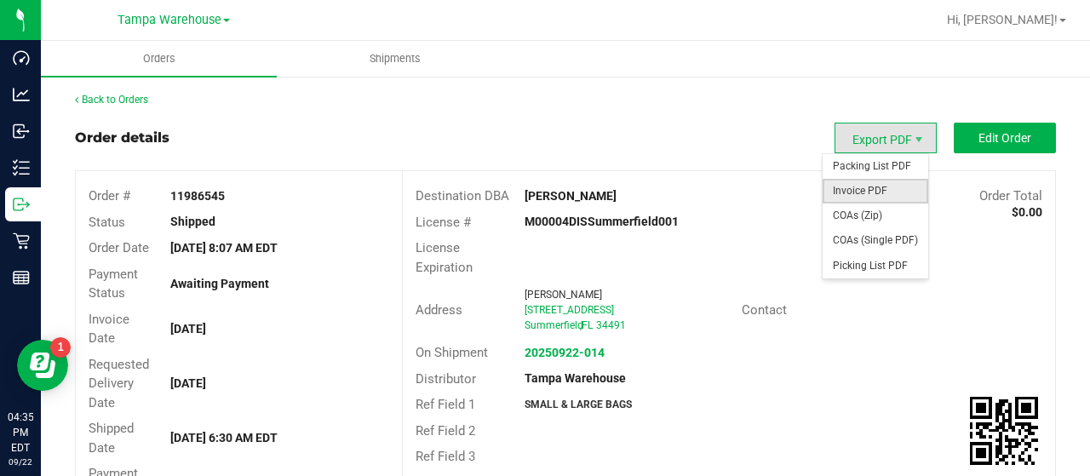
click at [857, 190] on span "Invoice PDF" at bounding box center [875, 191] width 106 height 25
